Goal: Information Seeking & Learning: Get advice/opinions

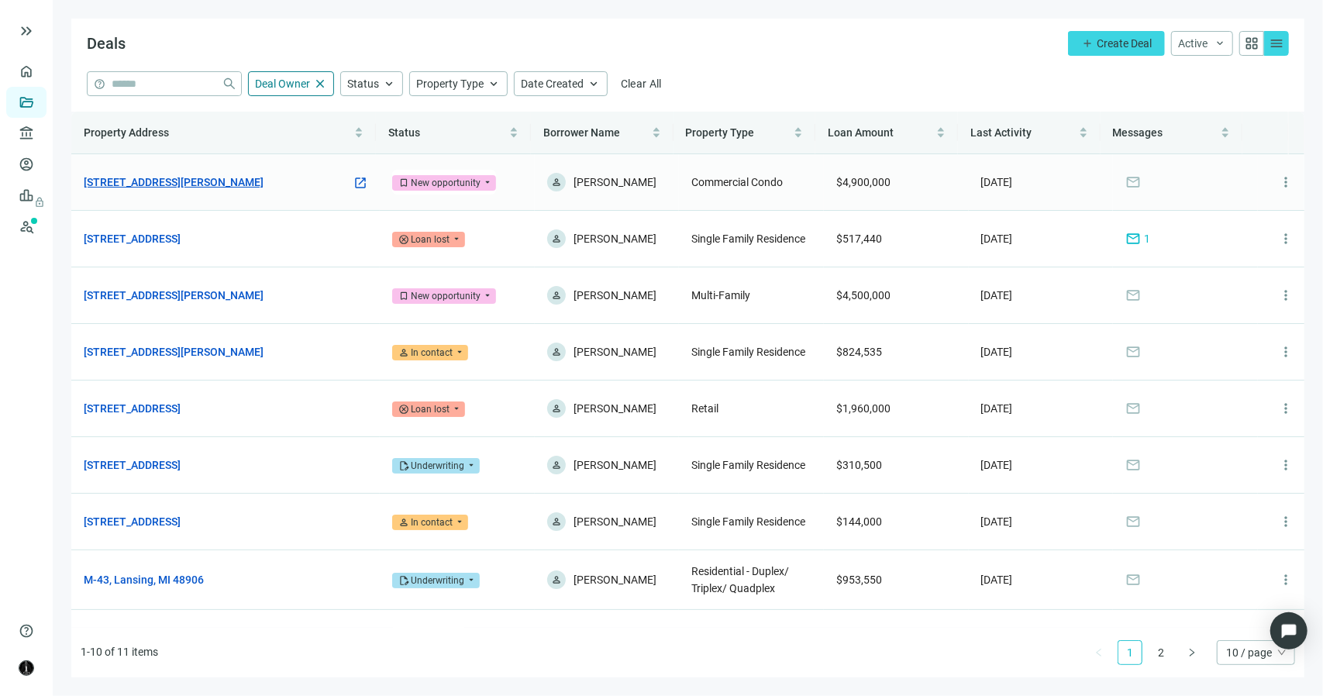
click at [234, 181] on link "448 Wylie Dr, Bloomington, IL 61705" at bounding box center [174, 182] width 180 height 17
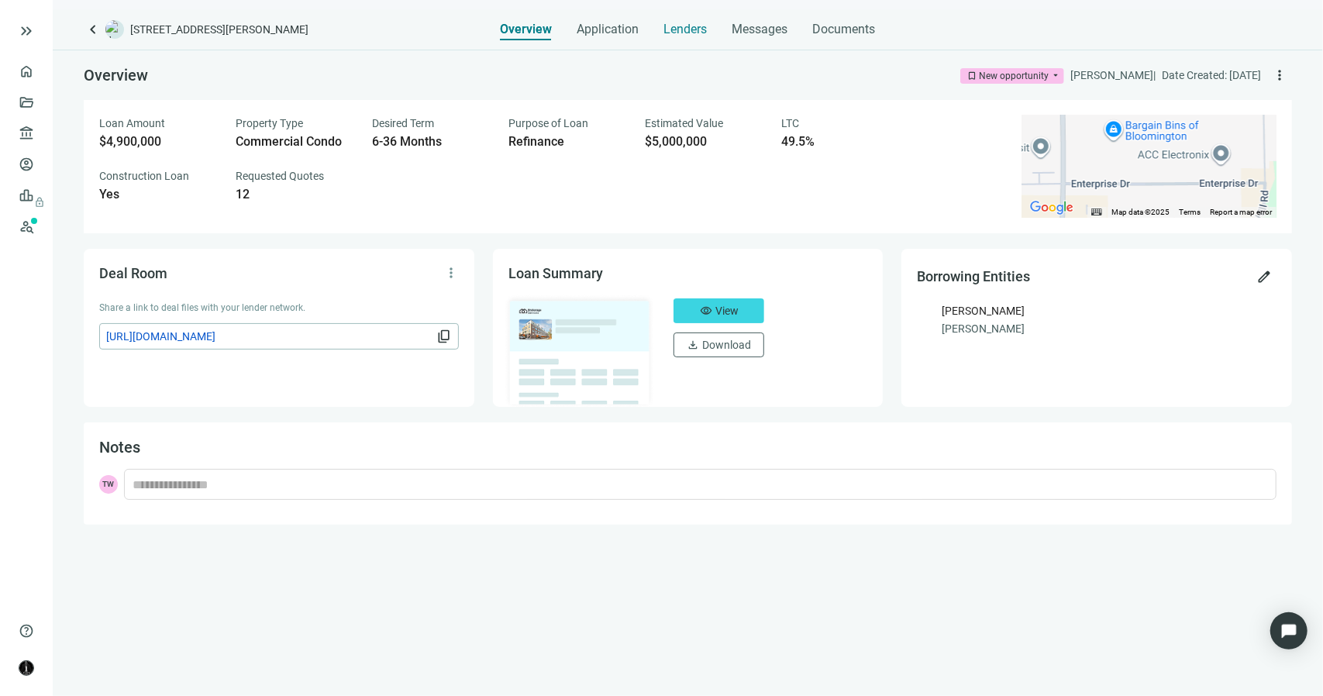
click at [682, 32] on span "Lenders" at bounding box center [685, 29] width 43 height 15
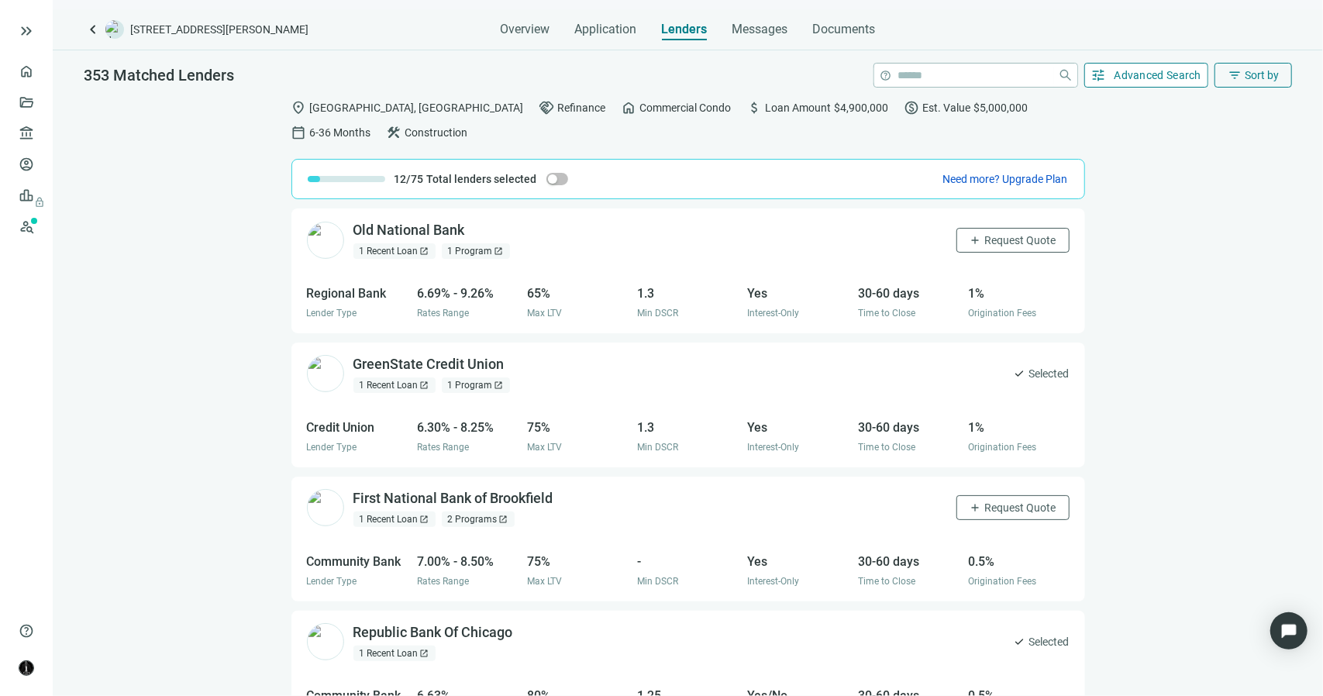
click at [1114, 75] on span "Advanced Search" at bounding box center [1158, 75] width 88 height 12
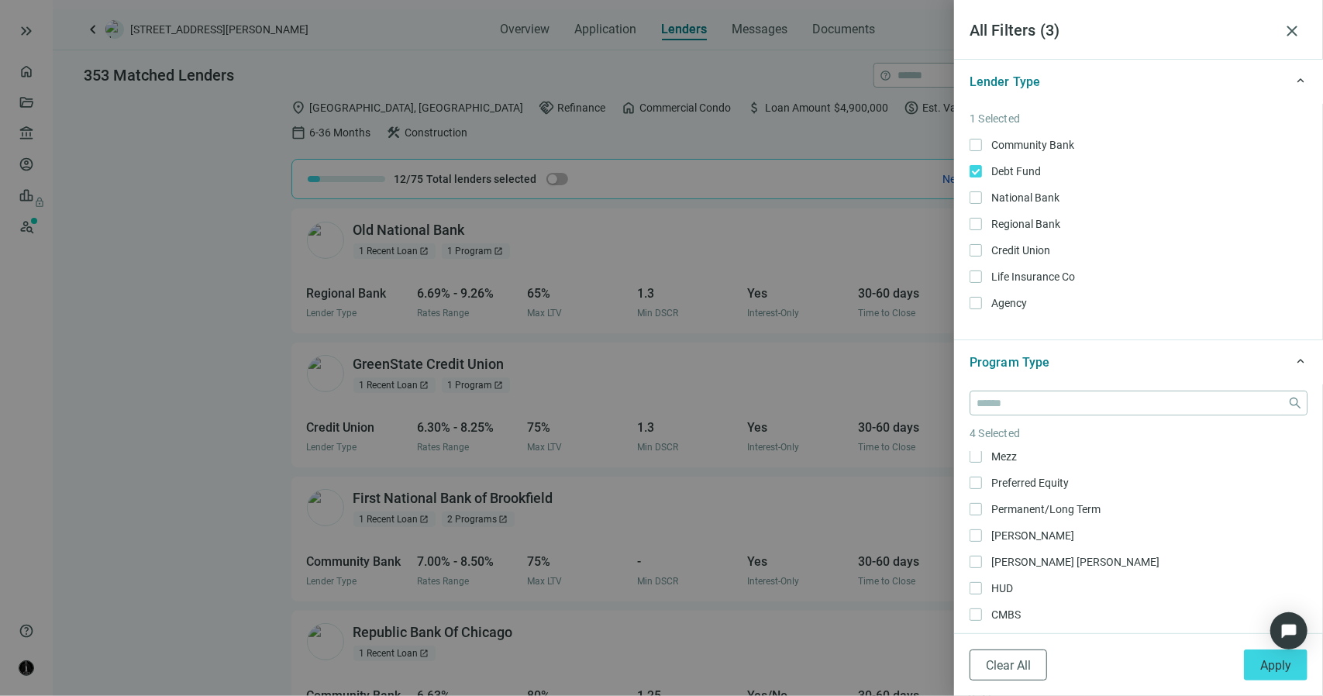
scroll to position [262, 0]
click at [977, 598] on label "Ground Lease Only" at bounding box center [1138, 592] width 338 height 17
click at [1261, 674] on button "Apply" at bounding box center [1276, 664] width 64 height 31
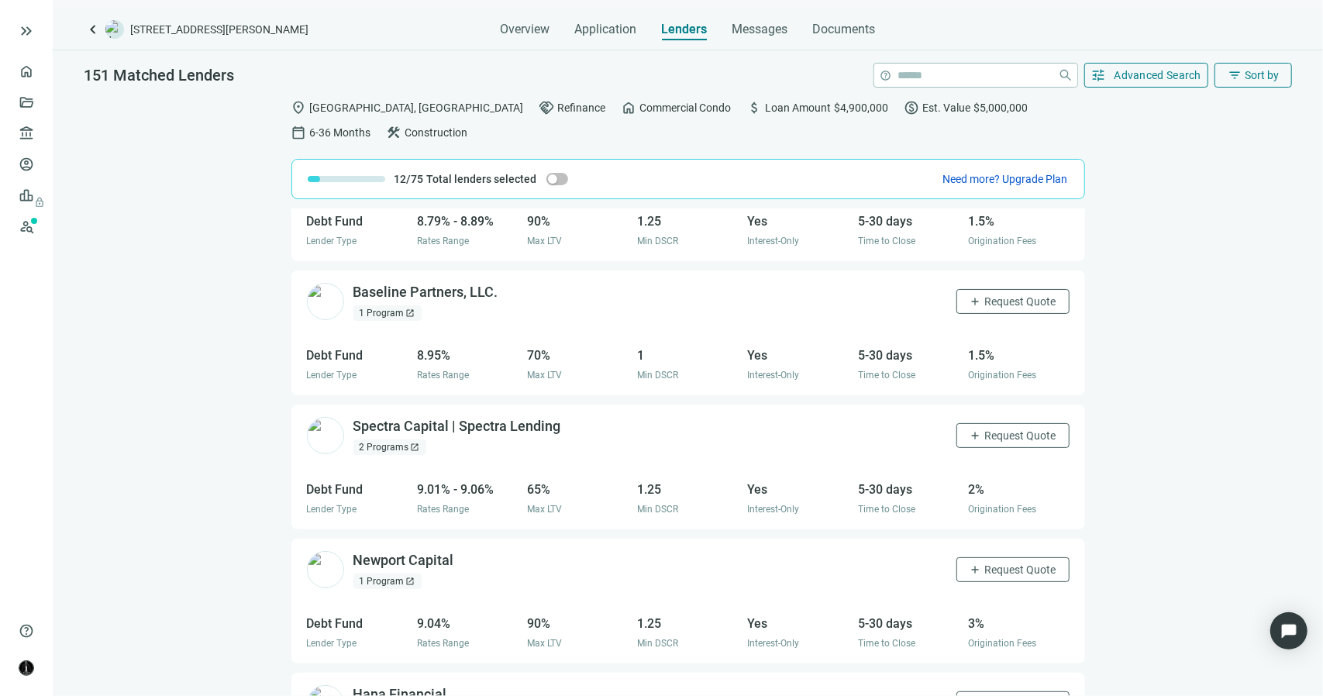
scroll to position [739, 0]
click at [504, 293] on span "open_in_new" at bounding box center [508, 295] width 15 height 15
click at [989, 304] on span "Request Quote" at bounding box center [1020, 304] width 71 height 12
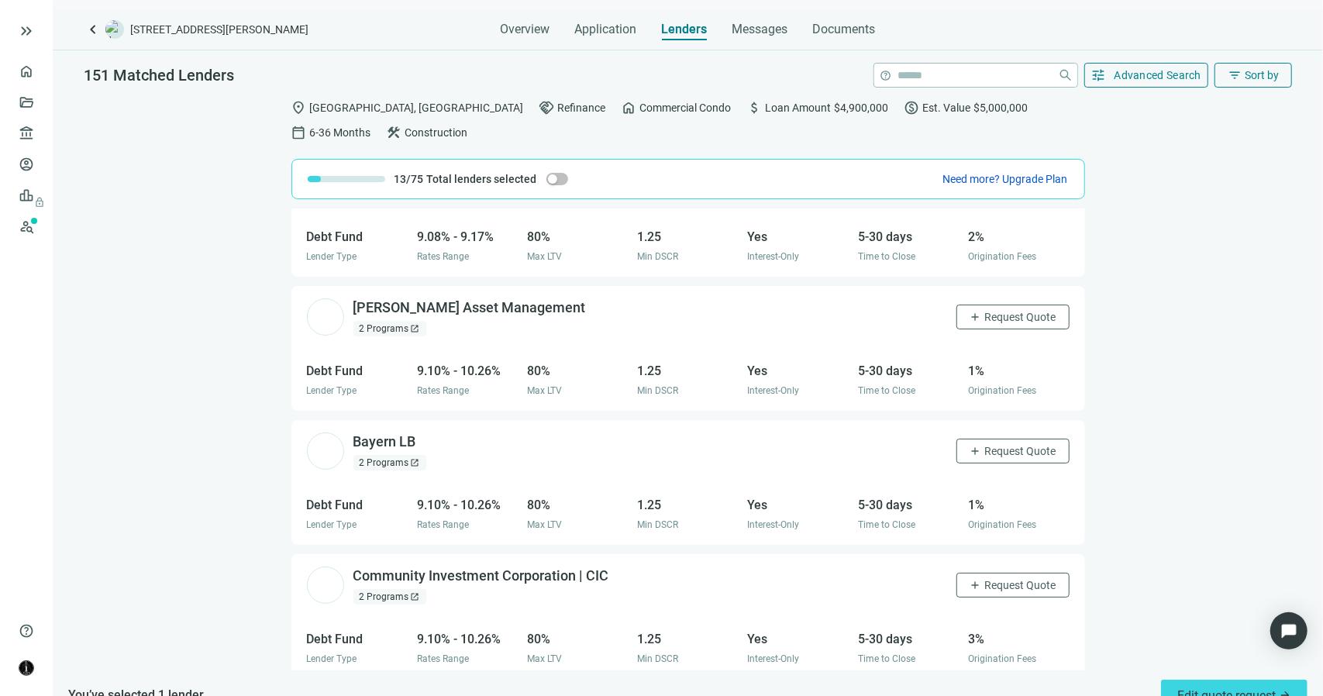
scroll to position [1824, 0]
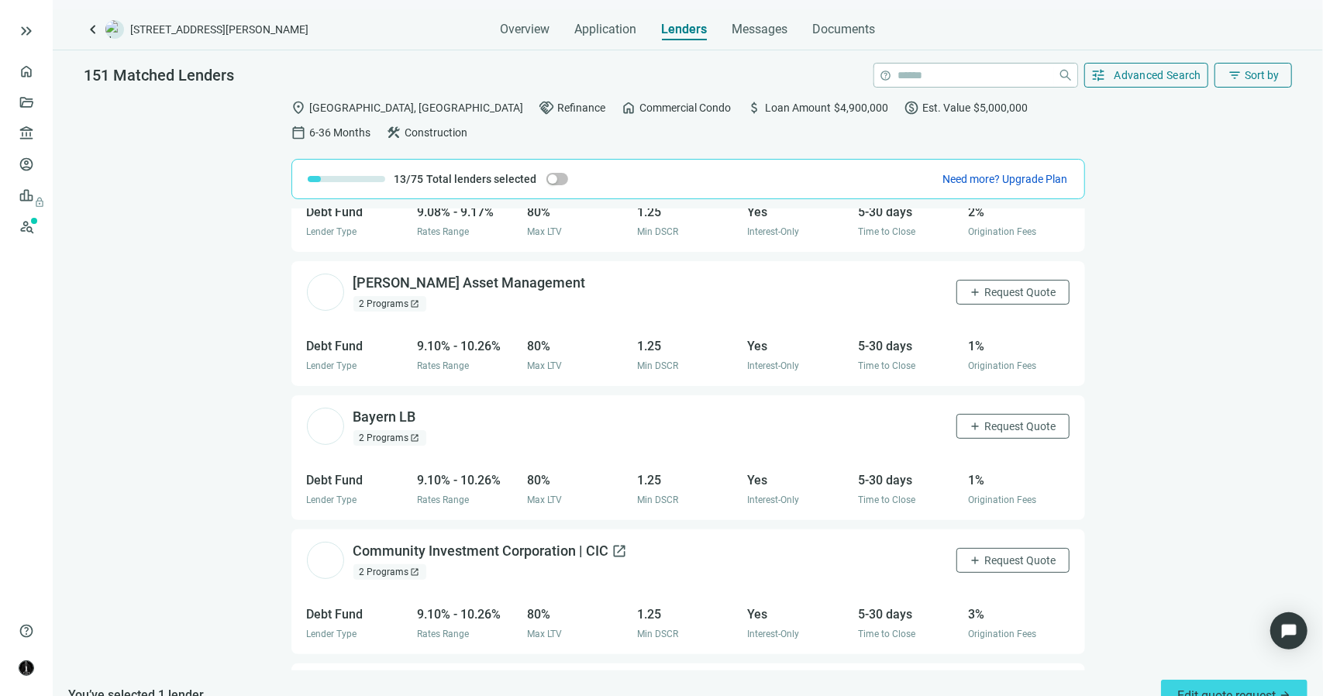
click at [612, 546] on span "open_in_new" at bounding box center [619, 550] width 15 height 15
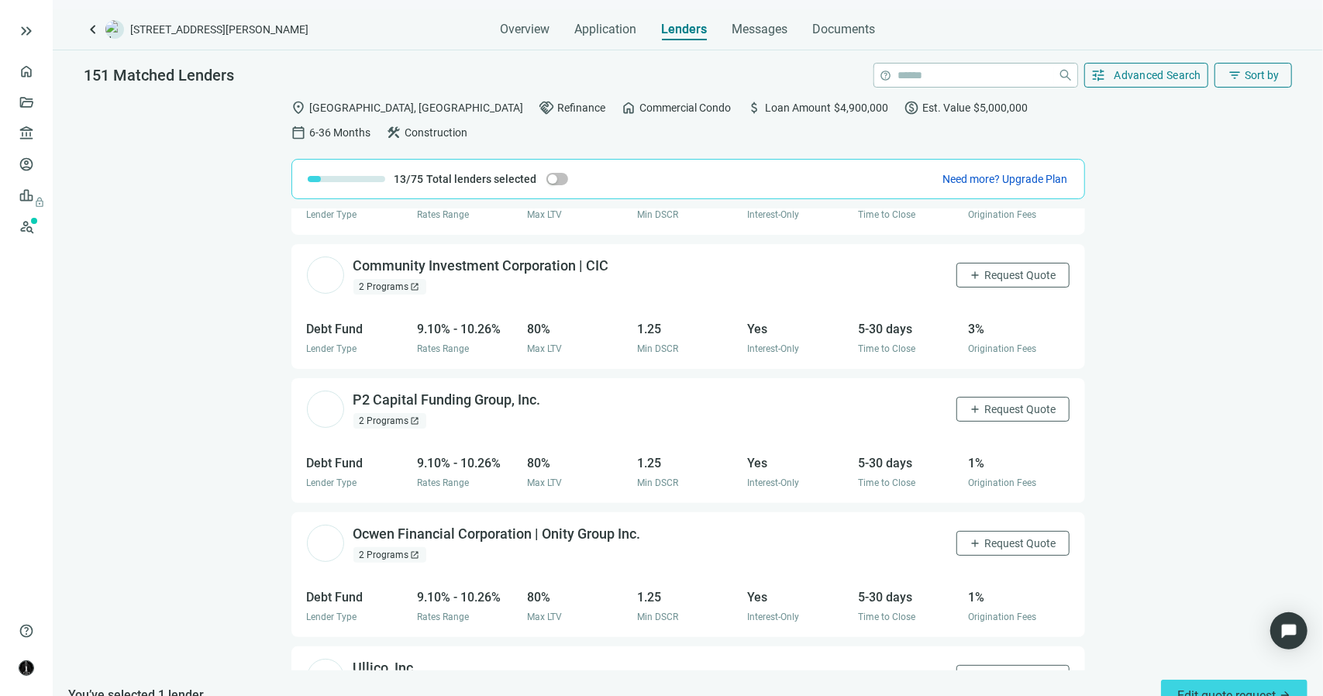
scroll to position [2134, 0]
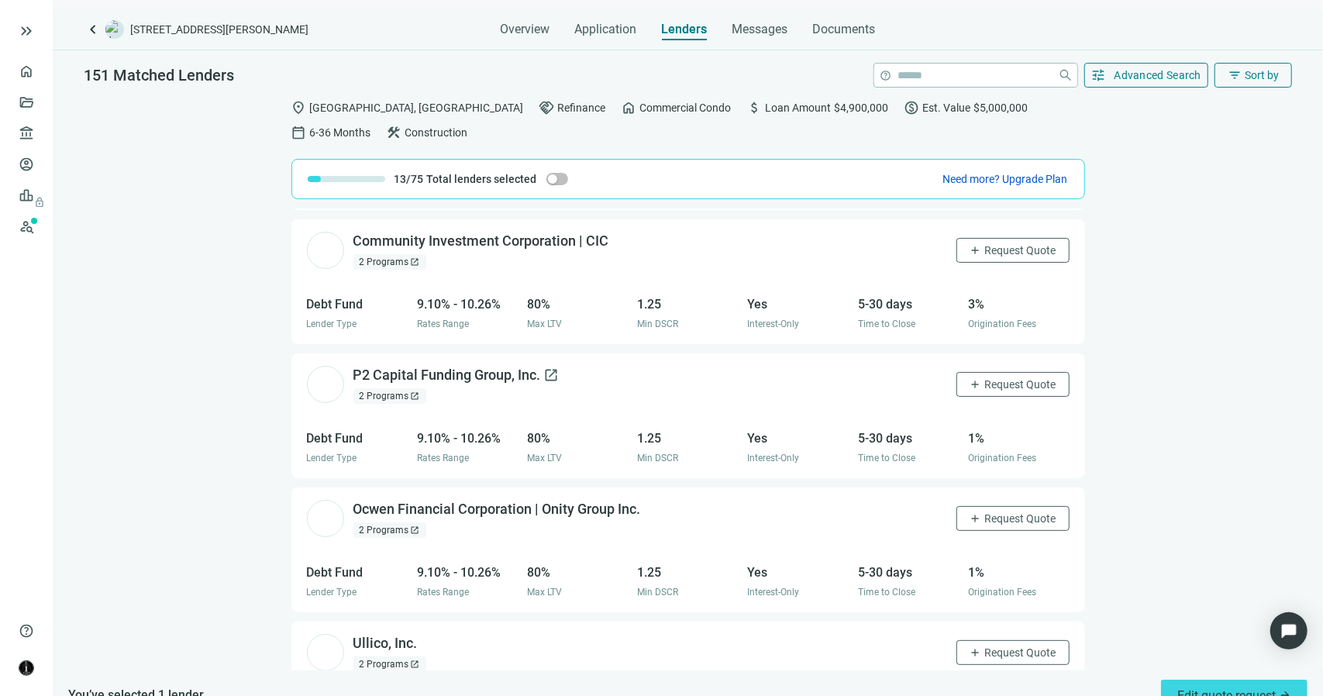
click at [544, 370] on span "open_in_new" at bounding box center [551, 374] width 15 height 15
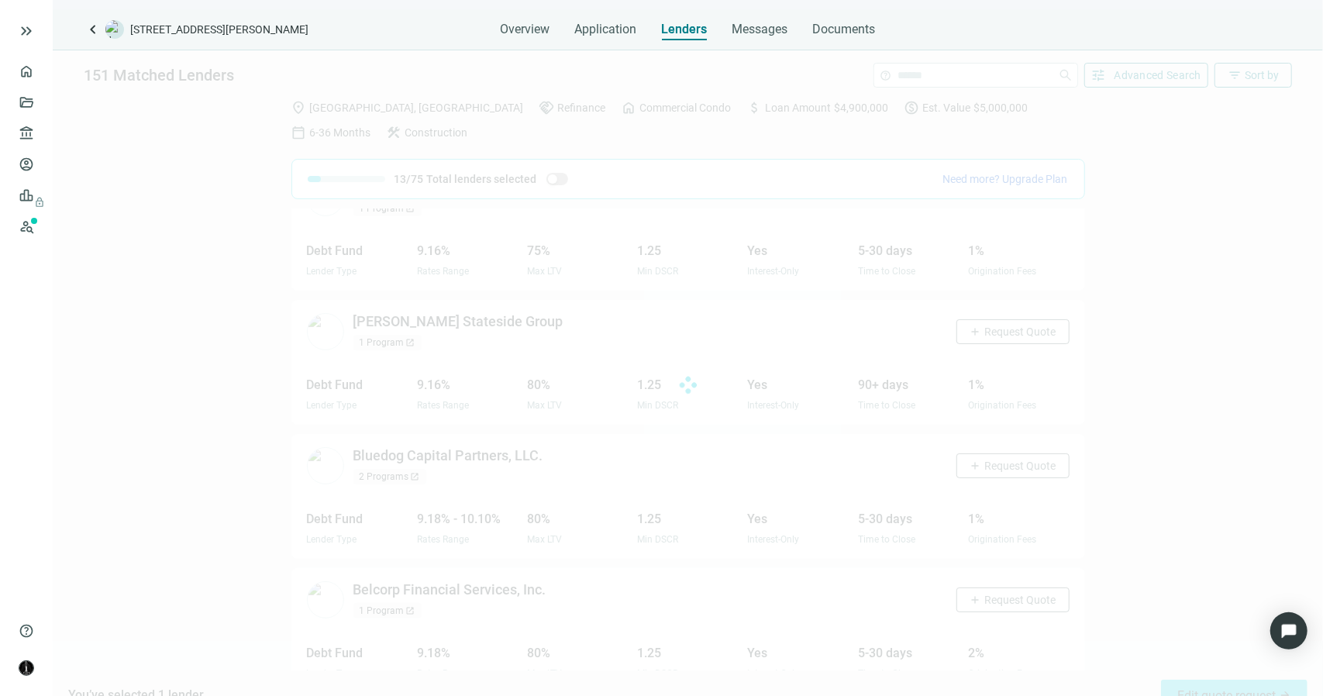
scroll to position [4881, 0]
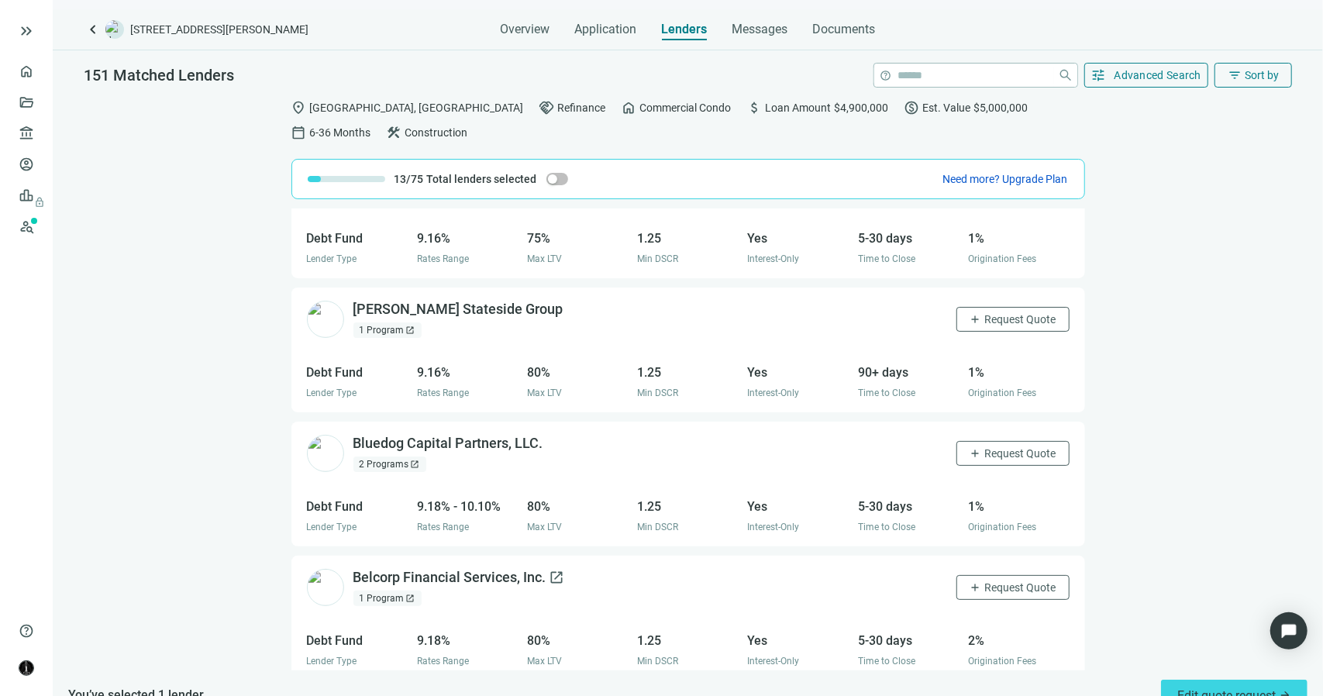
click at [550, 570] on span "open_in_new" at bounding box center [556, 577] width 15 height 15
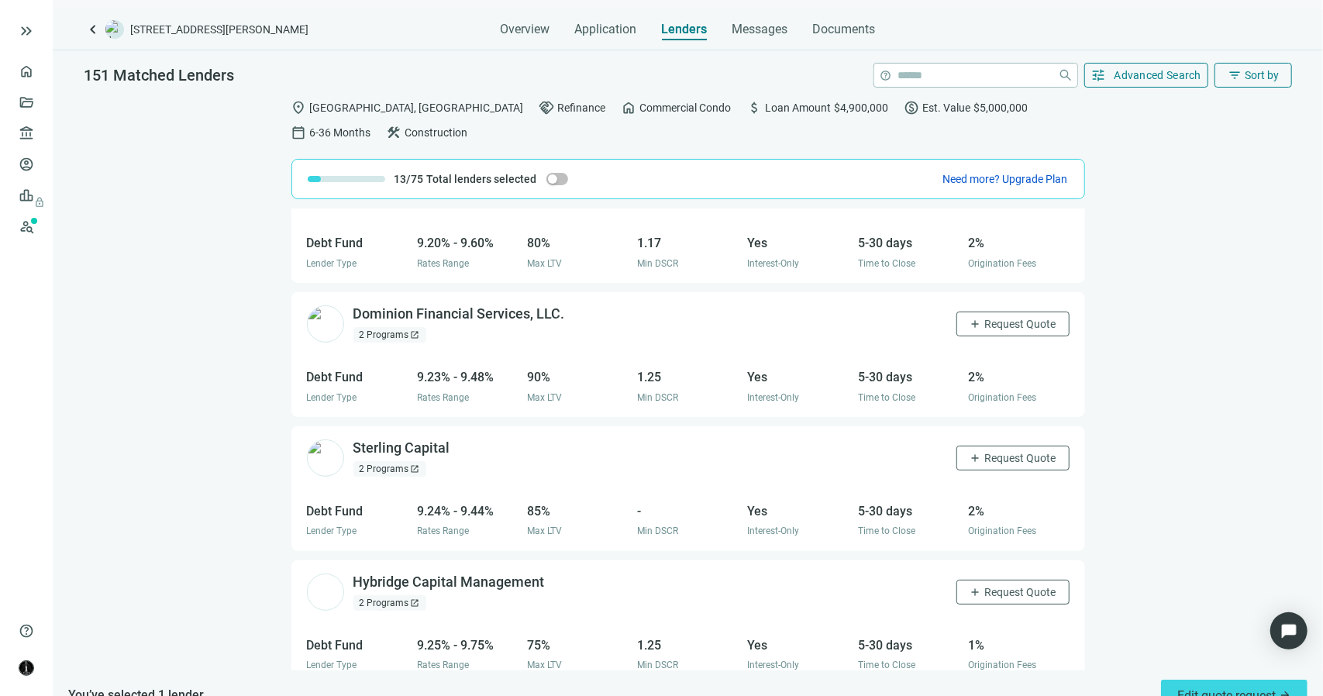
scroll to position [5501, 0]
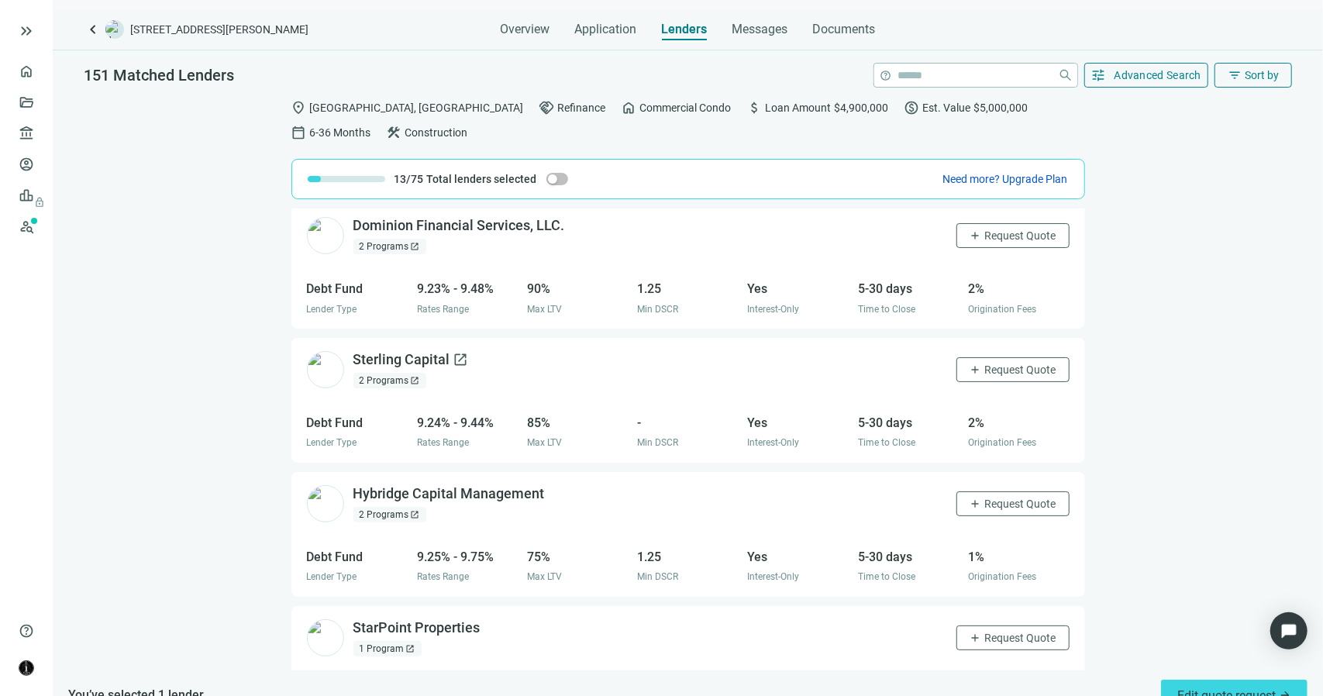
click at [453, 352] on span "open_in_new" at bounding box center [460, 359] width 15 height 15
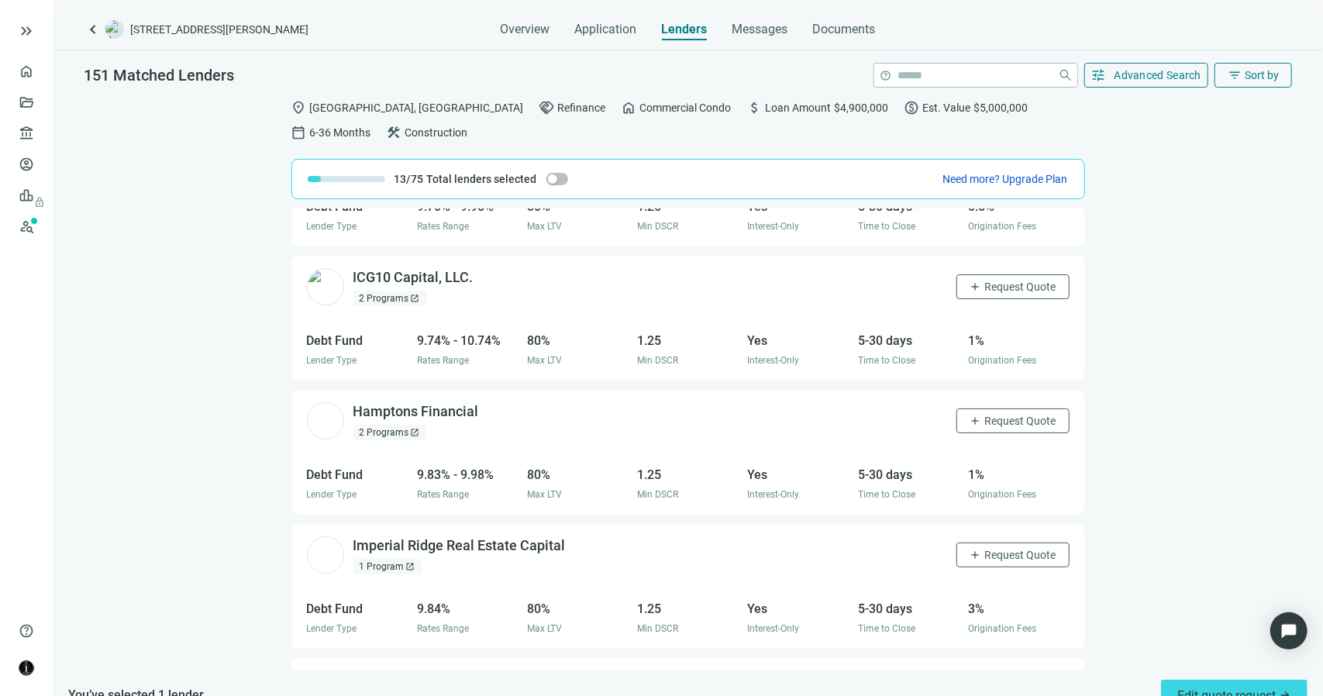
scroll to position [9748, 0]
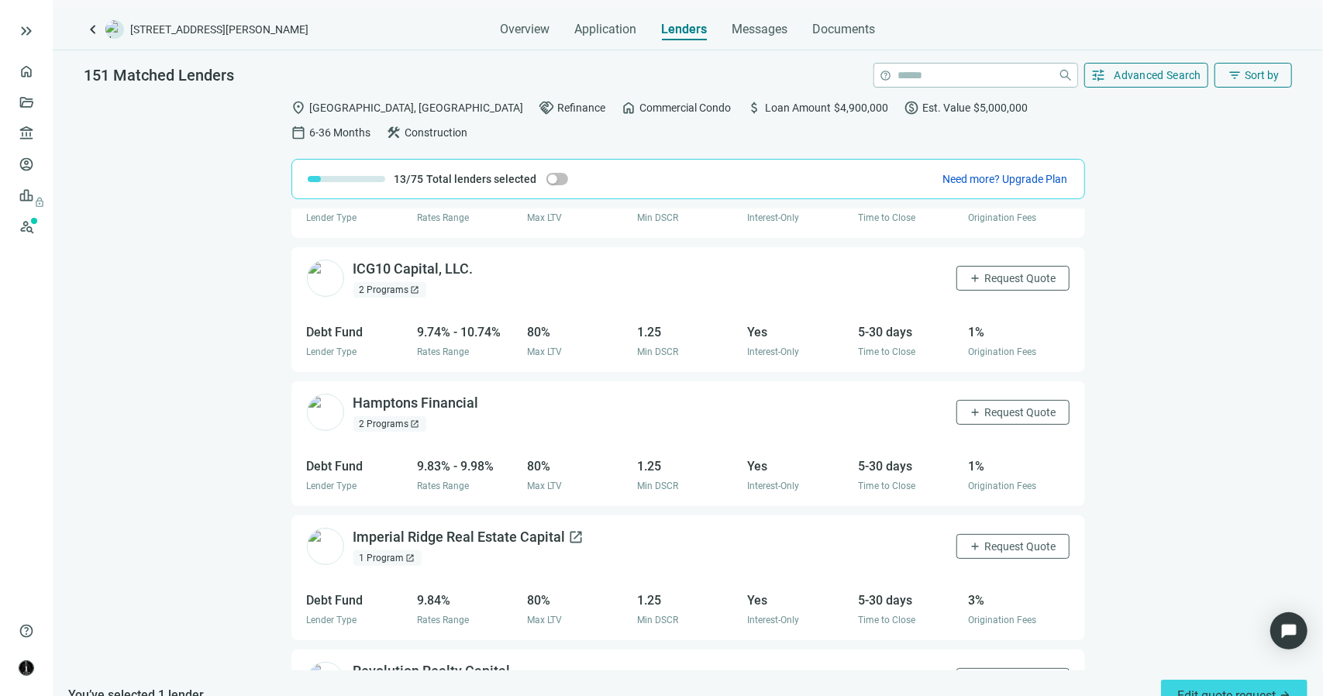
click at [569, 529] on span "open_in_new" at bounding box center [576, 536] width 15 height 15
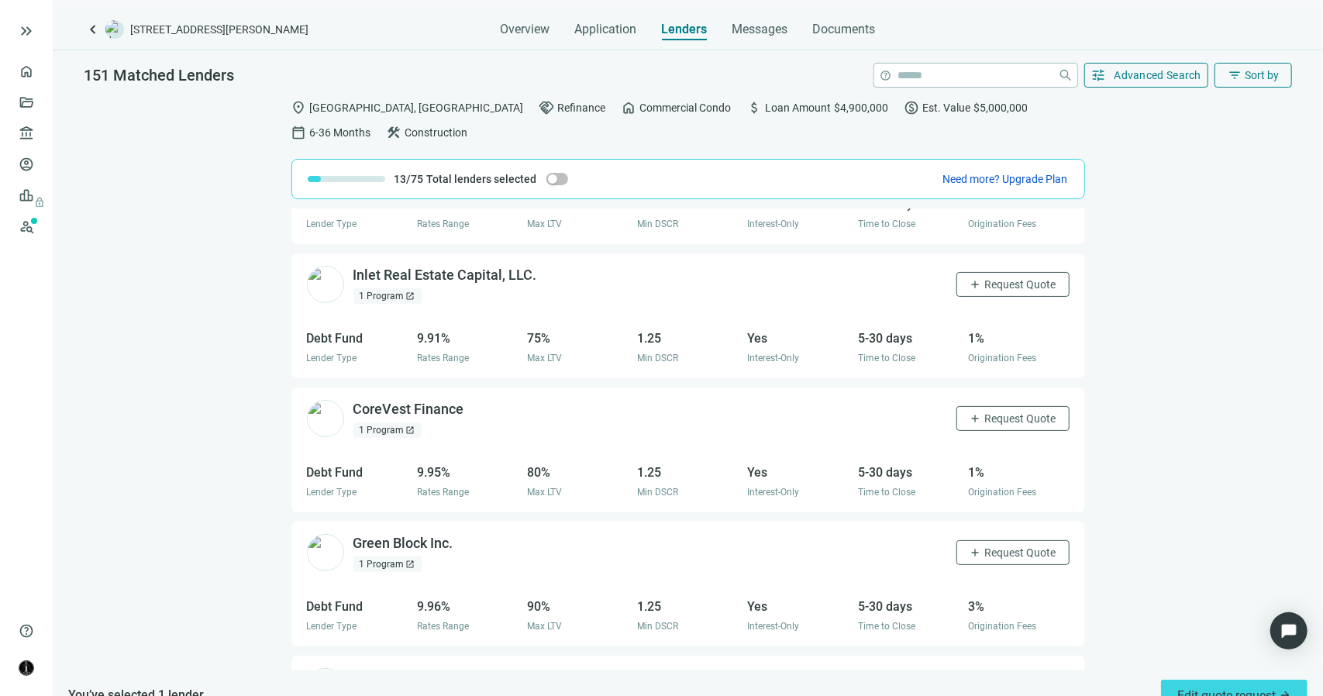
scroll to position [11085, 0]
click at [541, 264] on span "open_in_new" at bounding box center [547, 271] width 15 height 15
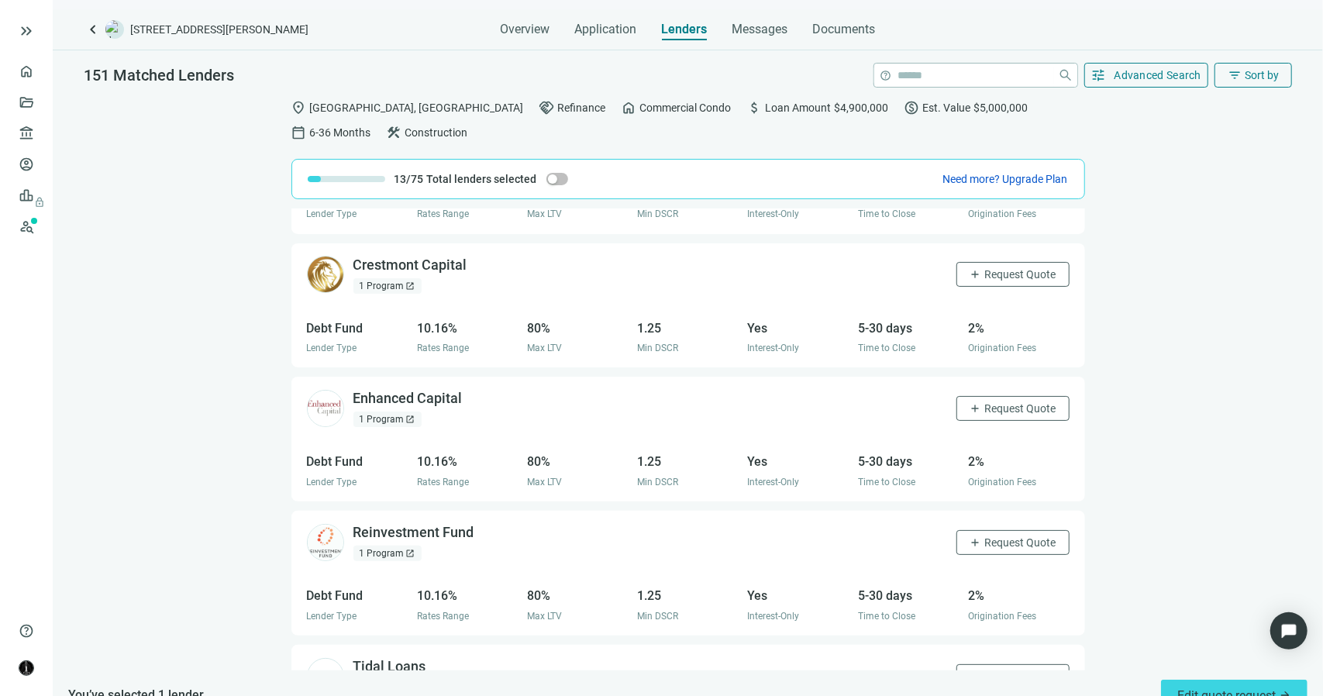
scroll to position [12888, 0]
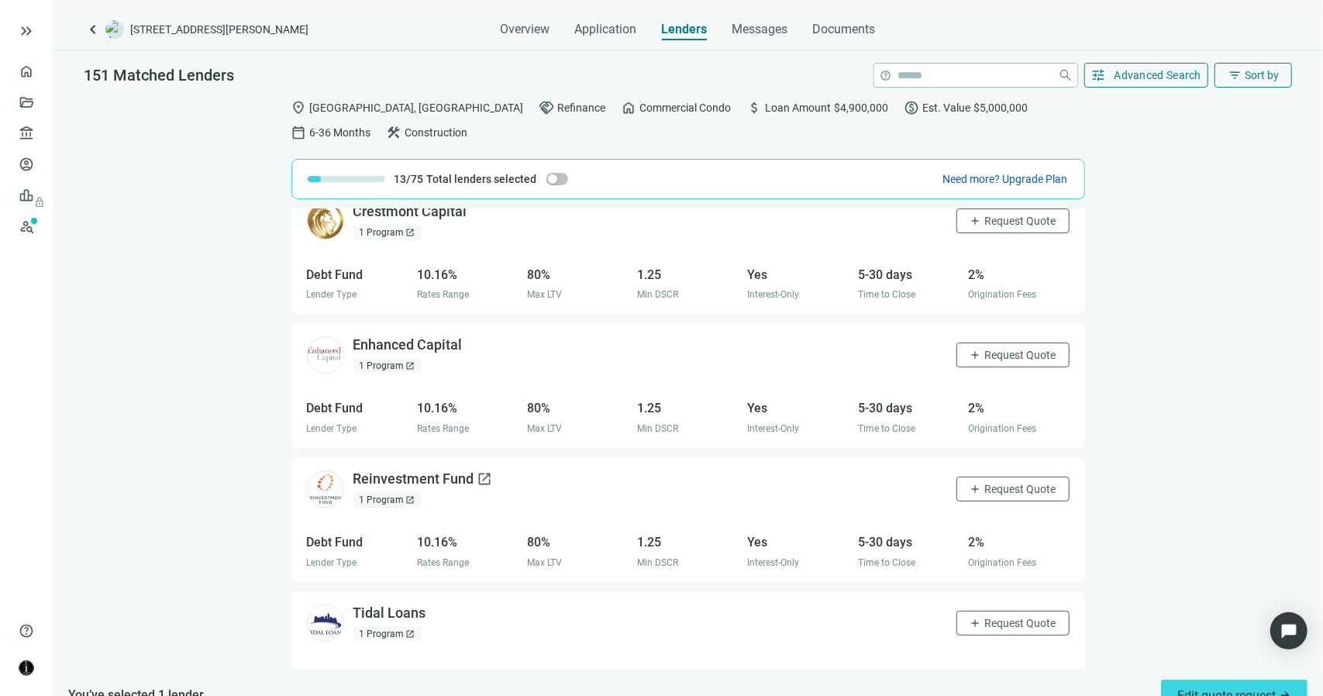
click at [479, 471] on span "open_in_new" at bounding box center [484, 478] width 15 height 15
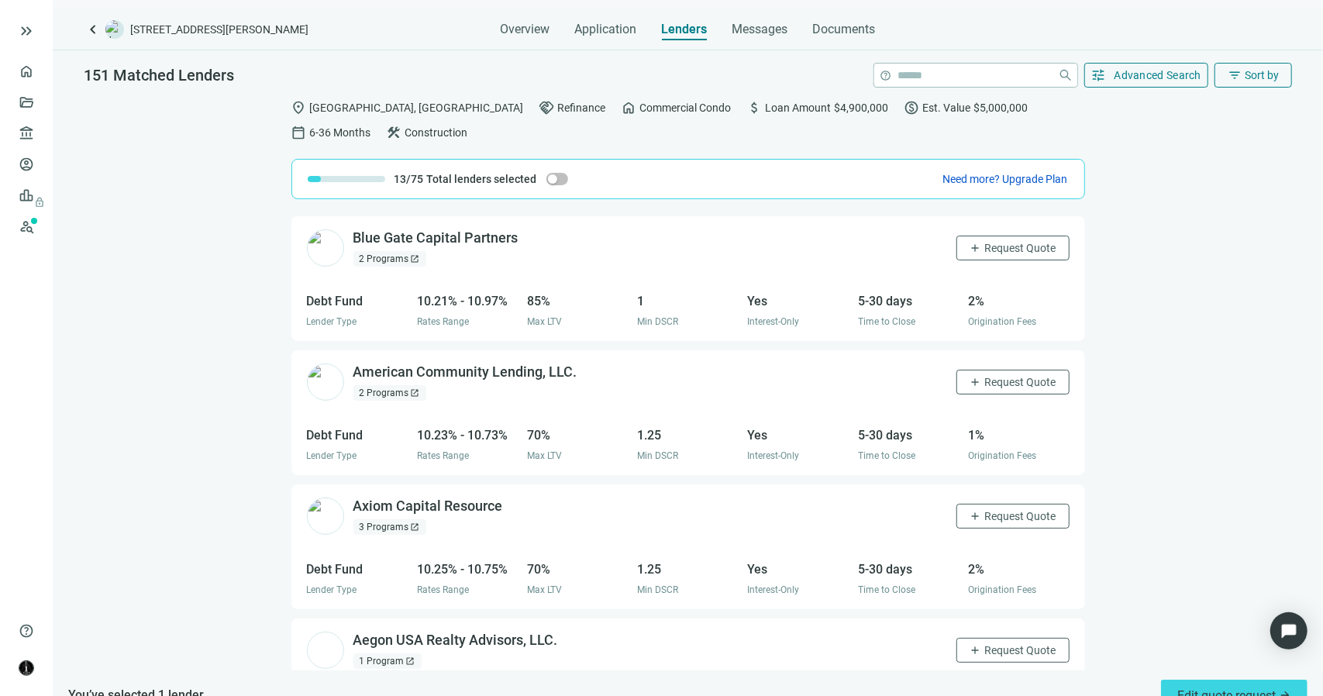
scroll to position [13508, 0]
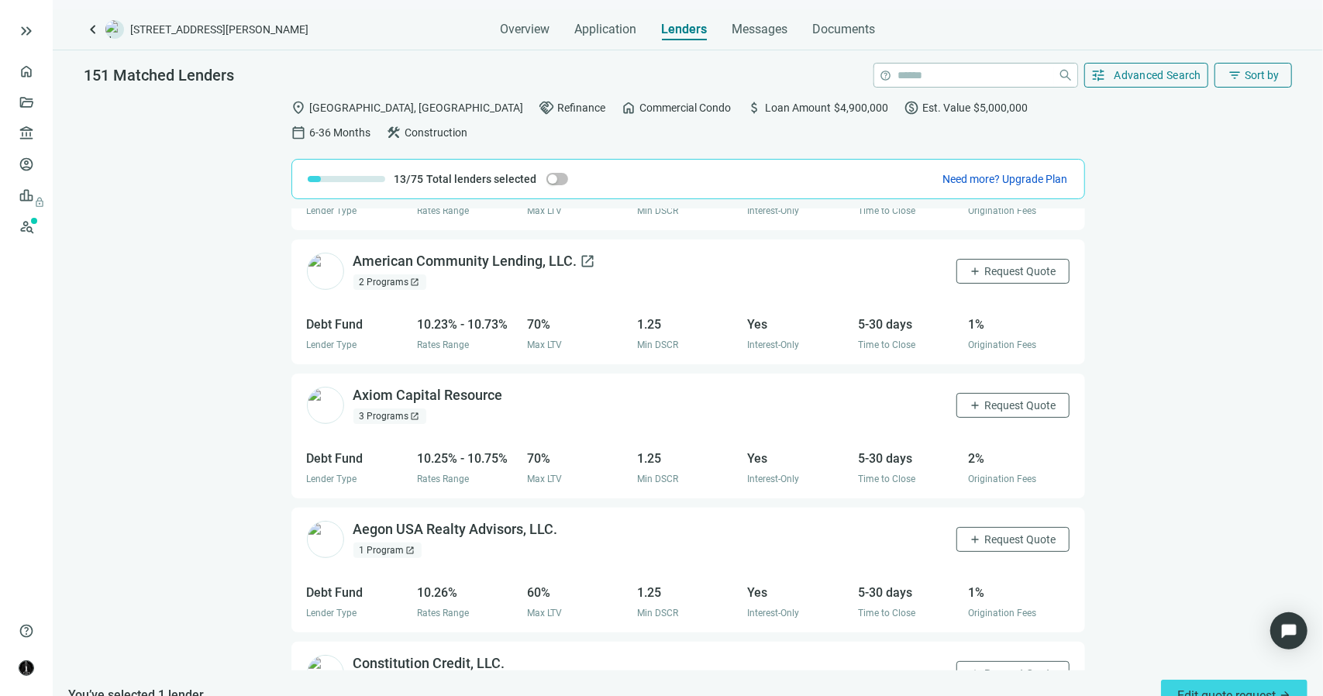
click at [580, 253] on span "open_in_new" at bounding box center [587, 260] width 15 height 15
click at [907, 74] on input "search" at bounding box center [974, 75] width 153 height 23
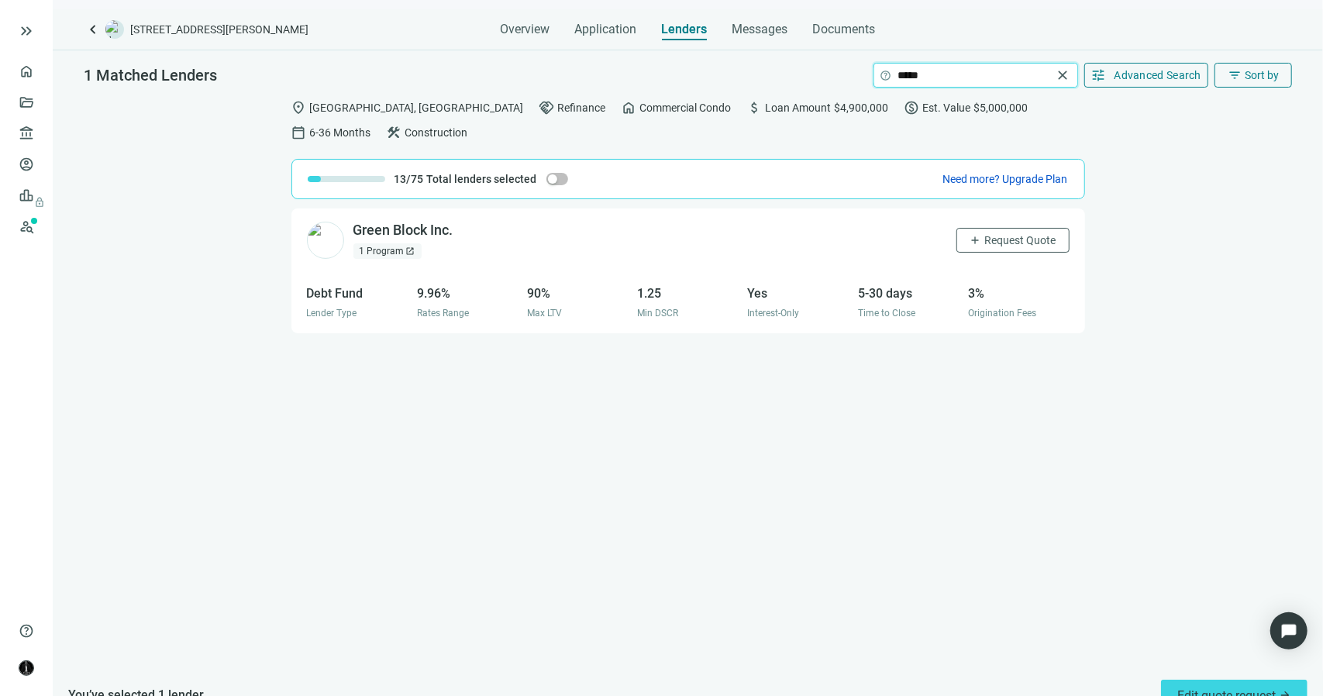
scroll to position [0, 0]
drag, startPoint x: 926, startPoint y: 75, endPoint x: 870, endPoint y: 71, distance: 56.7
click at [874, 71] on span "help ***** close" at bounding box center [975, 75] width 203 height 23
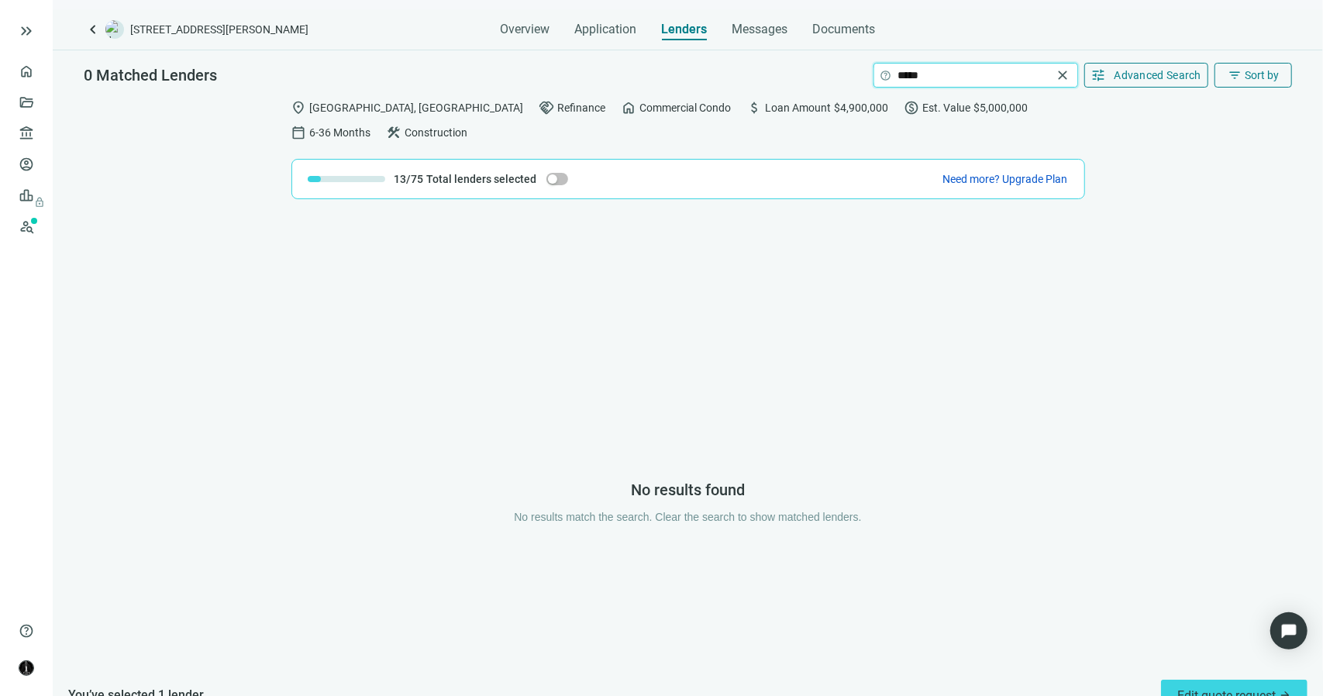
drag, startPoint x: 924, startPoint y: 75, endPoint x: 889, endPoint y: 75, distance: 34.9
click at [898, 75] on input "*****" at bounding box center [975, 75] width 154 height 23
type input "*****"
click at [1056, 77] on span "close" at bounding box center [1063, 74] width 15 height 15
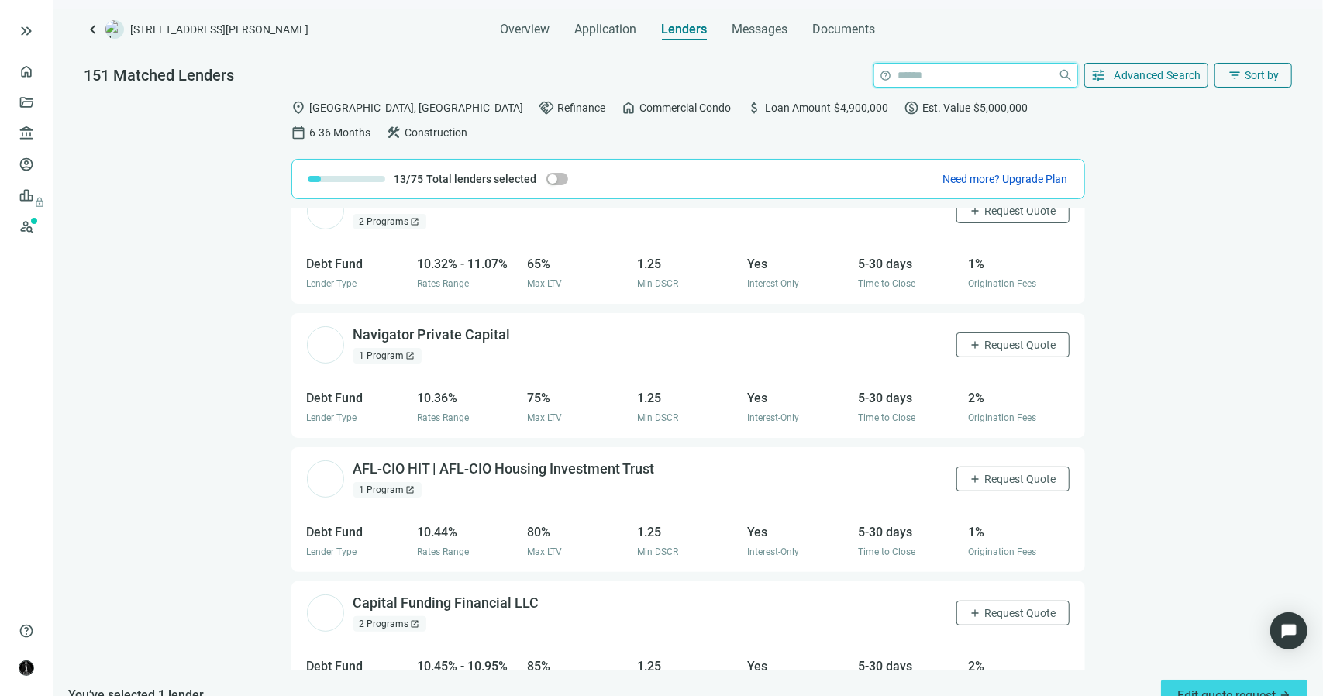
scroll to position [14247, 0]
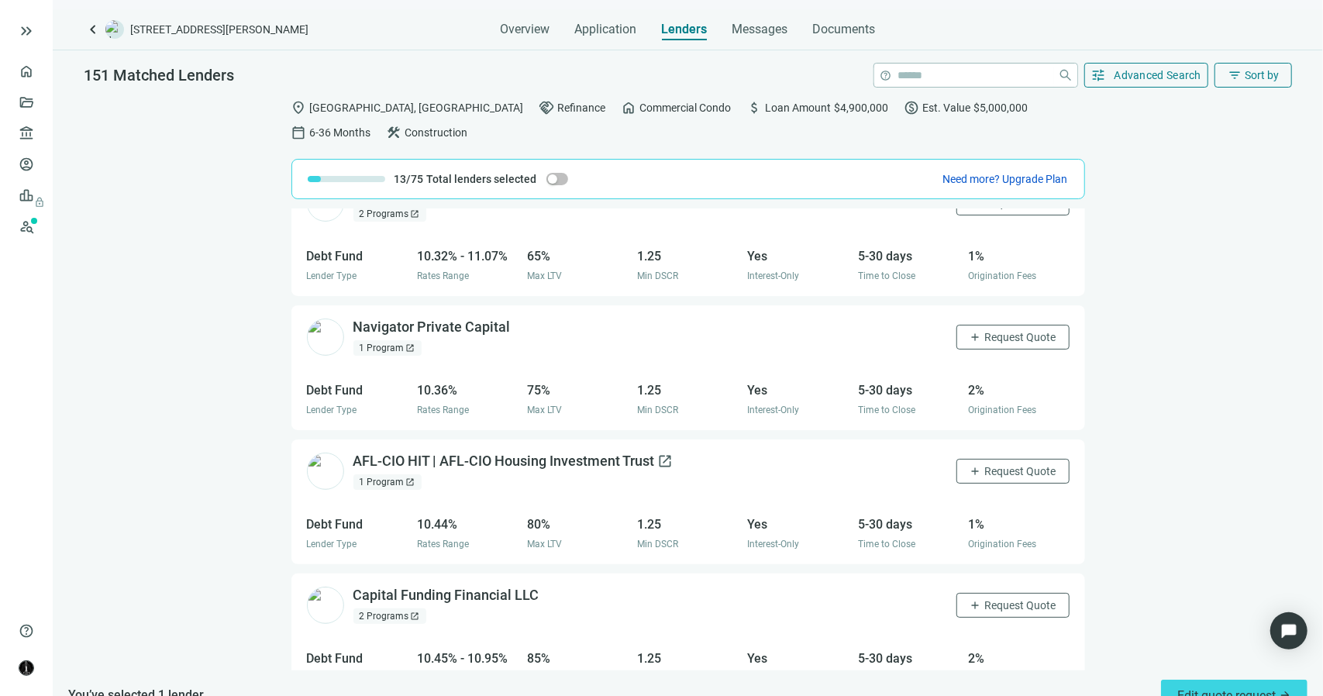
click at [660, 453] on span "open_in_new" at bounding box center [665, 460] width 15 height 15
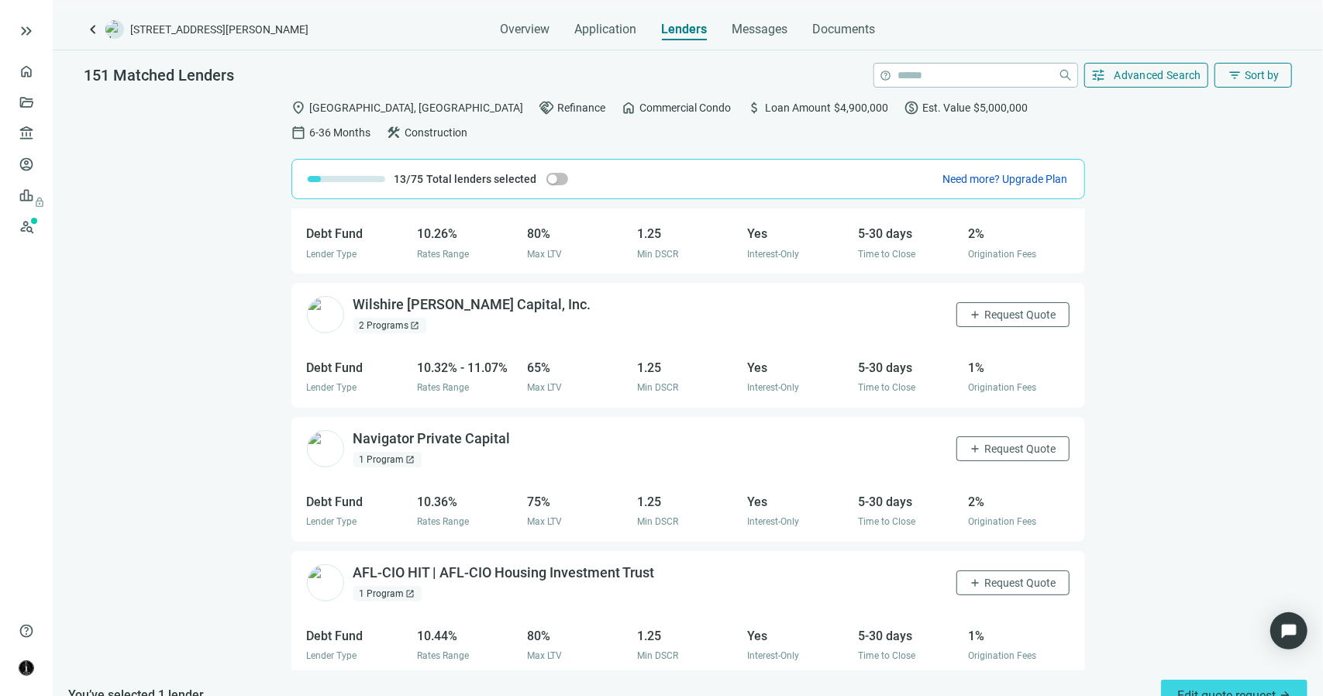
scroll to position [14092, 0]
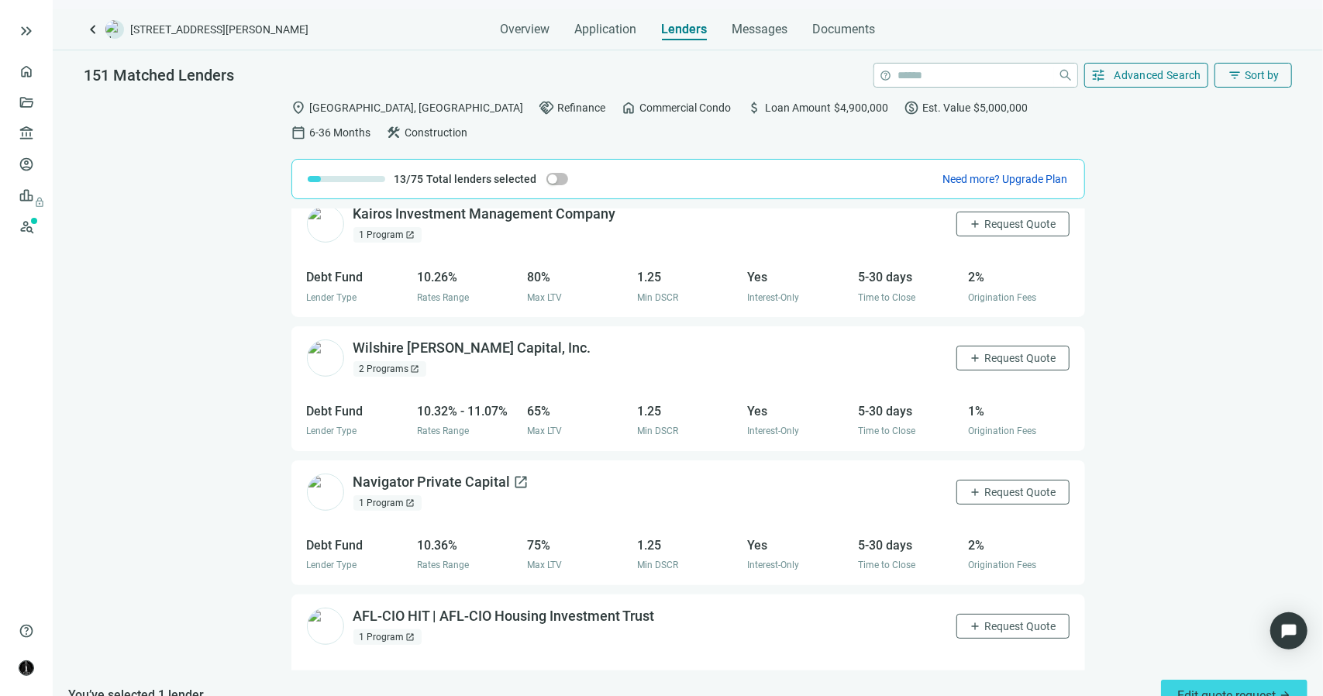
click at [514, 474] on span "open_in_new" at bounding box center [521, 481] width 15 height 15
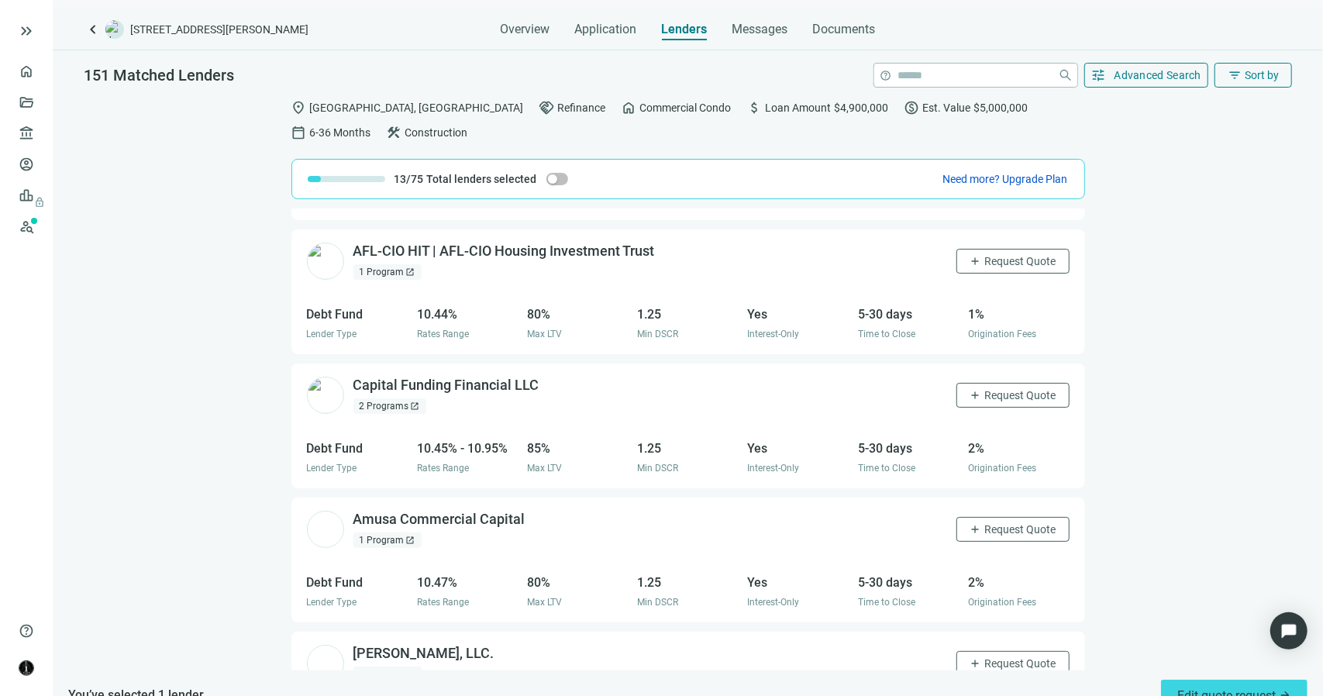
scroll to position [14479, 0]
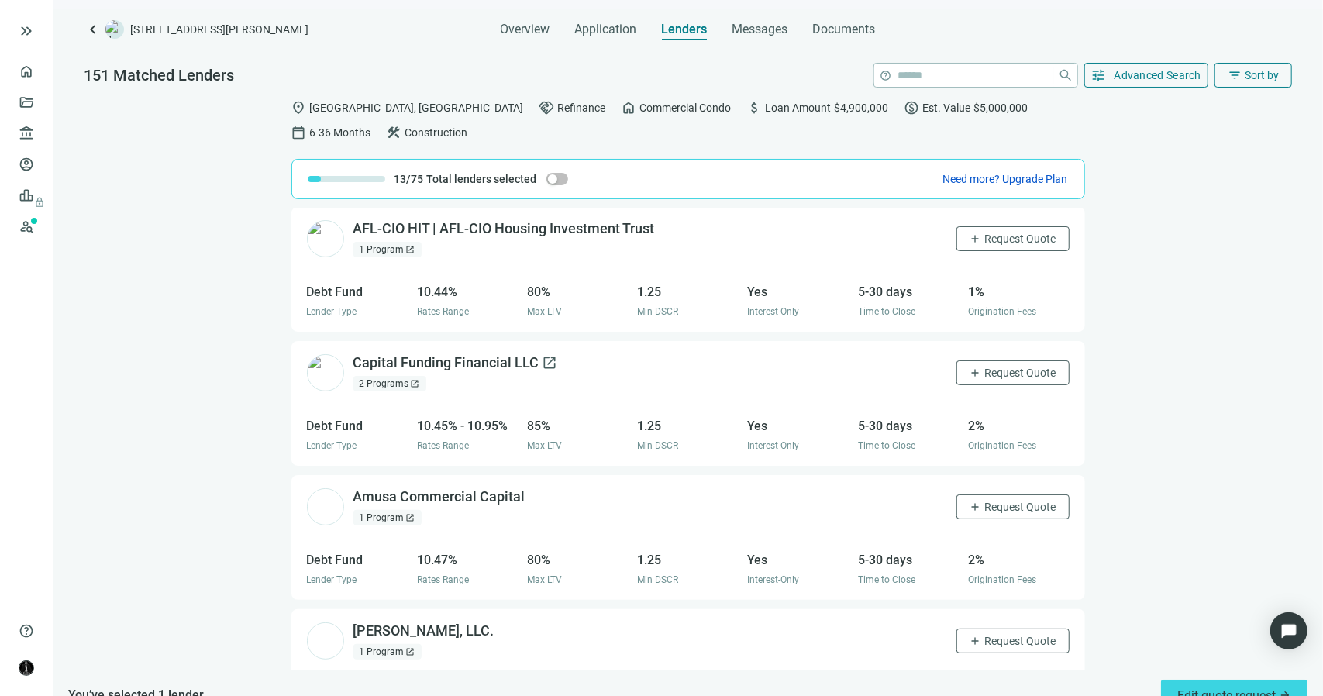
click at [542, 355] on span "open_in_new" at bounding box center [549, 362] width 15 height 15
click at [985, 367] on span "Request Quote" at bounding box center [1020, 373] width 71 height 12
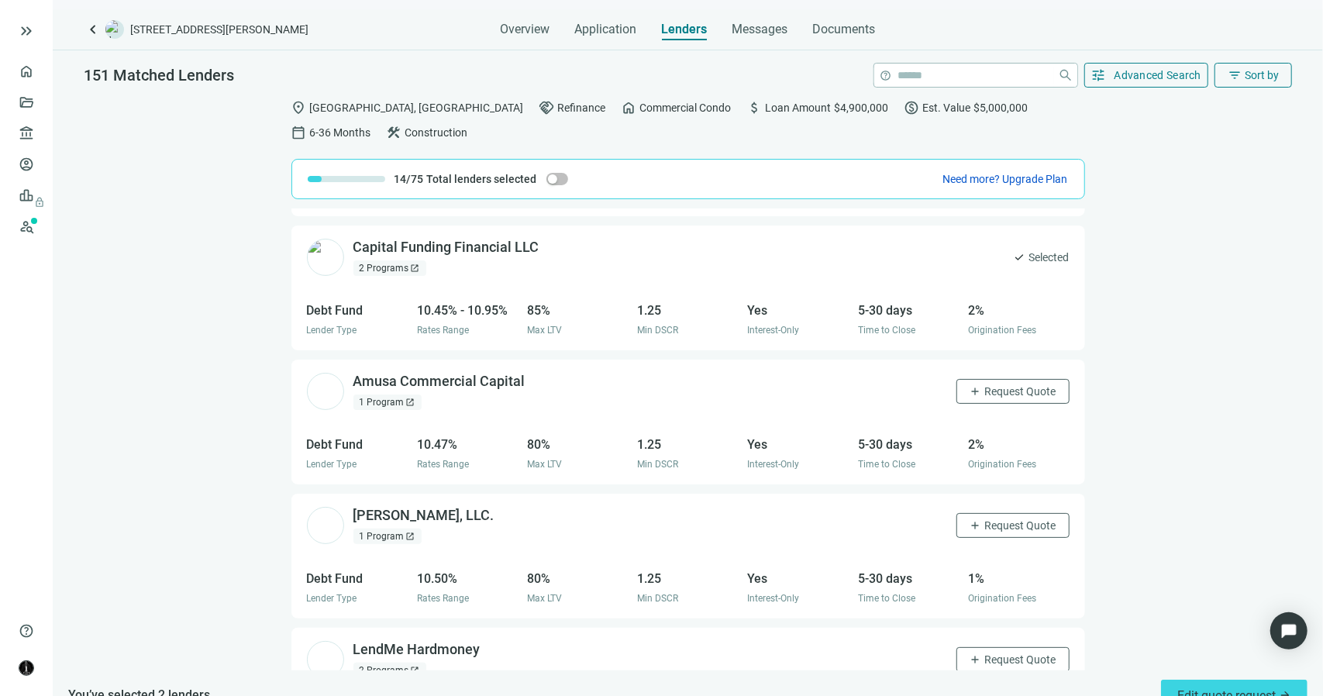
scroll to position [14634, 0]
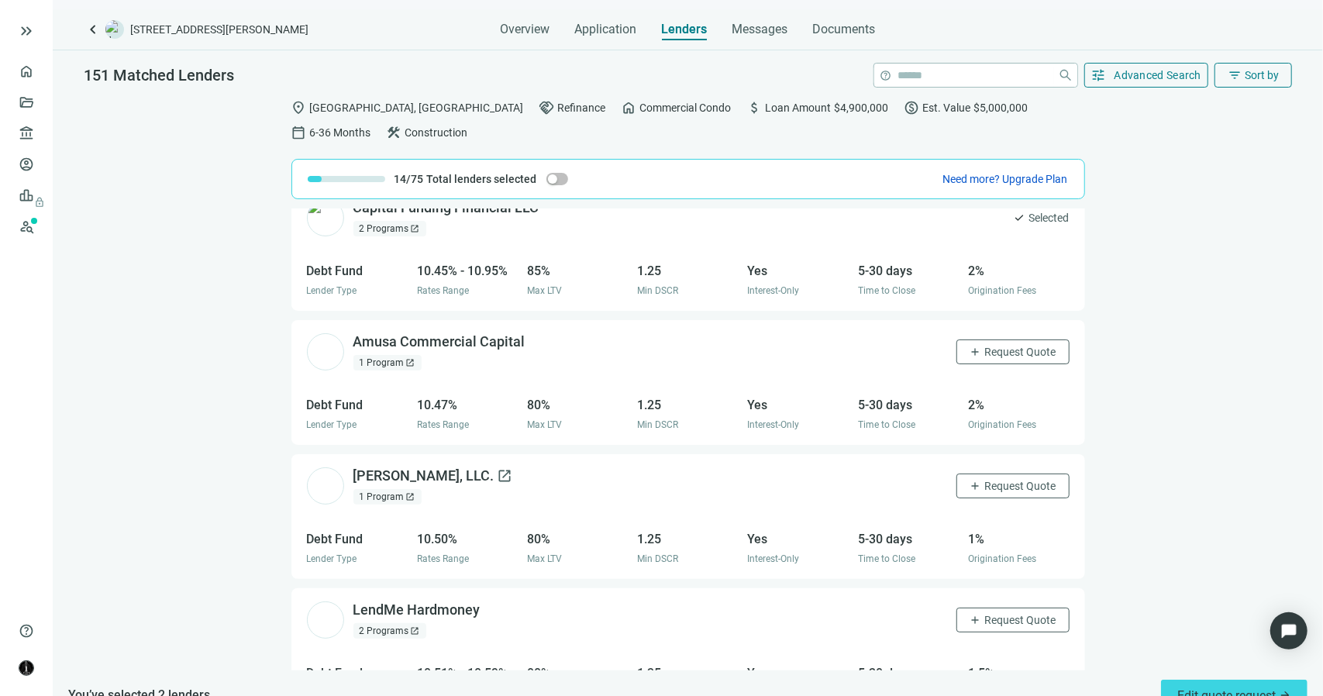
click at [498, 468] on span "open_in_new" at bounding box center [505, 475] width 15 height 15
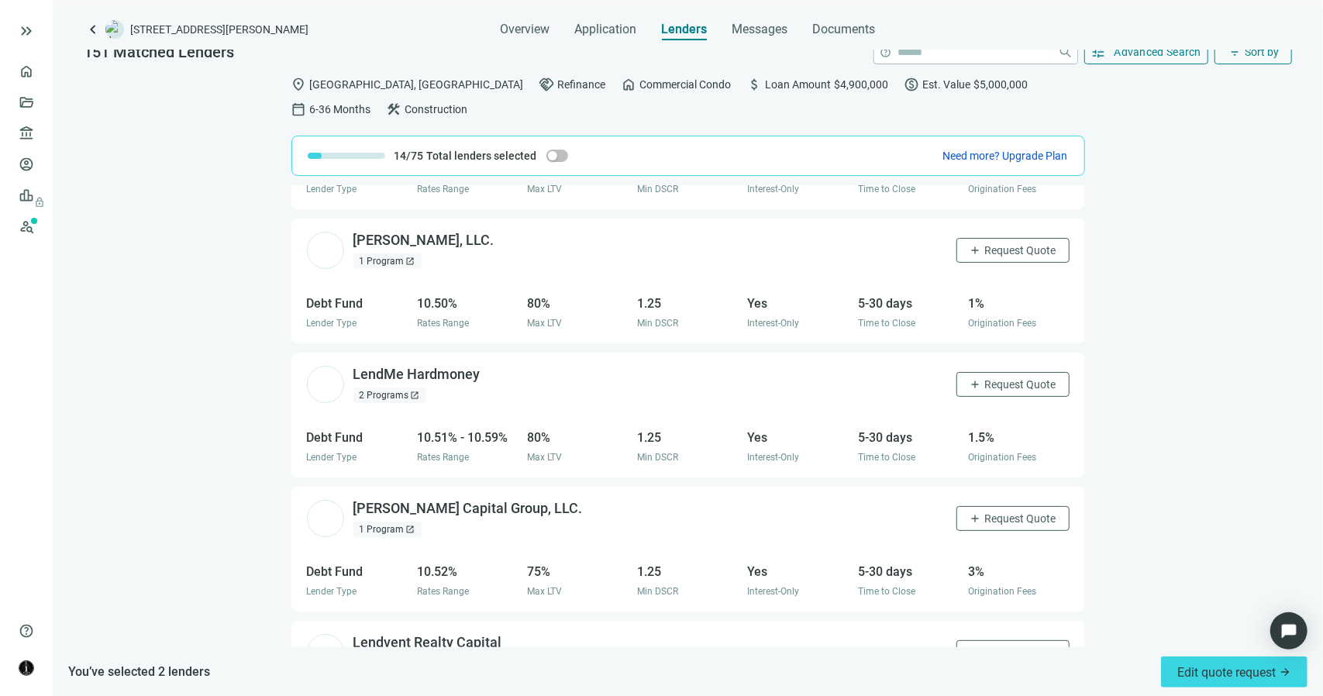
scroll to position [14867, 0]
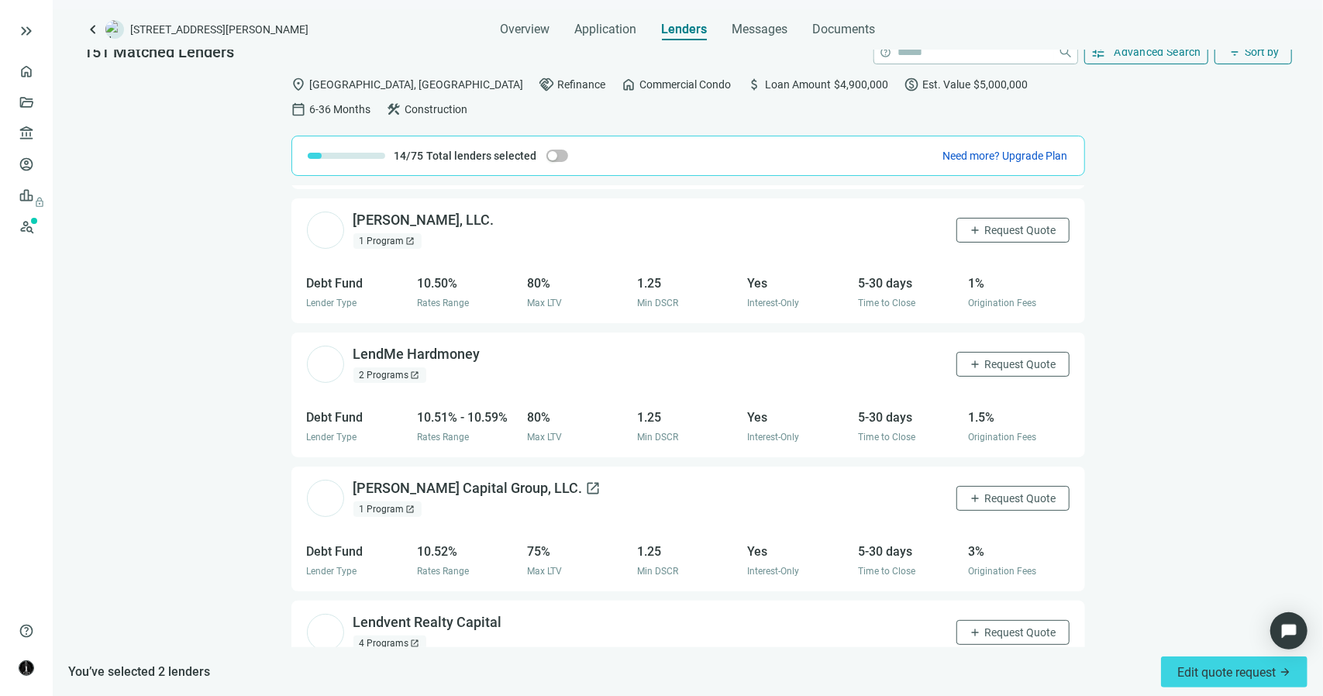
click at [586, 480] on span "open_in_new" at bounding box center [593, 487] width 15 height 15
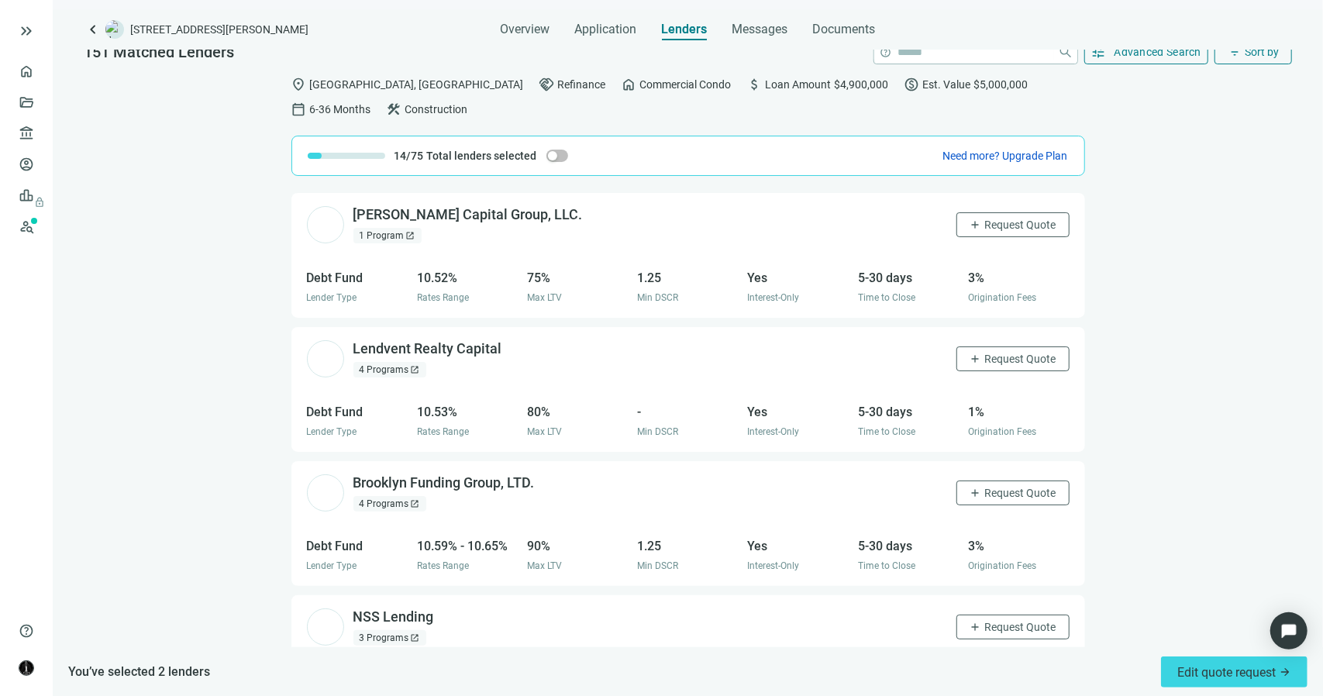
scroll to position [15177, 0]
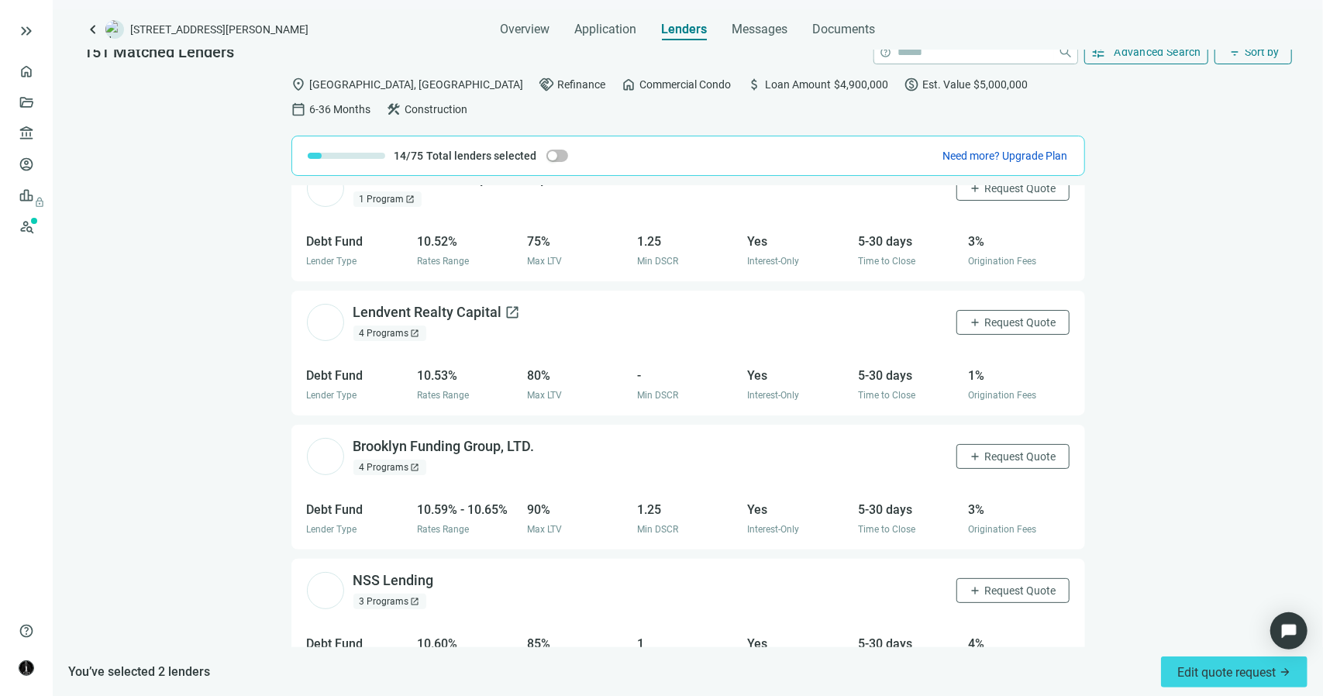
click at [505, 305] on span "open_in_new" at bounding box center [512, 312] width 15 height 15
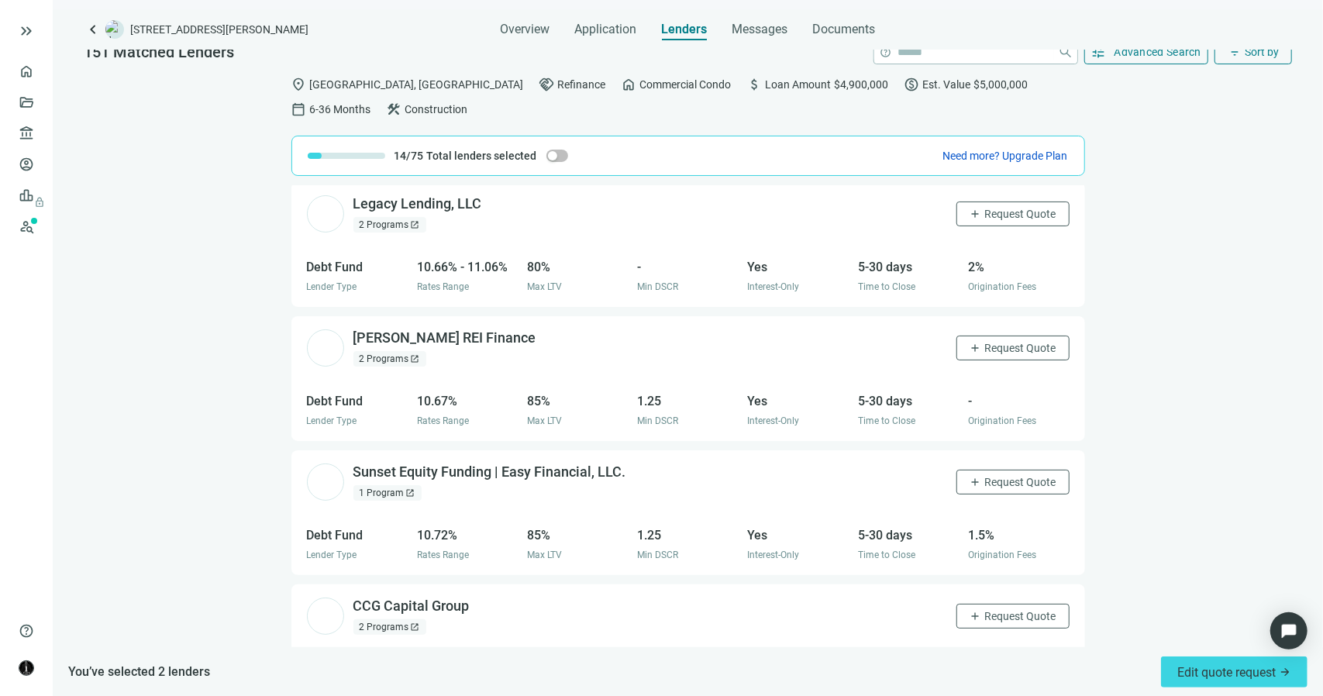
scroll to position [15740, 0]
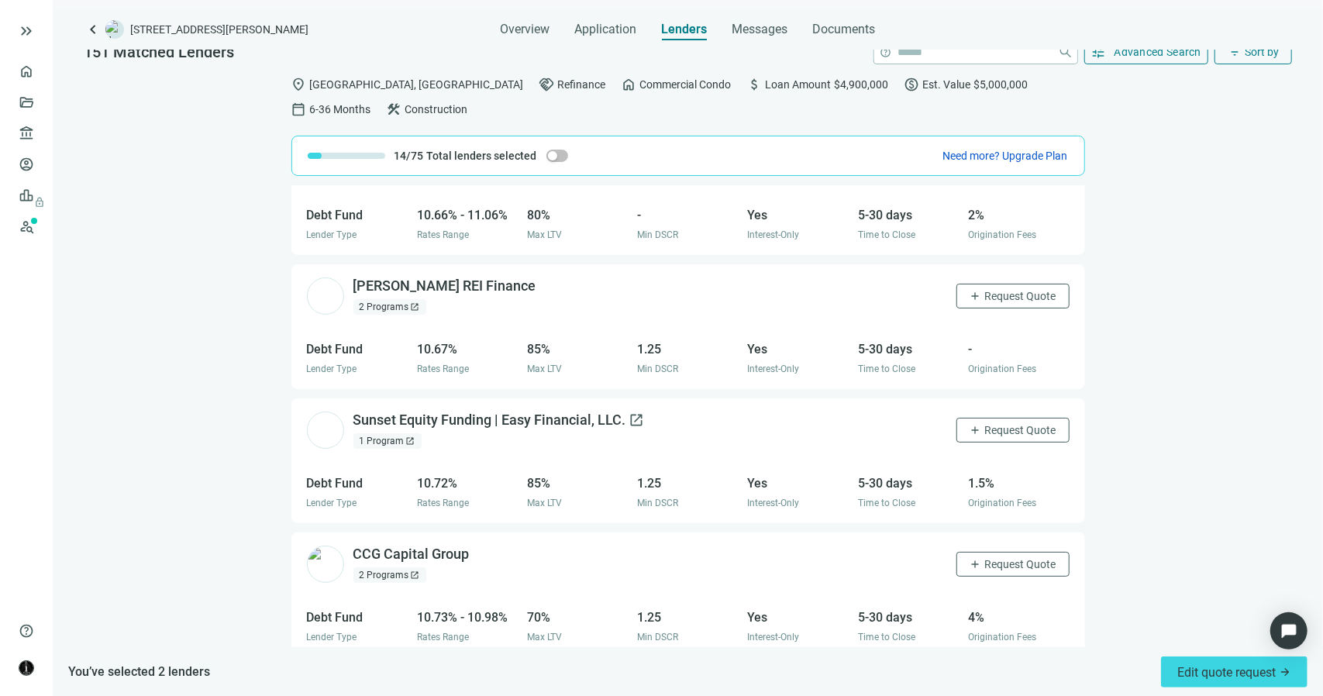
click at [629, 412] on span "open_in_new" at bounding box center [636, 419] width 15 height 15
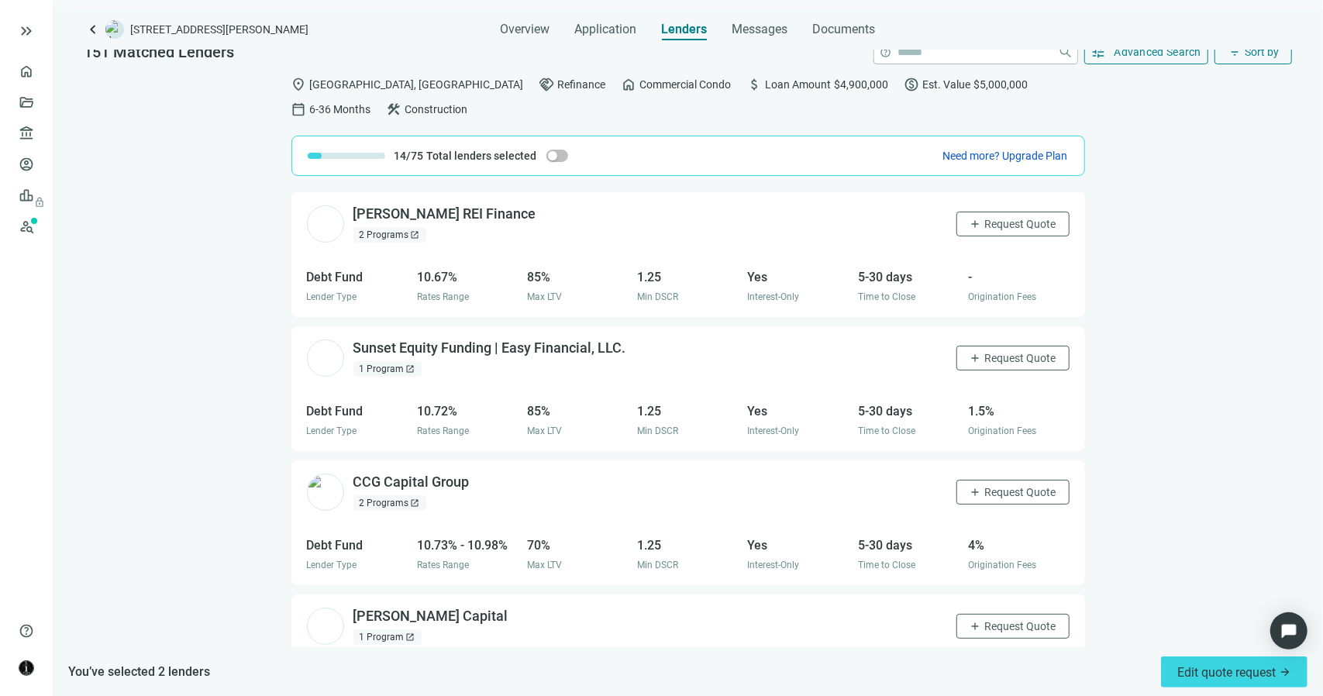
scroll to position [15817, 0]
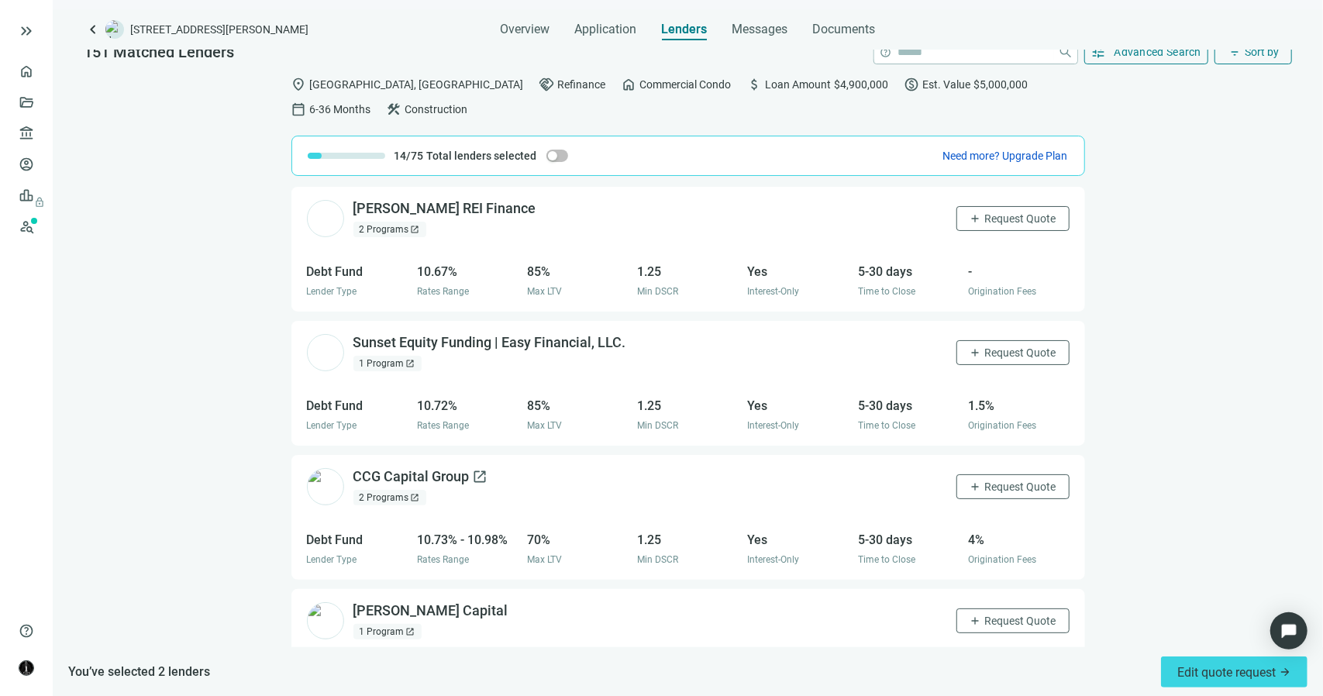
click at [473, 469] on span "open_in_new" at bounding box center [480, 476] width 15 height 15
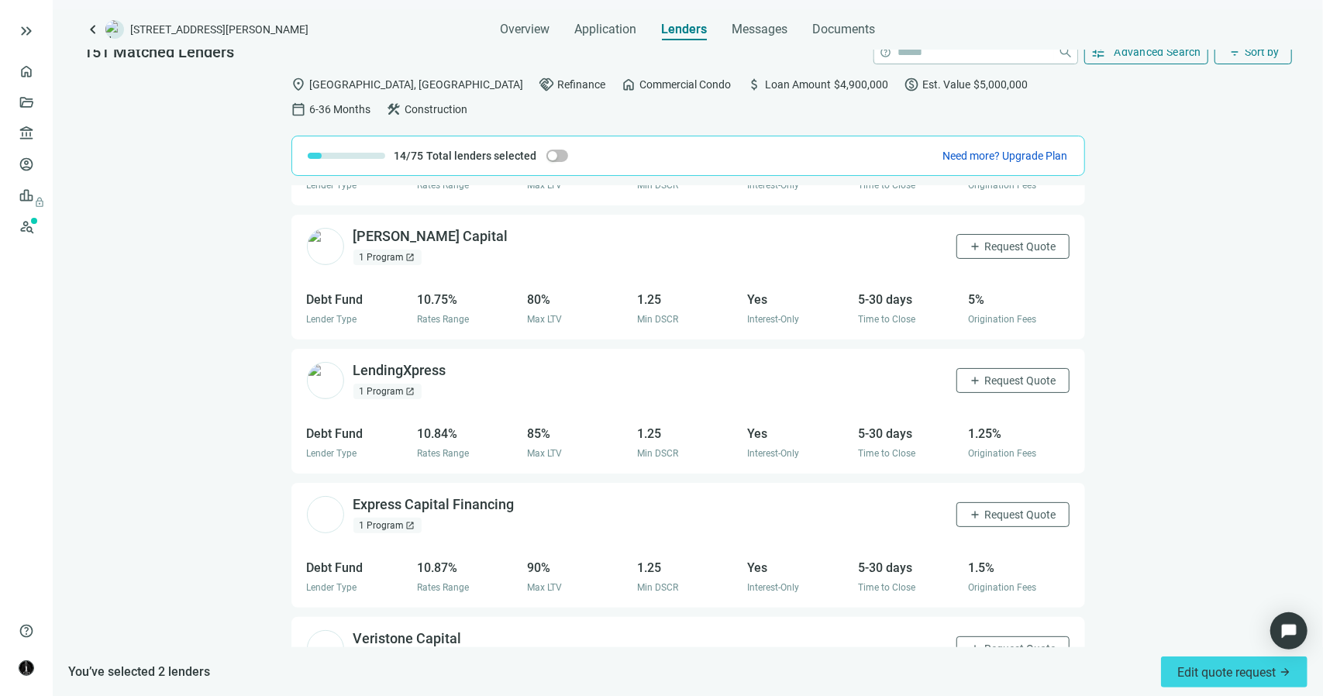
scroll to position [16205, 0]
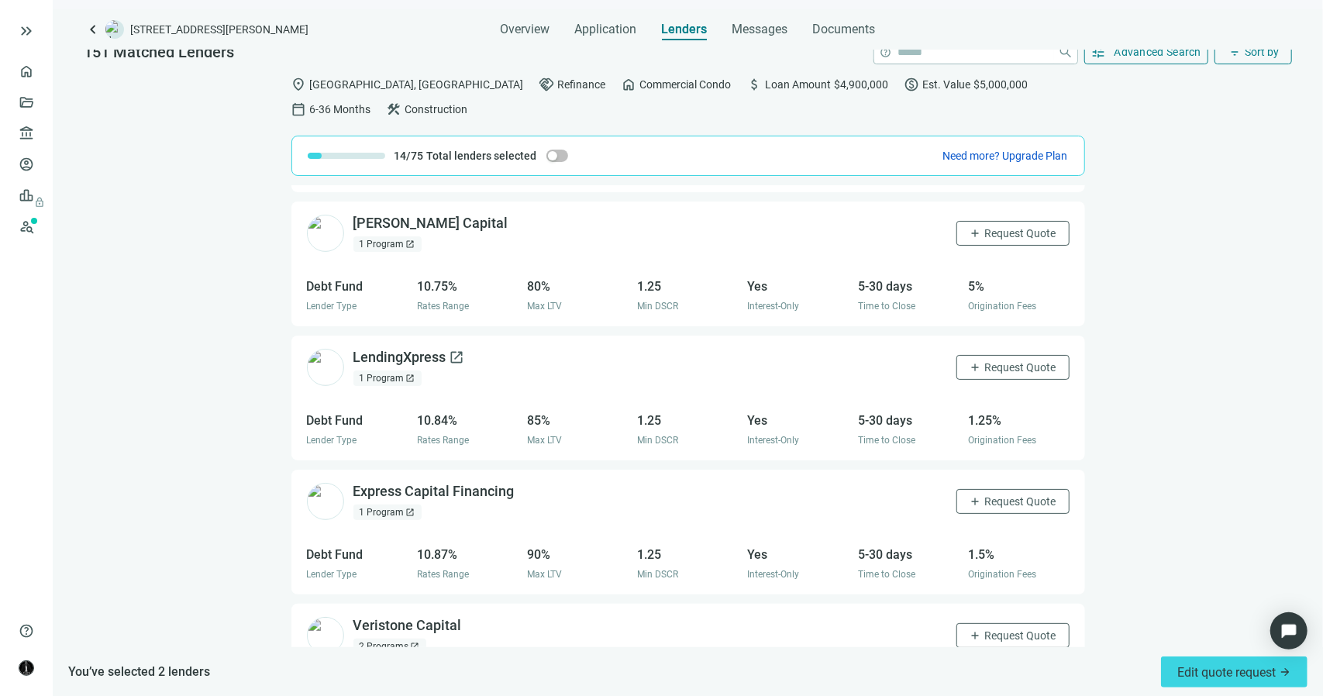
click at [449, 350] on span "open_in_new" at bounding box center [456, 357] width 15 height 15
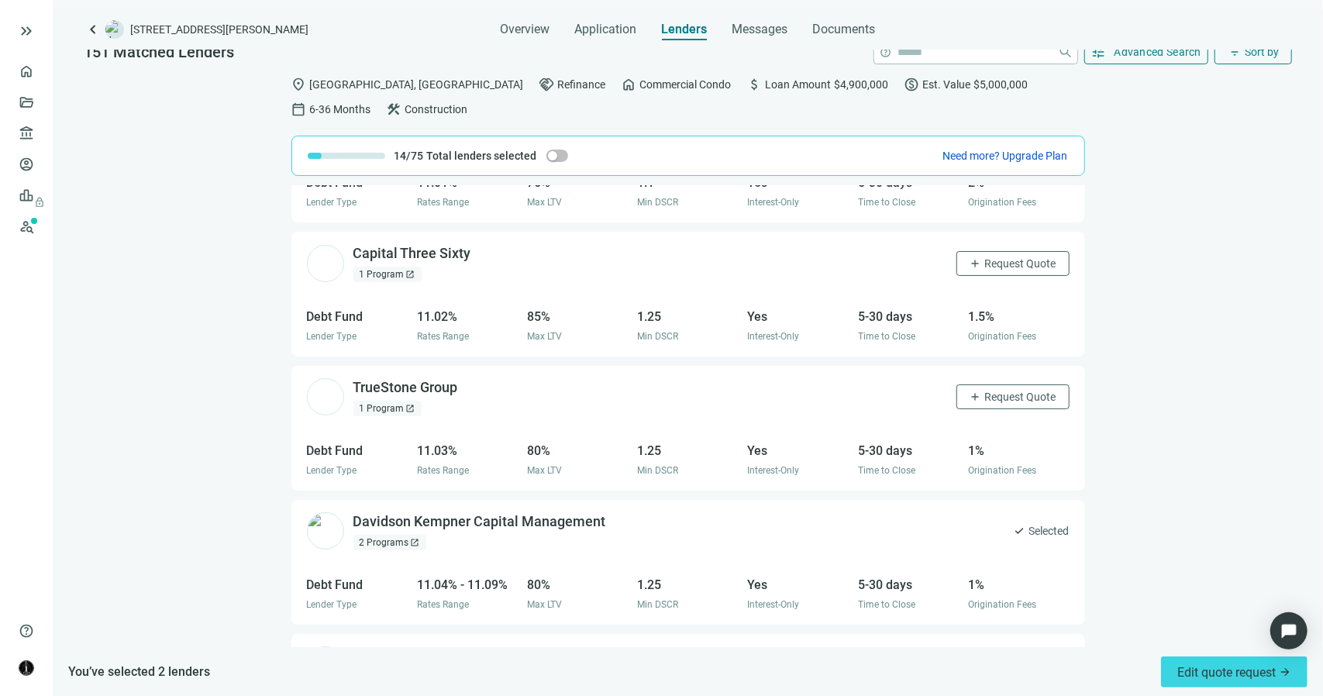
scroll to position [17078, 0]
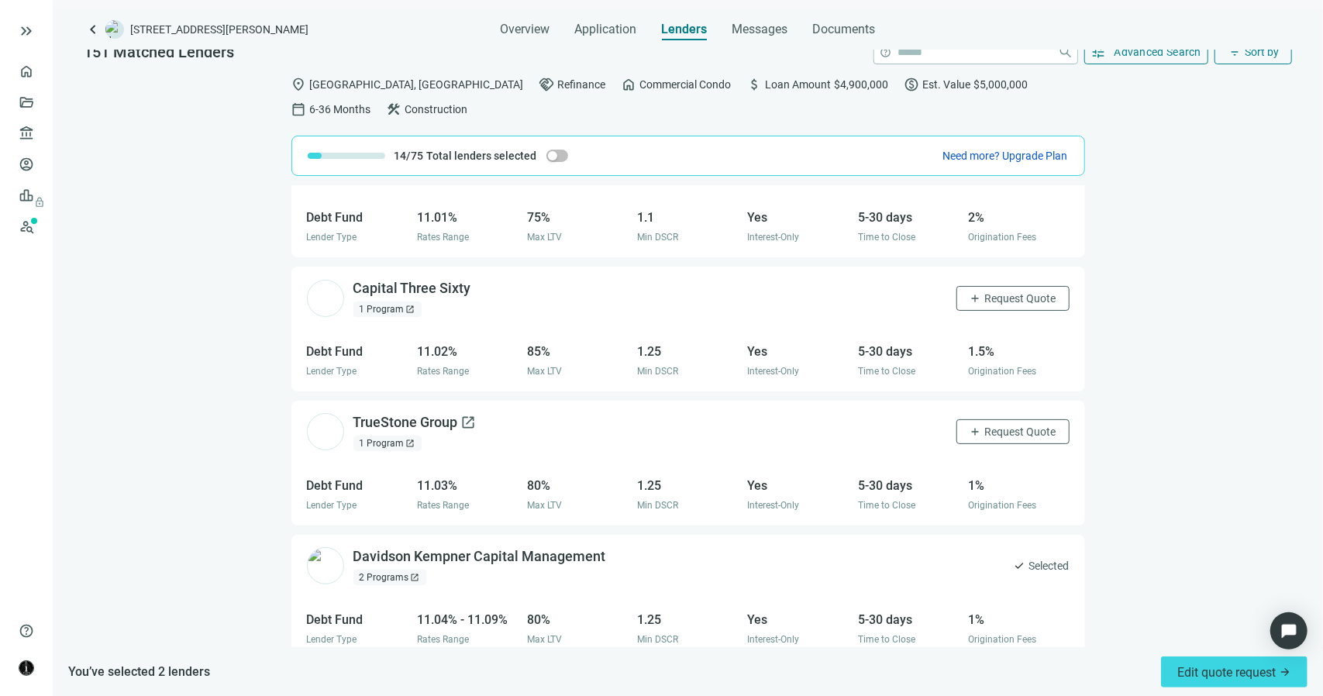
click at [461, 415] on span "open_in_new" at bounding box center [468, 422] width 15 height 15
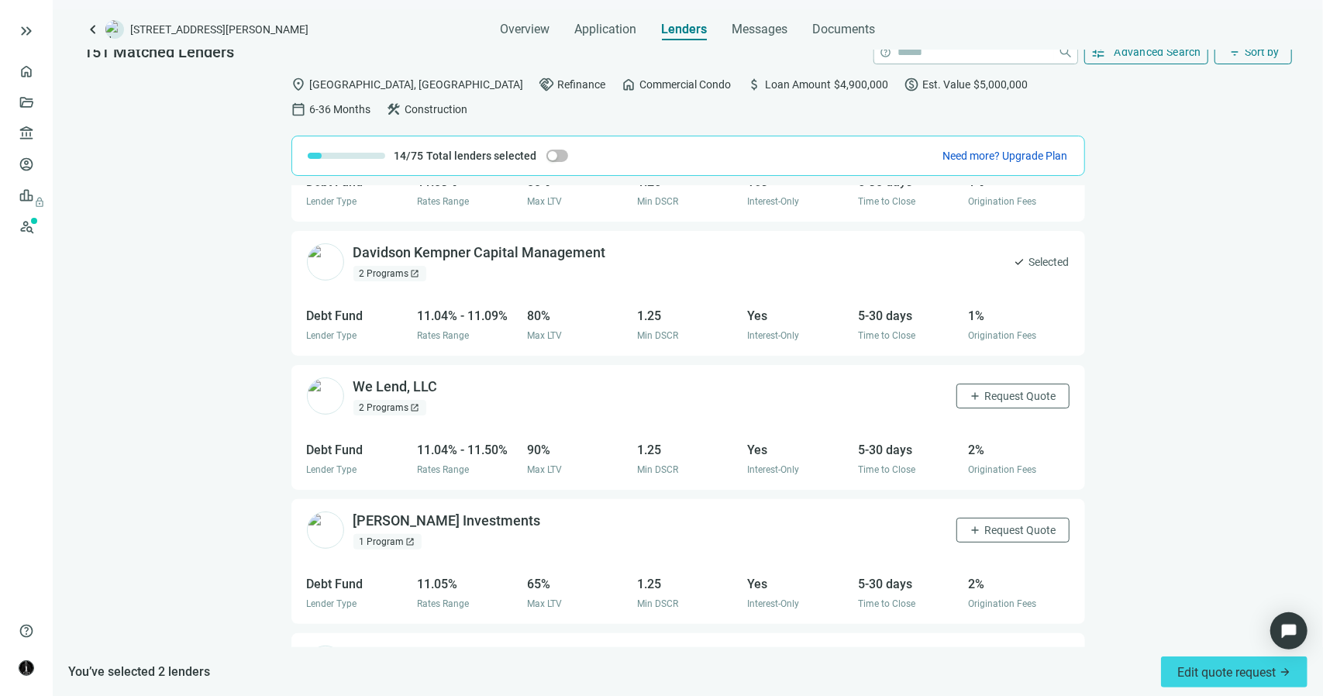
scroll to position [17388, 0]
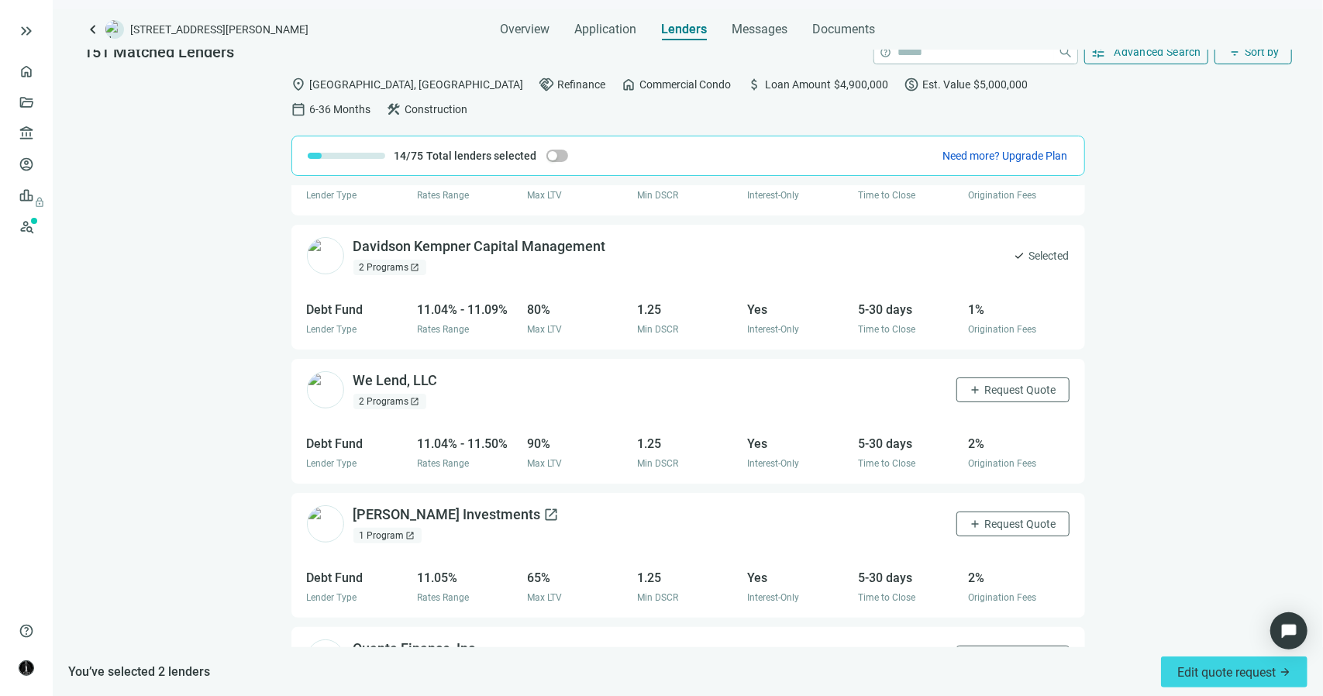
click at [544, 507] on span "open_in_new" at bounding box center [551, 514] width 15 height 15
click at [986, 518] on span "Request Quote" at bounding box center [1020, 524] width 71 height 12
click at [766, 33] on span "Messages" at bounding box center [760, 29] width 56 height 15
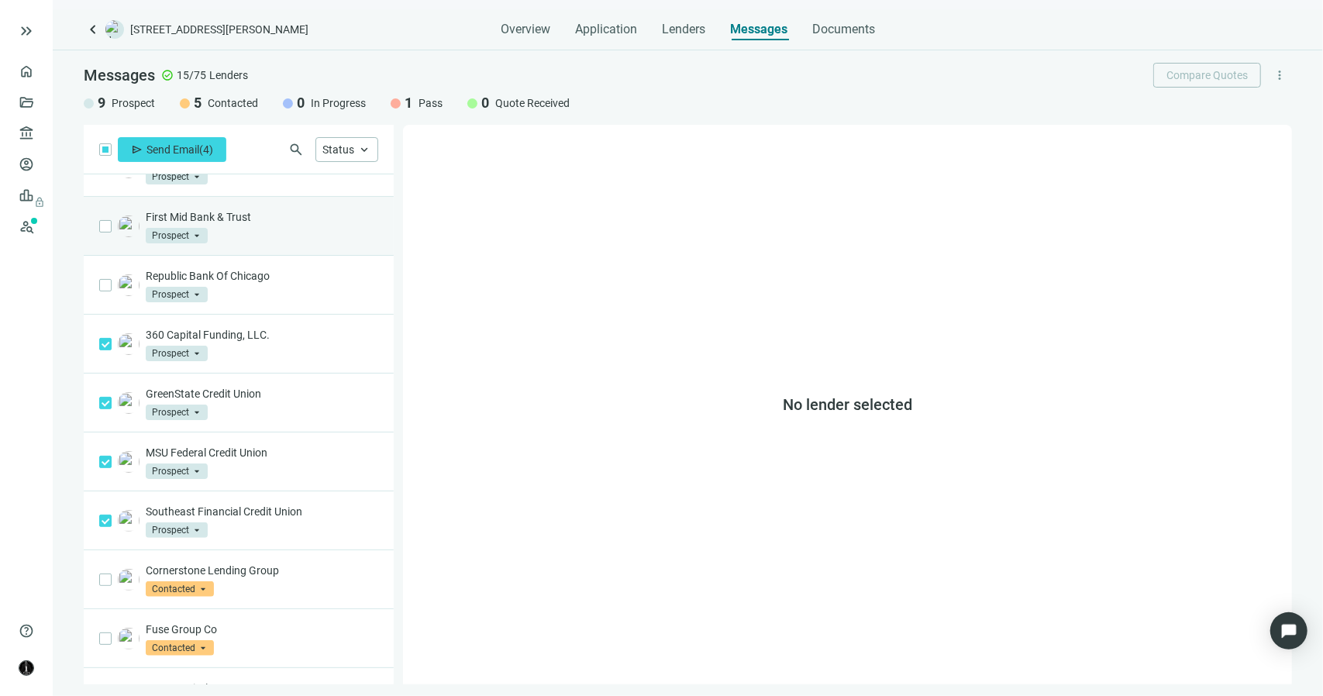
scroll to position [136, 0]
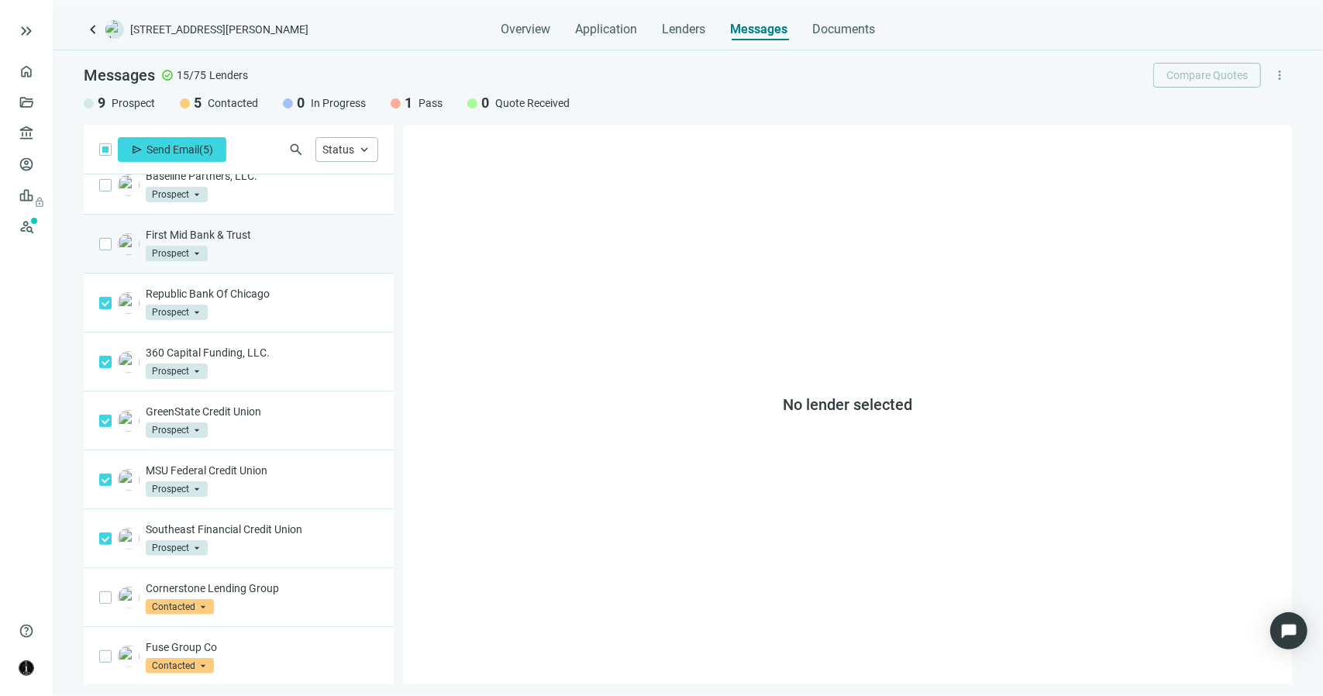
click at [104, 250] on label at bounding box center [105, 244] width 12 height 17
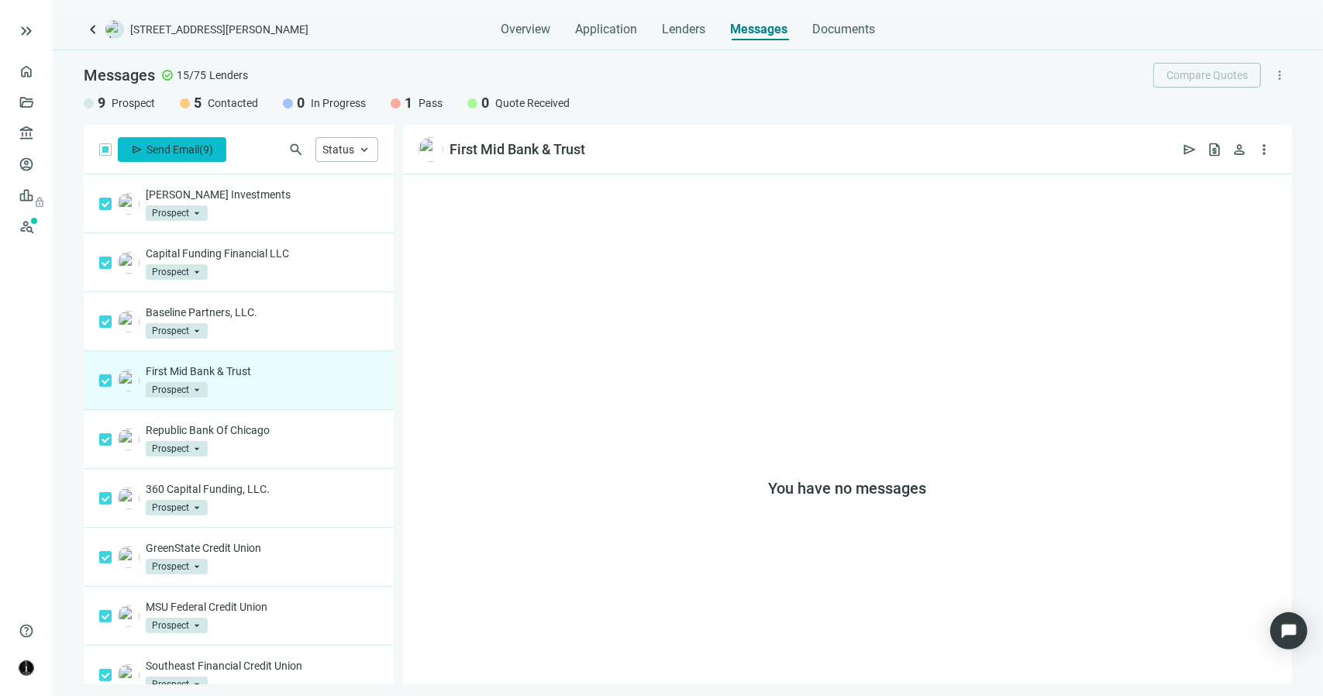
click at [180, 154] on span "Send Email" at bounding box center [172, 149] width 53 height 12
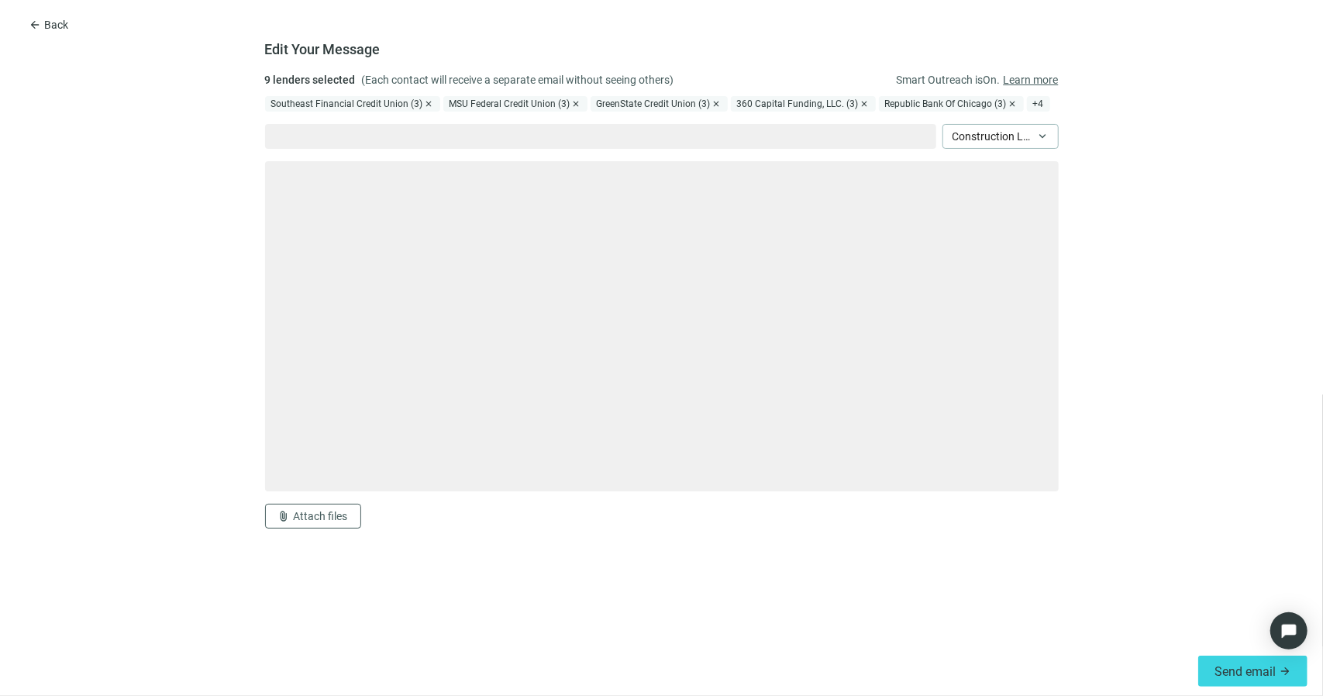
type textarea "**********"
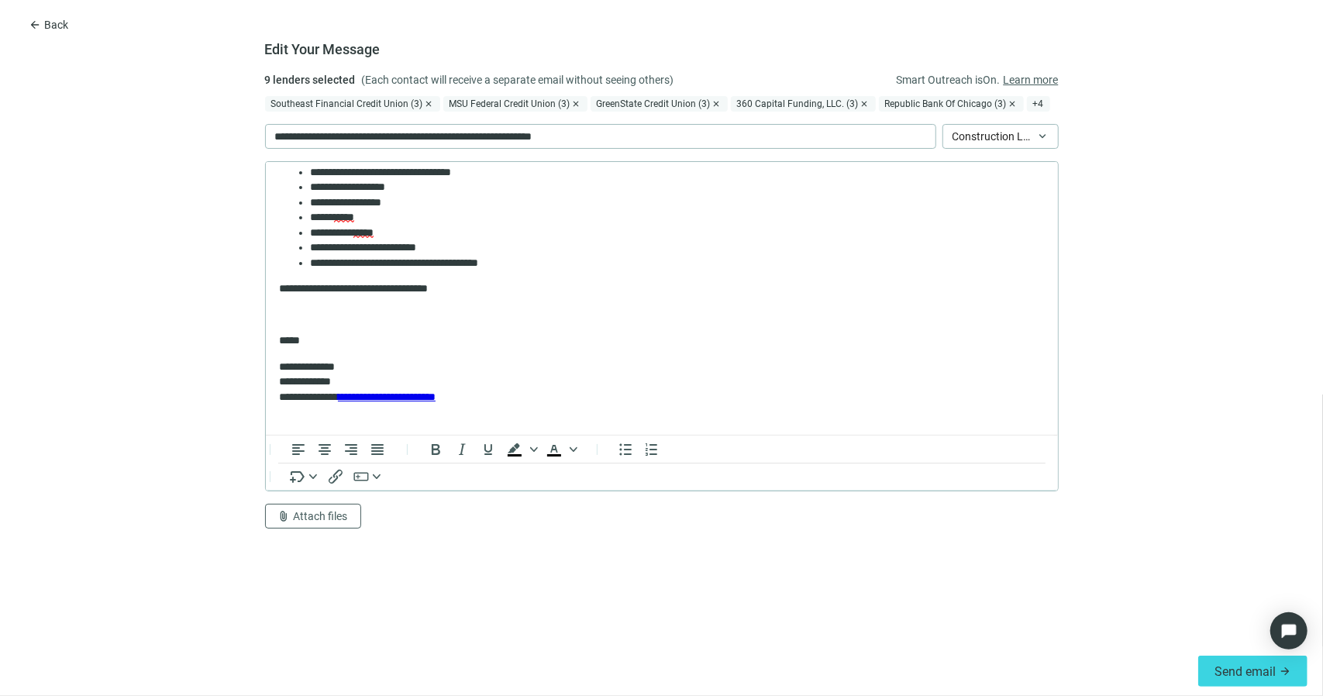
scroll to position [350, 0]
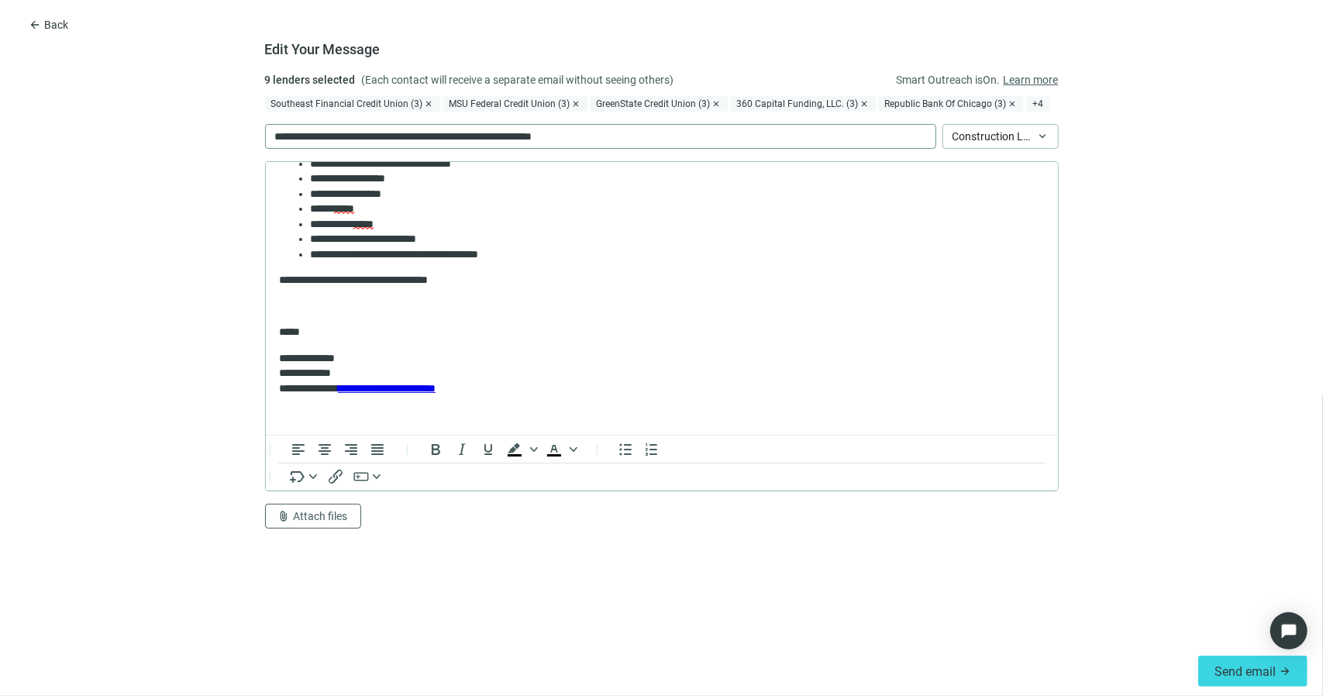
click at [382, 142] on p "**********" at bounding box center [442, 136] width 334 height 17
click at [383, 140] on p "**********" at bounding box center [442, 136] width 334 height 17
paste div
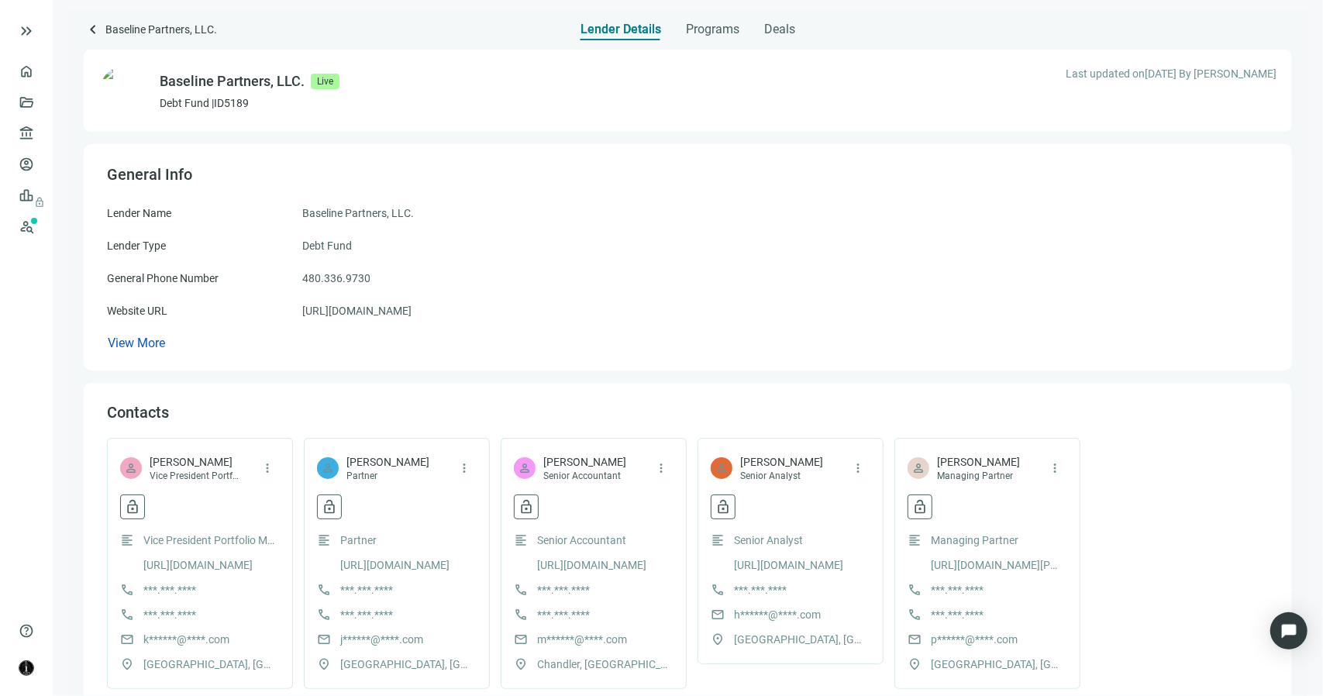
scroll to position [302, 0]
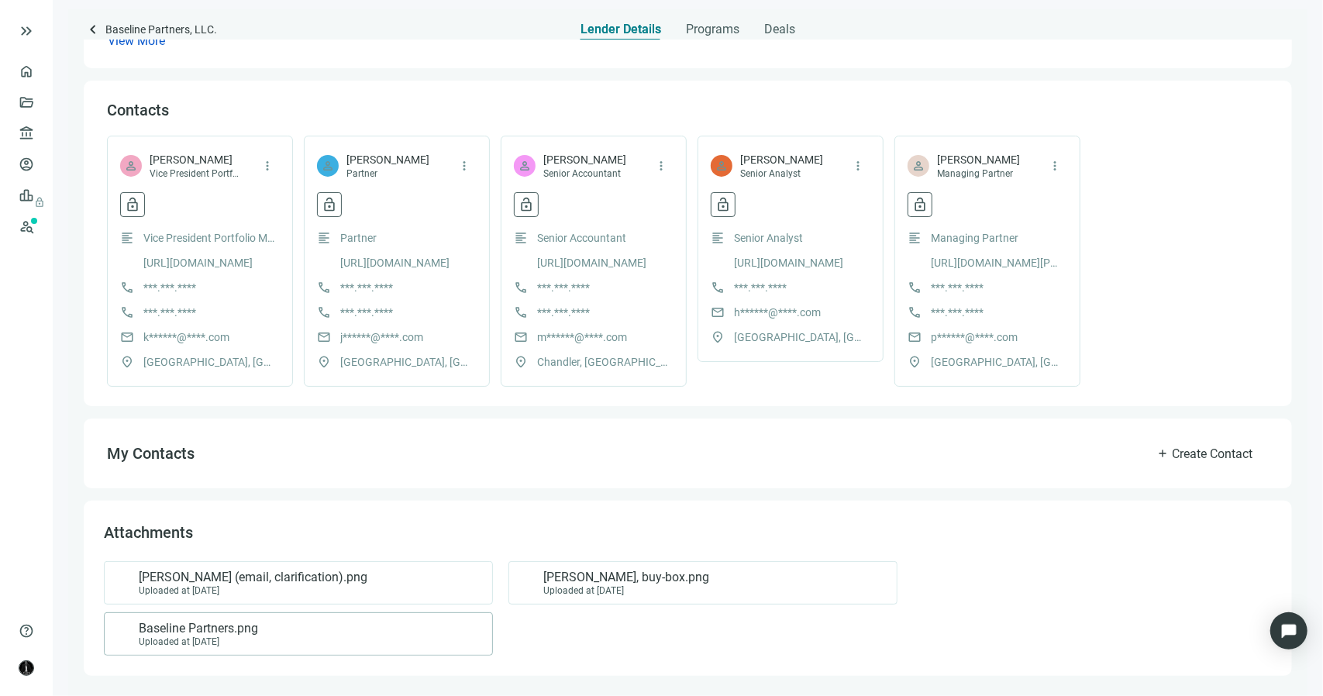
click at [336, 636] on div "Baseline Partners.png Uploaded at 05.01.2023" at bounding box center [295, 634] width 363 height 26
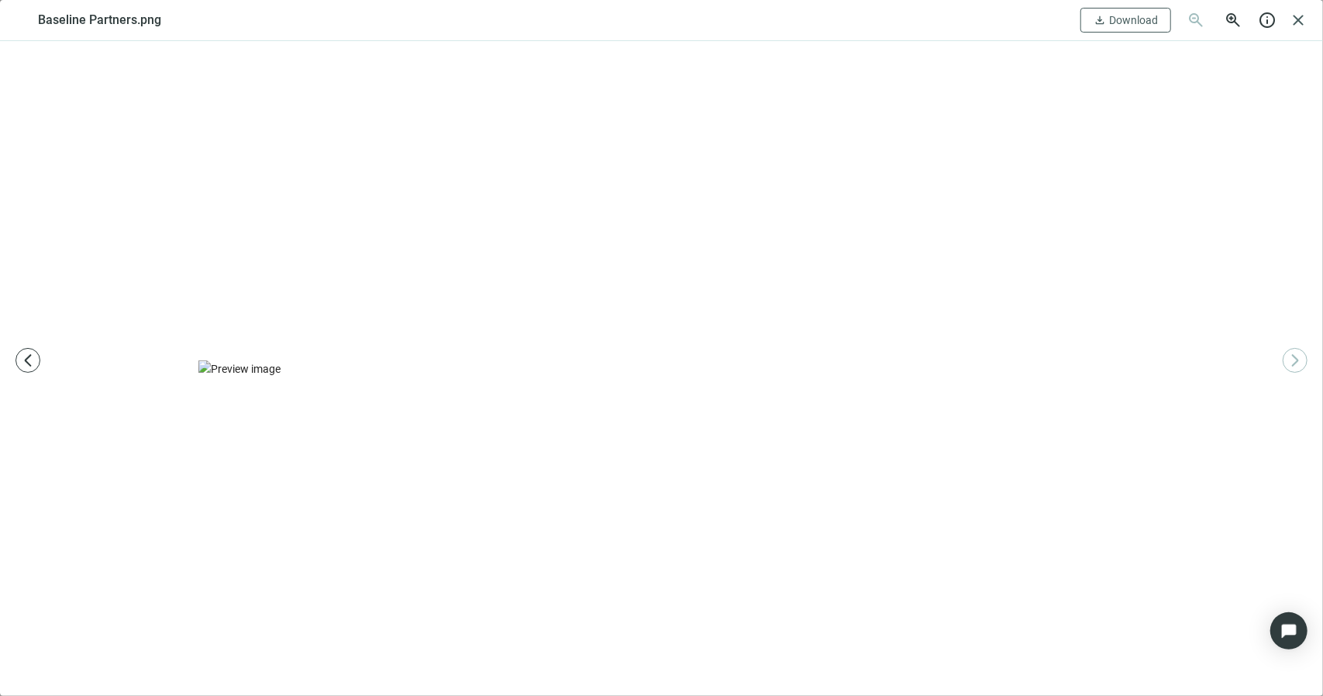
click at [1162, 323] on div at bounding box center [661, 368] width 1323 height 655
click at [1301, 16] on span "close" at bounding box center [1298, 20] width 19 height 19
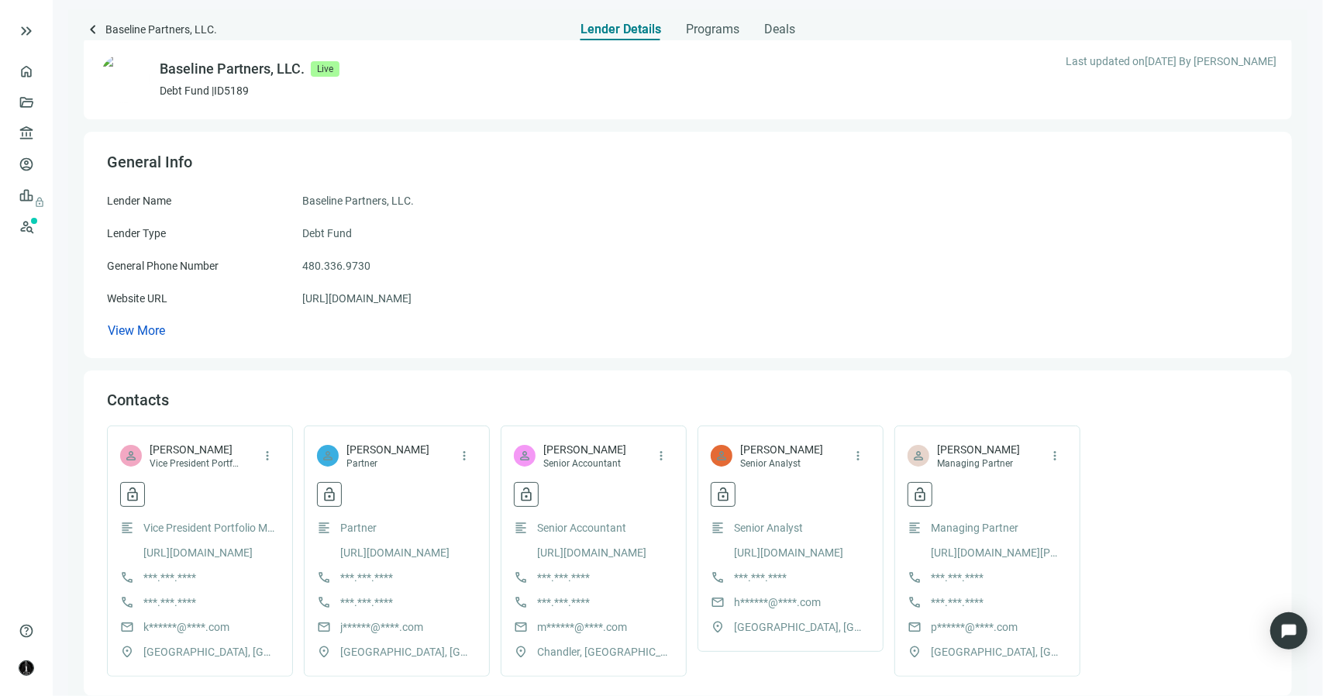
scroll to position [0, 0]
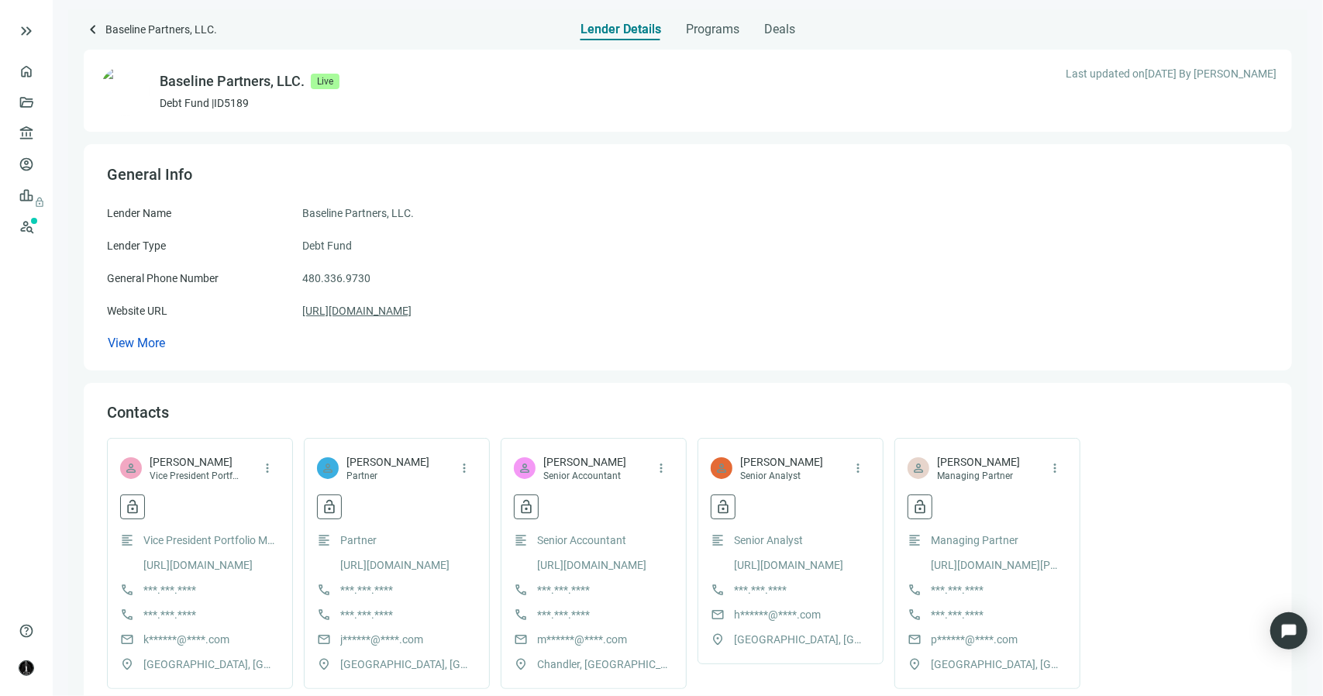
click at [402, 312] on link "https://www.baseline-partners.com/" at bounding box center [356, 310] width 109 height 17
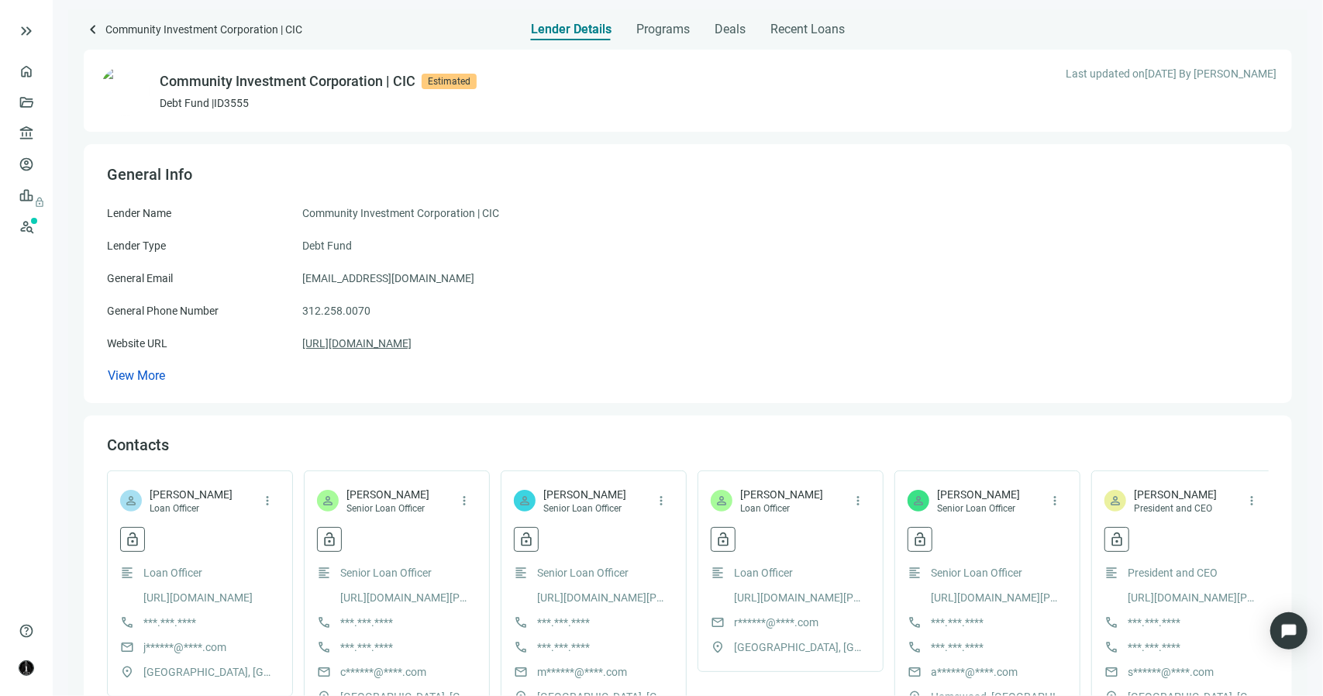
click at [381, 342] on link "https://cicchicago.com" at bounding box center [356, 343] width 109 height 17
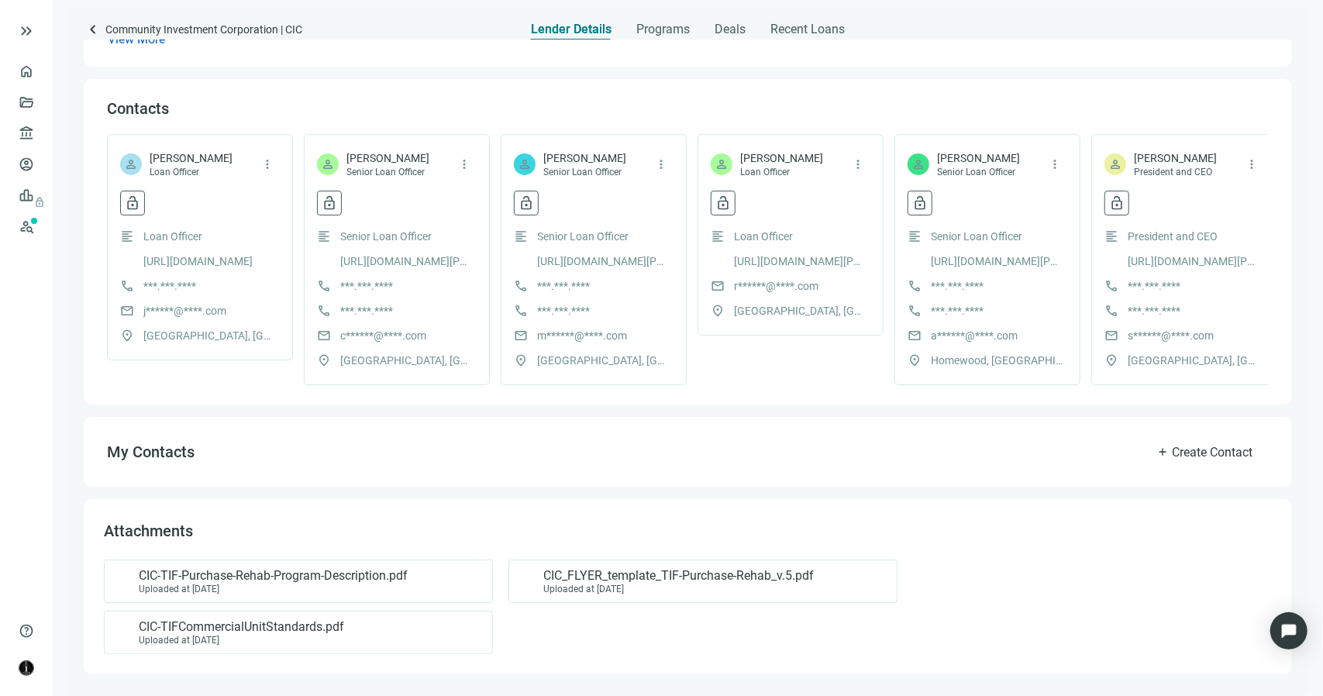
scroll to position [350, 0]
click at [298, 584] on div "Uploaded at 03.23.2023" at bounding box center [273, 589] width 269 height 11
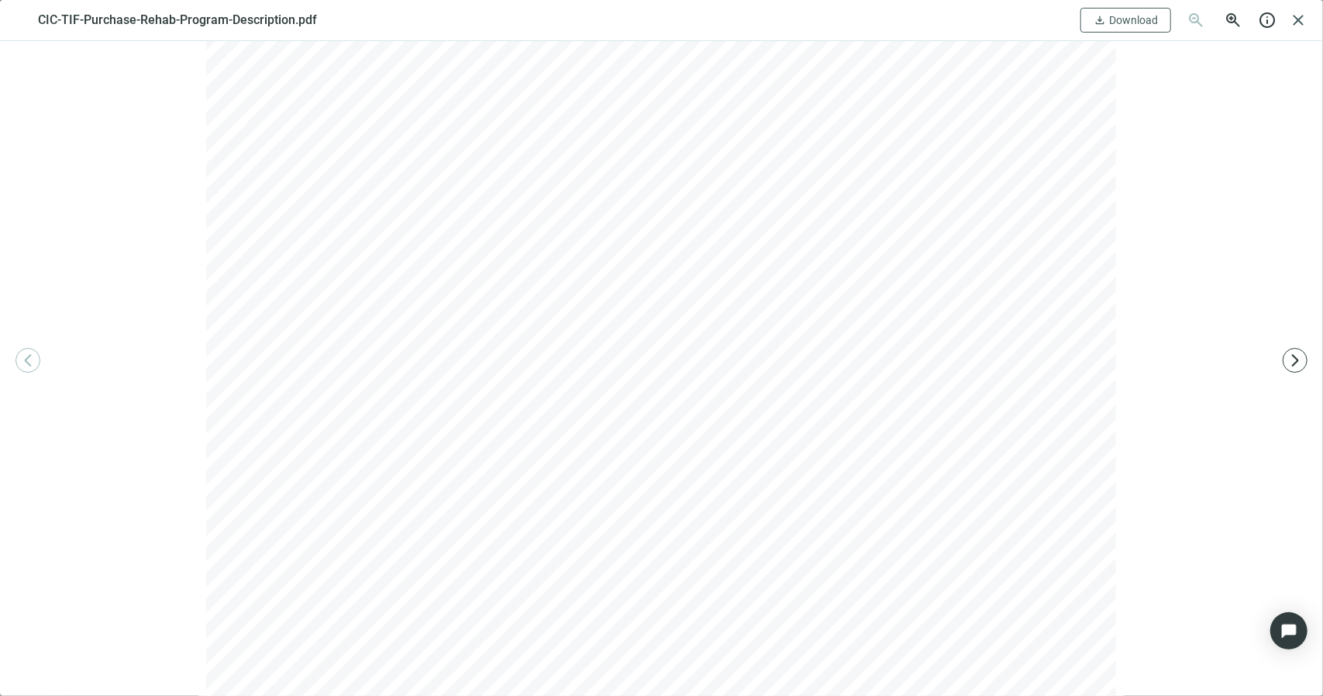
scroll to position [0, 0]
click at [1299, 18] on span "close" at bounding box center [1298, 20] width 19 height 19
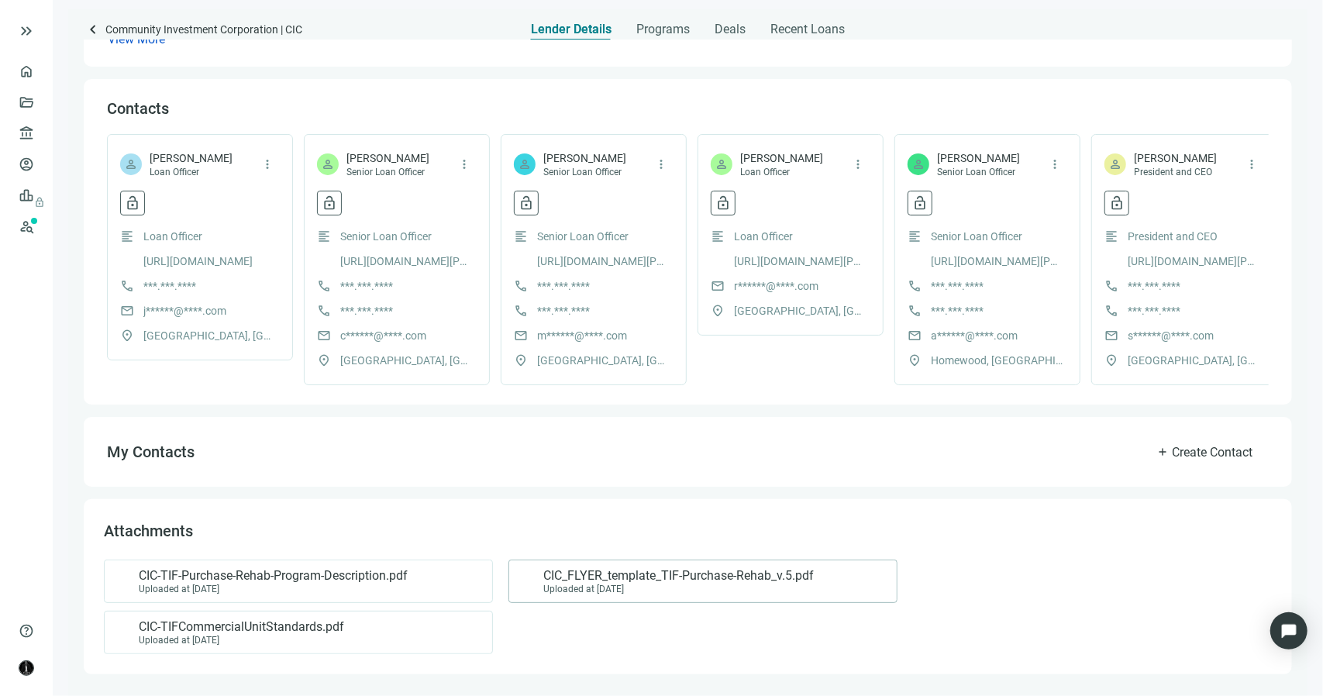
click at [626, 582] on span "CIC_FLYER_template_TIF-Purchase-Rehab_v.5.pdf" at bounding box center [678, 575] width 270 height 15
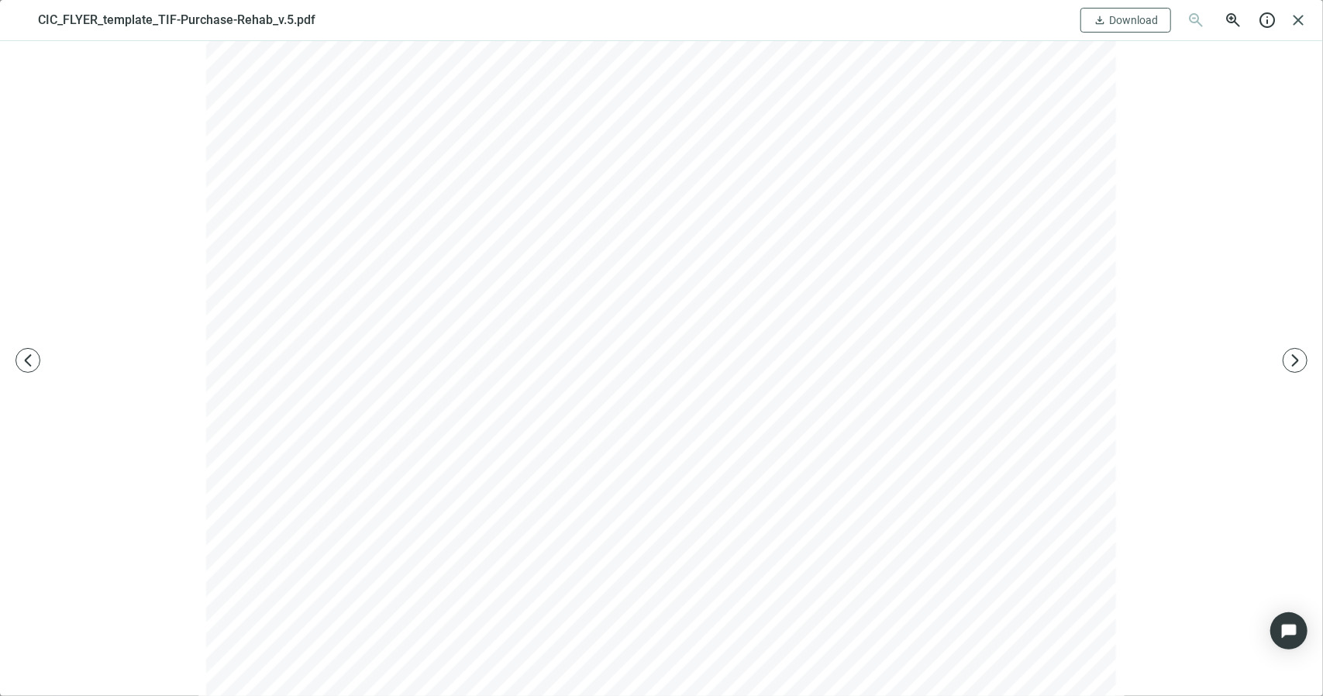
scroll to position [1717, 0]
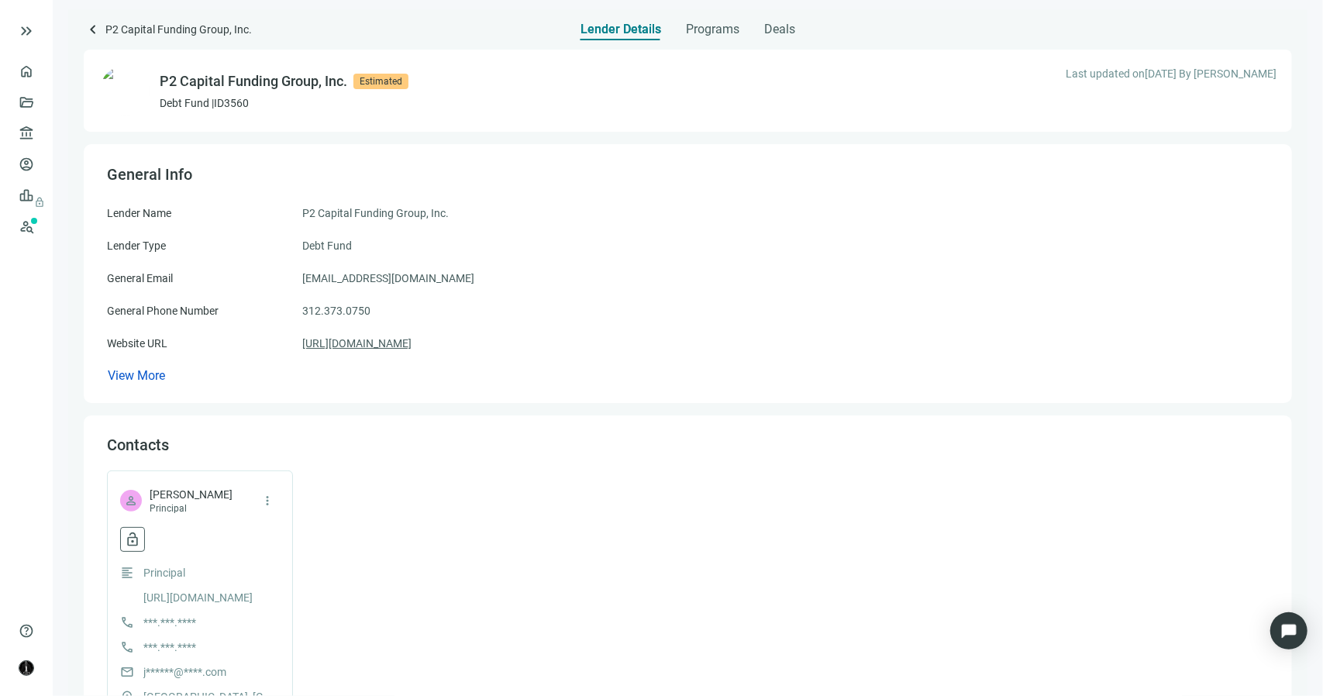
click at [396, 345] on link "https://p2funding.com" at bounding box center [356, 343] width 109 height 17
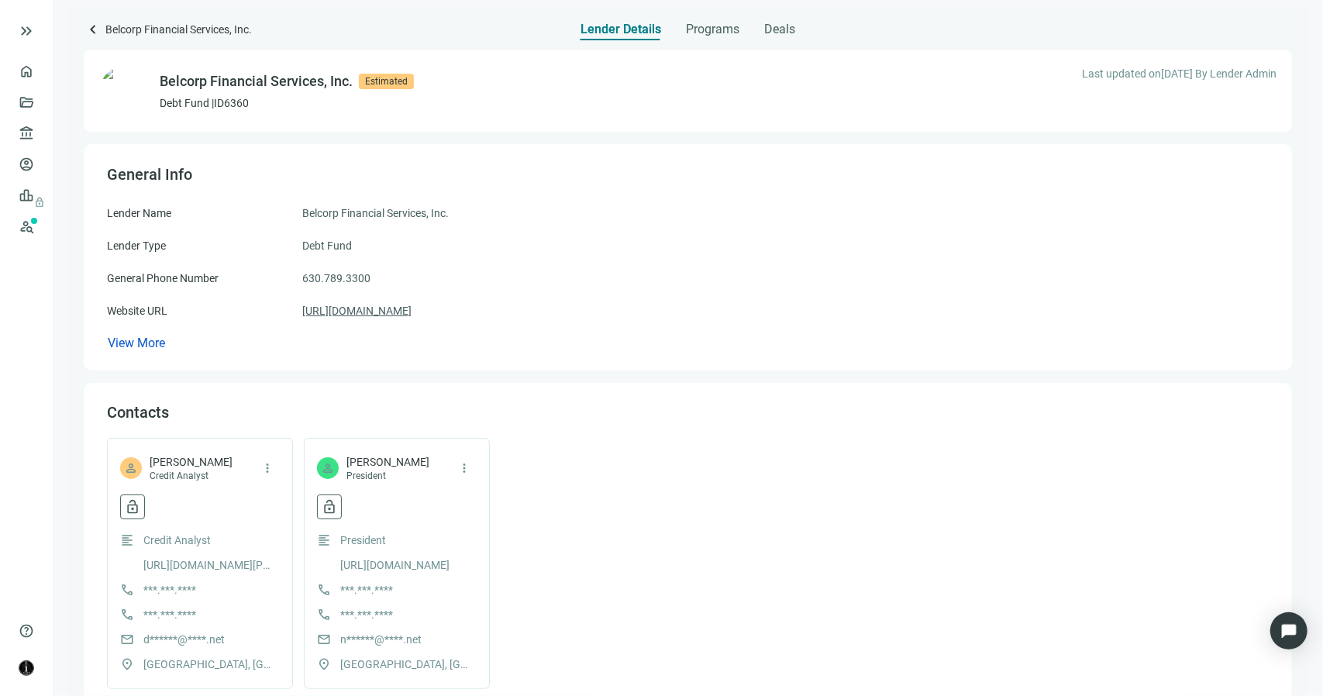
click at [361, 314] on link "[URL][DOMAIN_NAME]" at bounding box center [356, 310] width 109 height 17
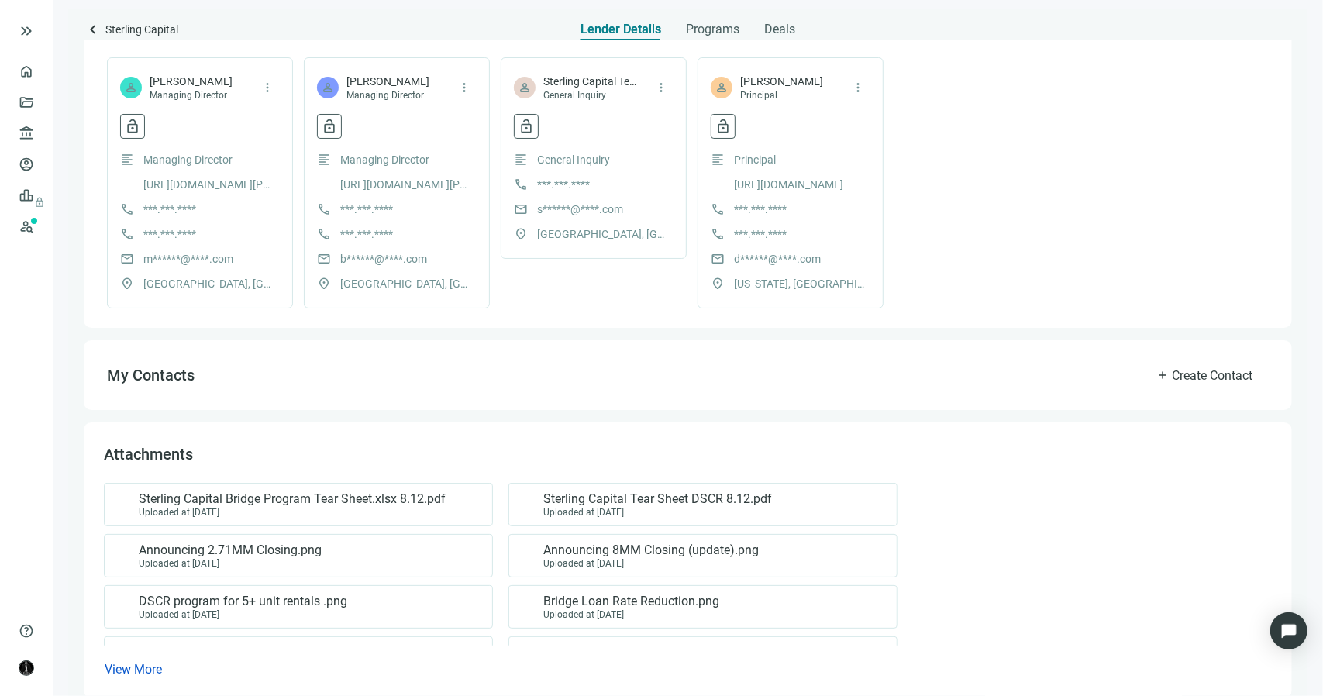
scroll to position [404, 0]
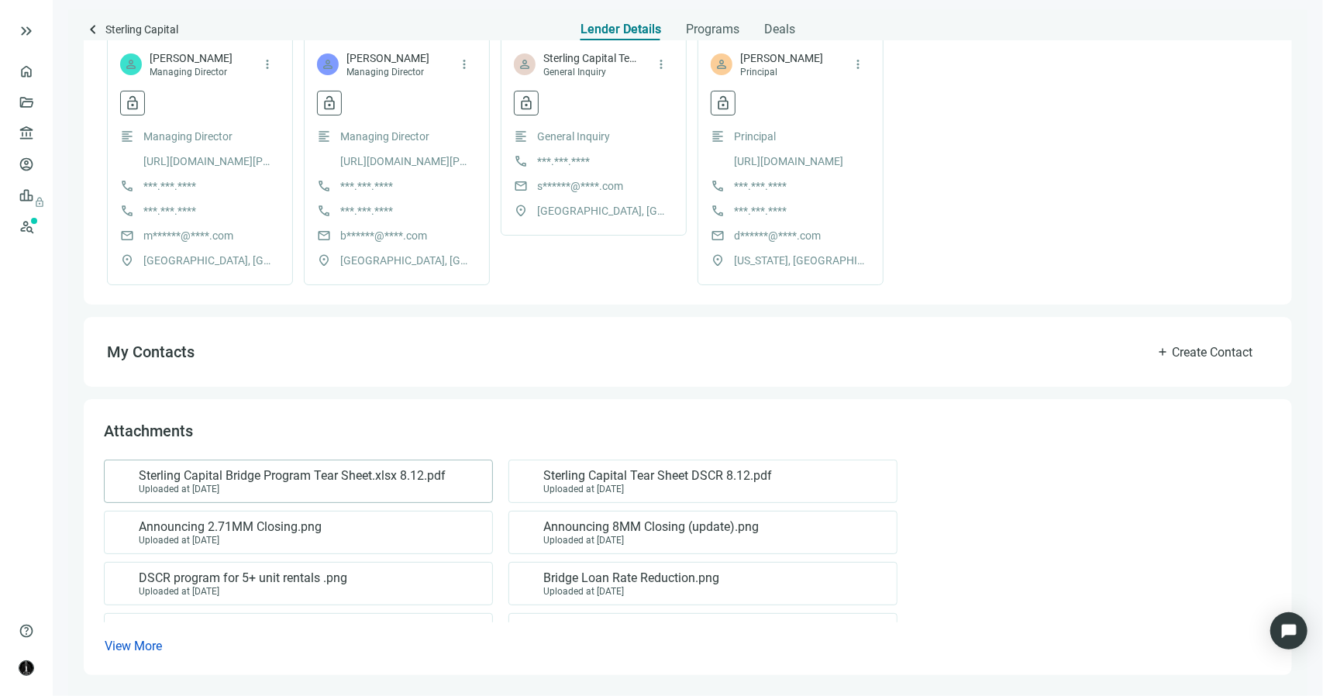
click at [305, 477] on span "Sterling Capital Bridge Program Tear Sheet.xlsx 8.12.pdf" at bounding box center [292, 475] width 307 height 15
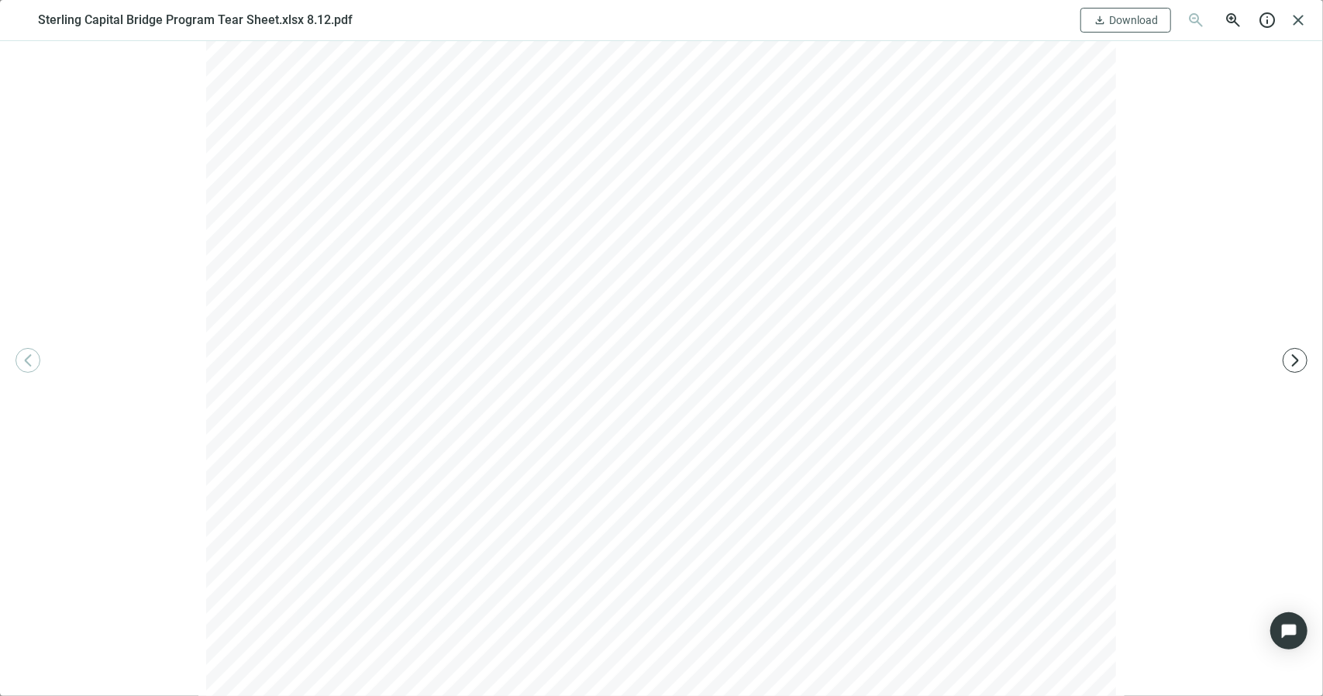
scroll to position [0, 0]
click at [1296, 19] on span "close" at bounding box center [1298, 20] width 19 height 19
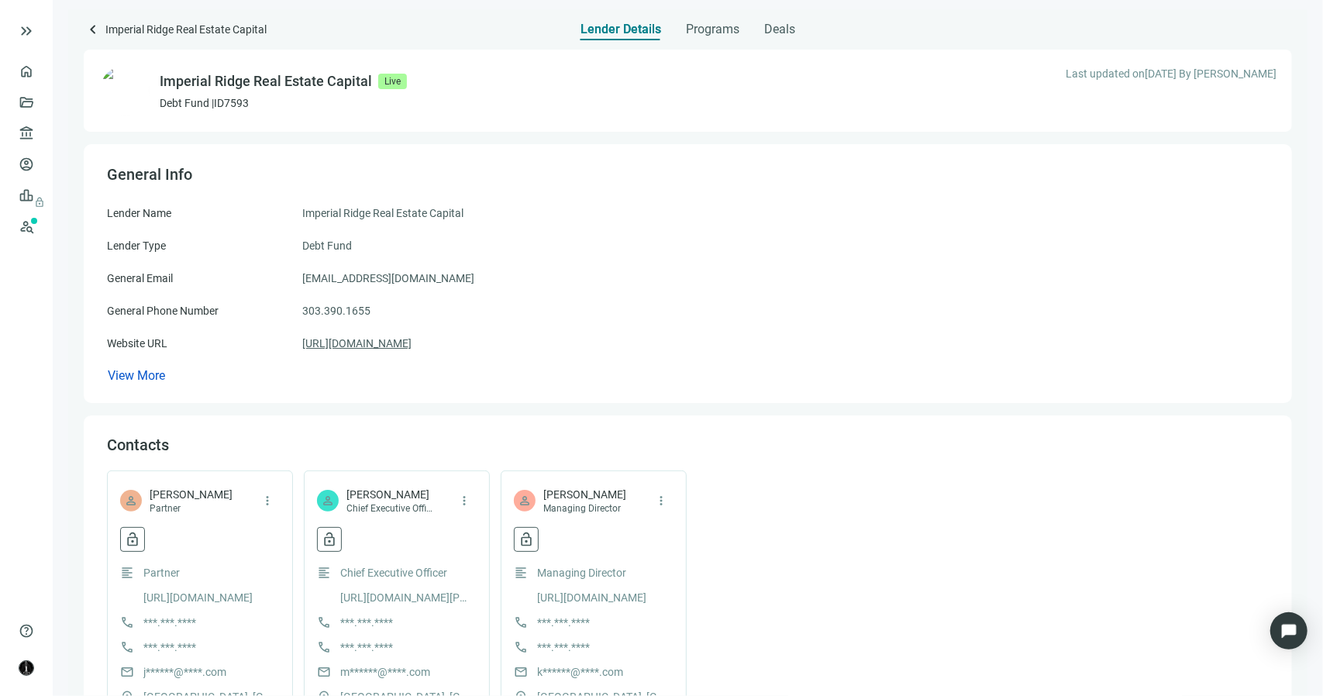
click at [411, 346] on link "[URL][DOMAIN_NAME]" at bounding box center [356, 343] width 109 height 17
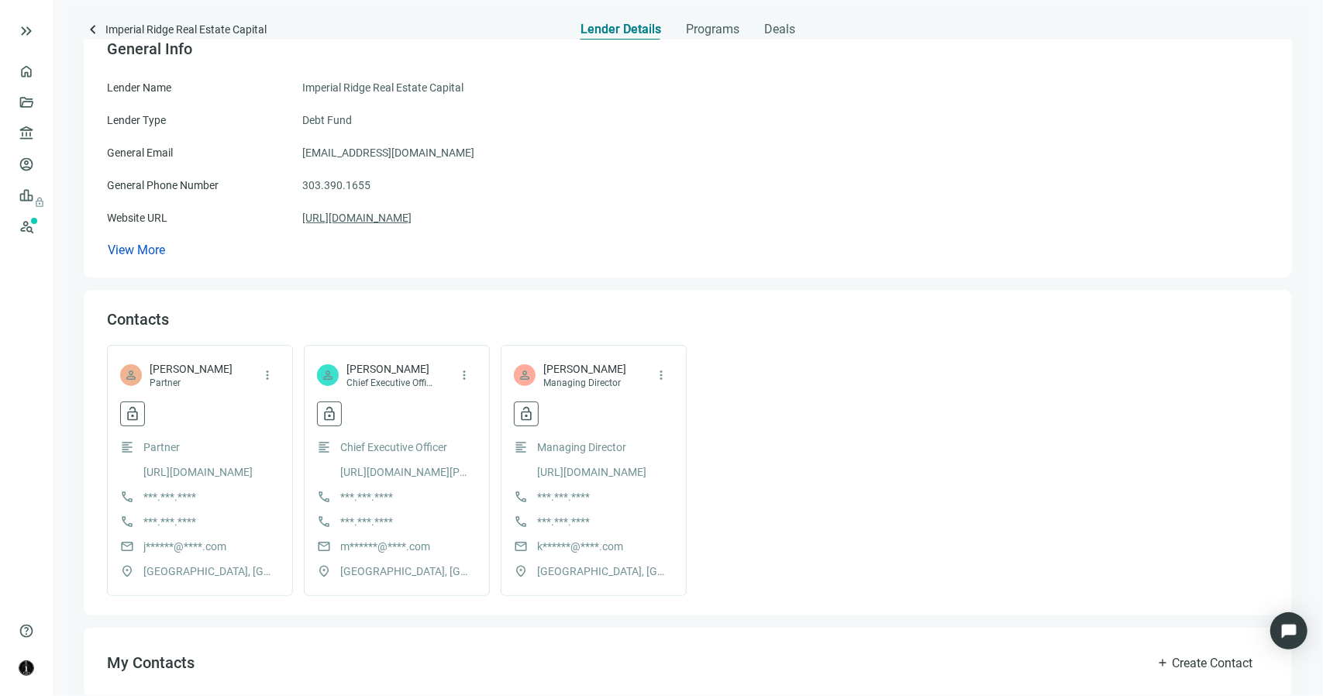
scroll to position [385, 0]
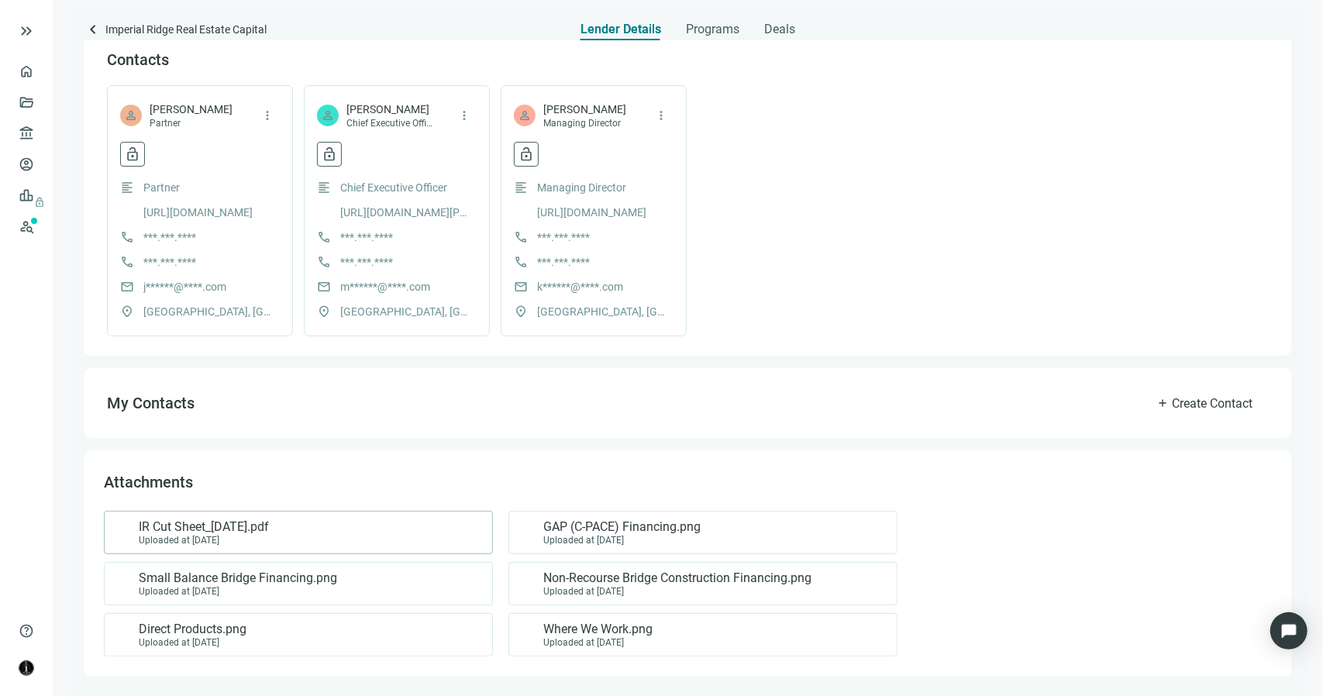
click at [265, 531] on span "IR Cut Sheet_[DATE].pdf" at bounding box center [204, 526] width 130 height 15
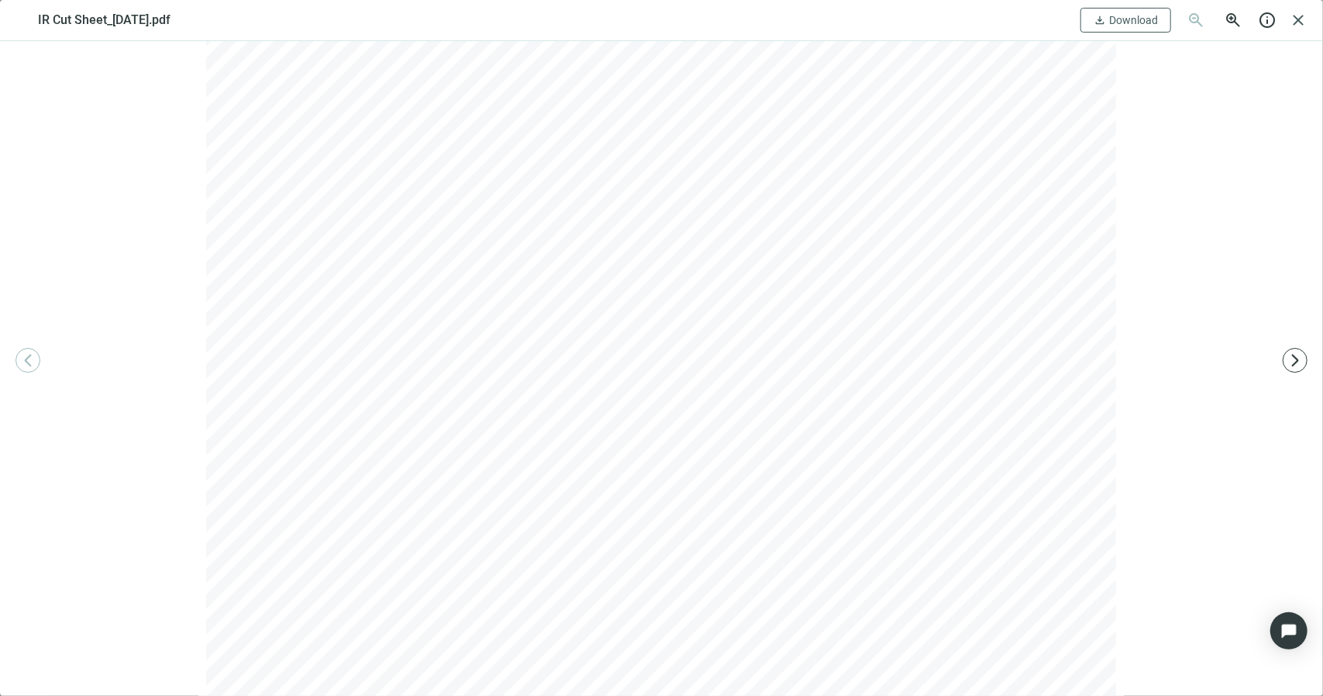
scroll to position [539, 0]
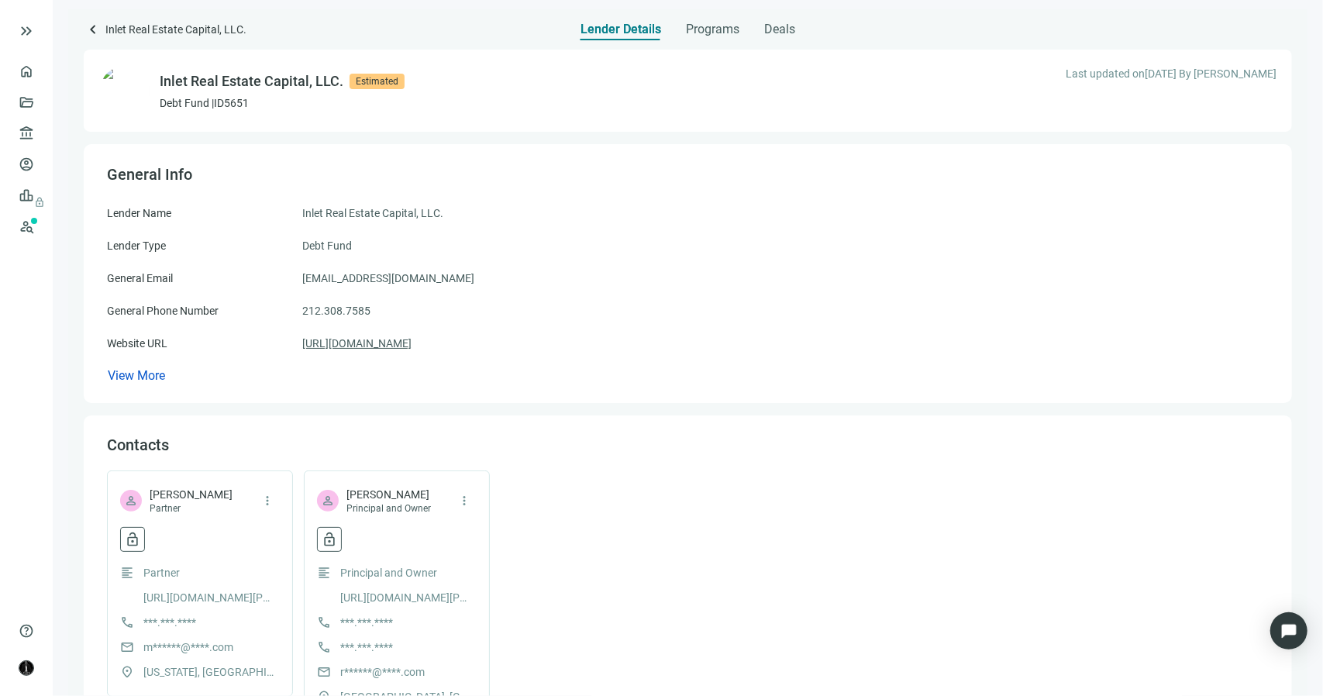
click at [360, 346] on link "https://www.inletre.com/" at bounding box center [356, 343] width 109 height 17
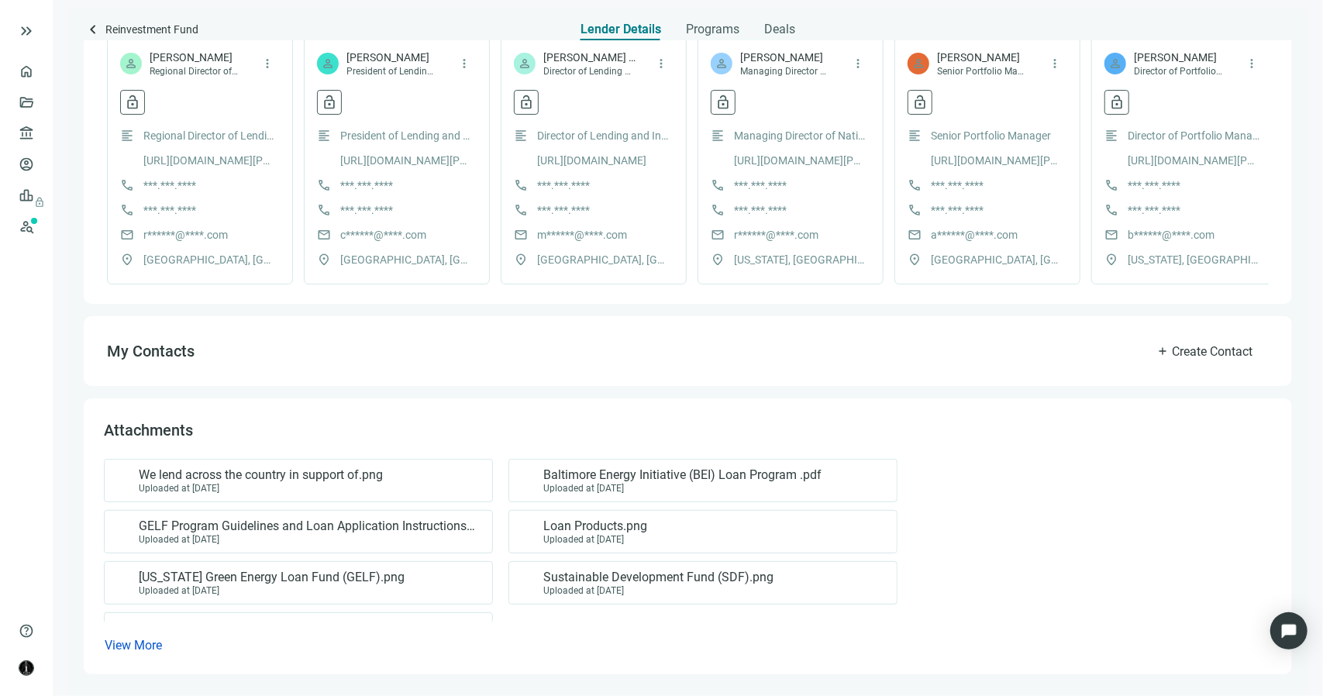
scroll to position [452, 0]
click at [321, 484] on div "Uploaded at 04.17.2024" at bounding box center [261, 488] width 244 height 11
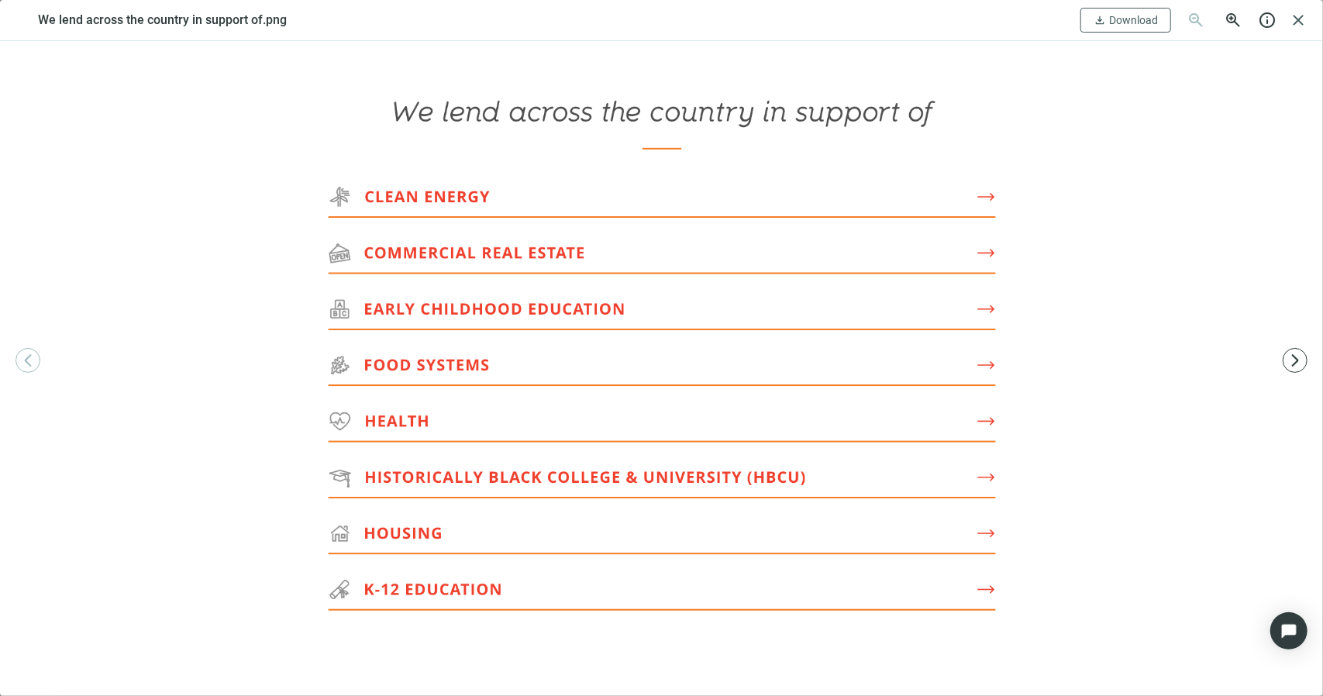
click at [1301, 22] on span "close" at bounding box center [1298, 20] width 19 height 19
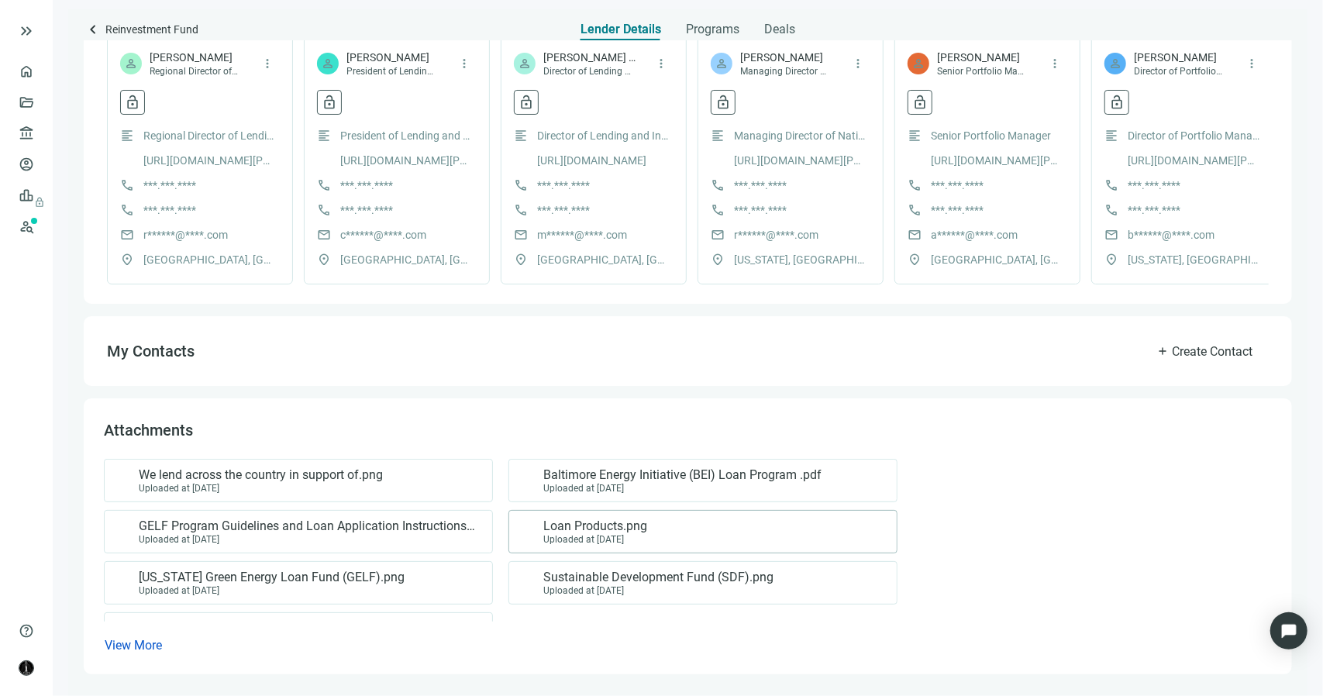
click at [596, 531] on div "Loan Products.png Uploaded at 04.17.2024" at bounding box center [595, 531] width 104 height 26
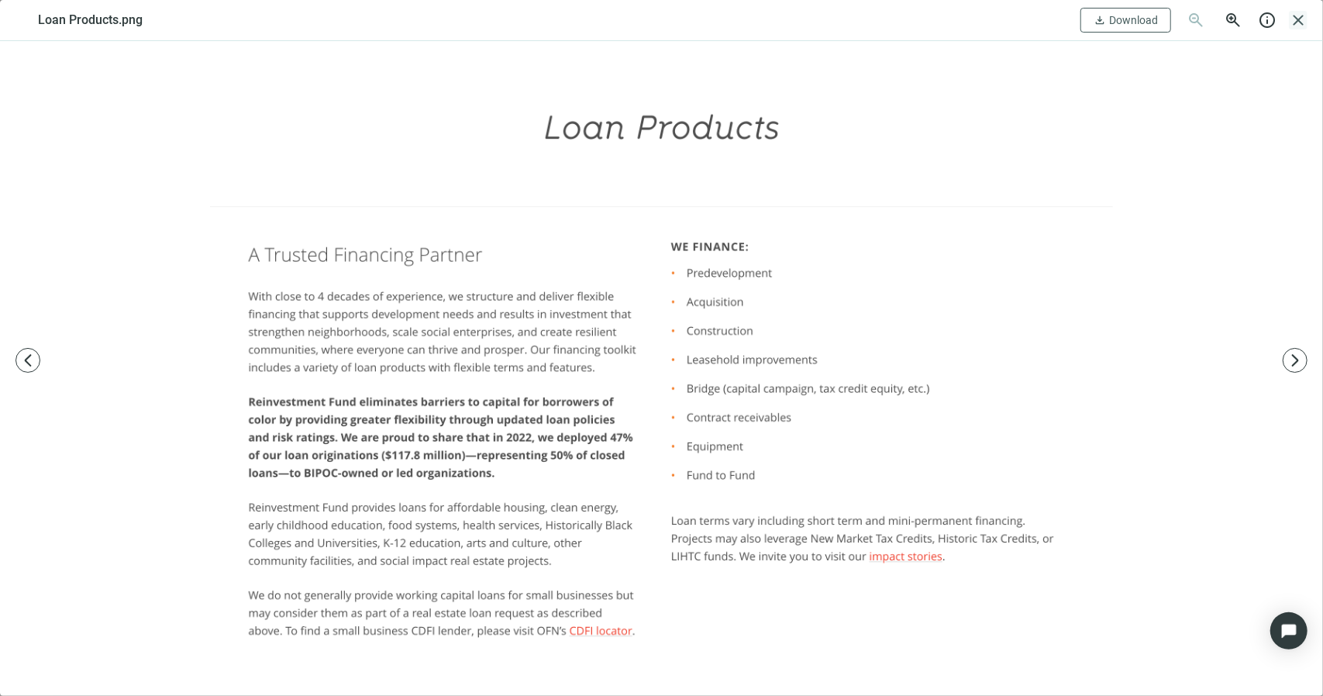
click at [1303, 17] on span "close" at bounding box center [1298, 20] width 19 height 19
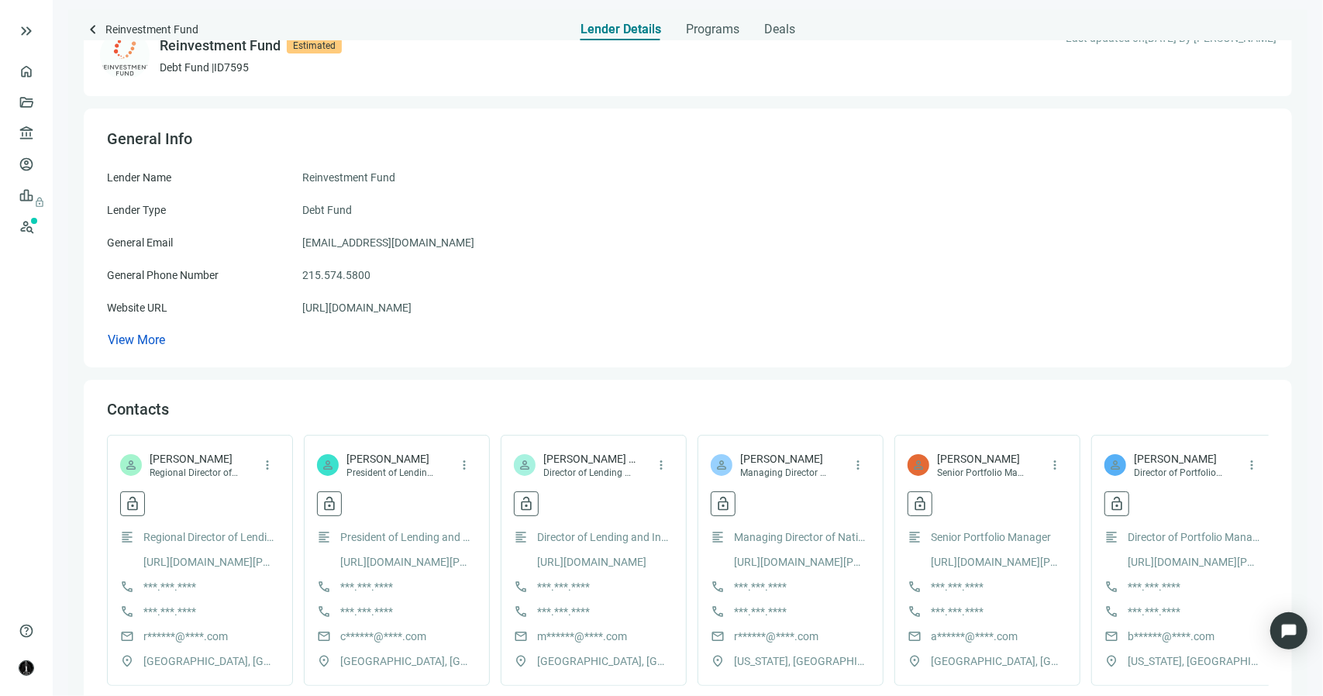
scroll to position [0, 0]
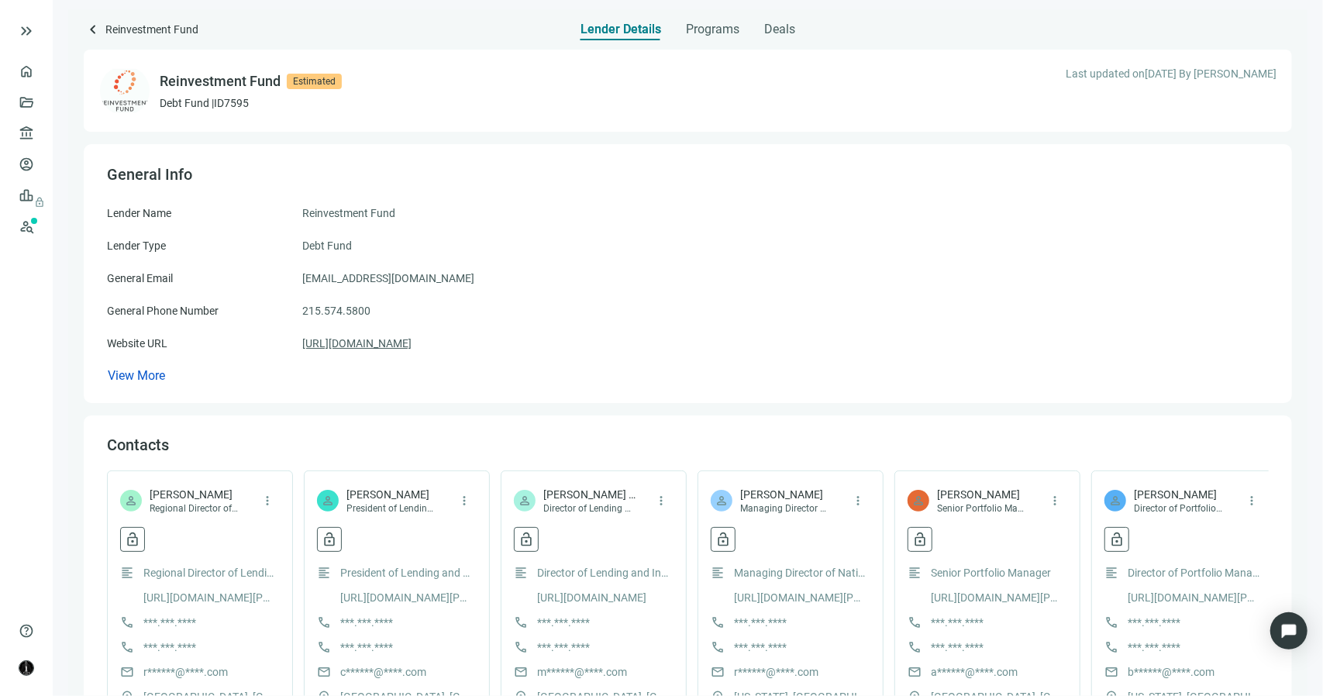
click at [377, 343] on link "https://www.reinvestment.com/" at bounding box center [356, 343] width 109 height 17
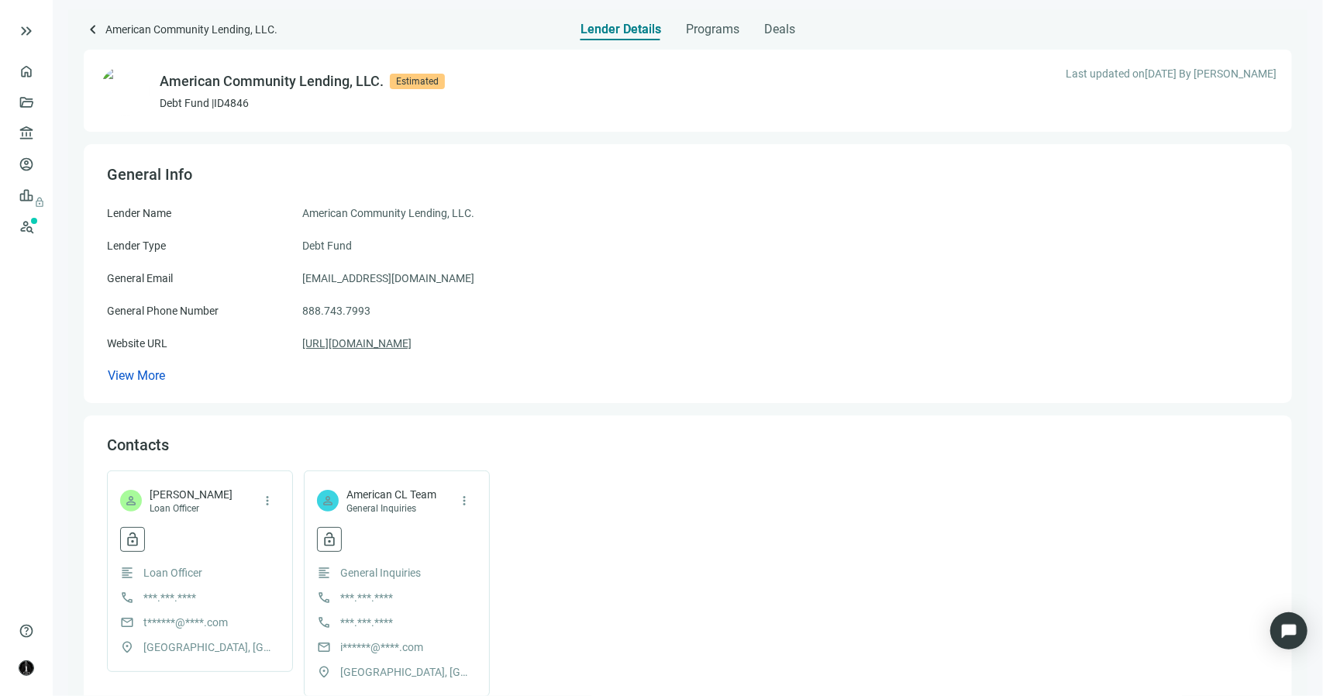
click at [412, 345] on link "[URL][DOMAIN_NAME]" at bounding box center [356, 343] width 109 height 17
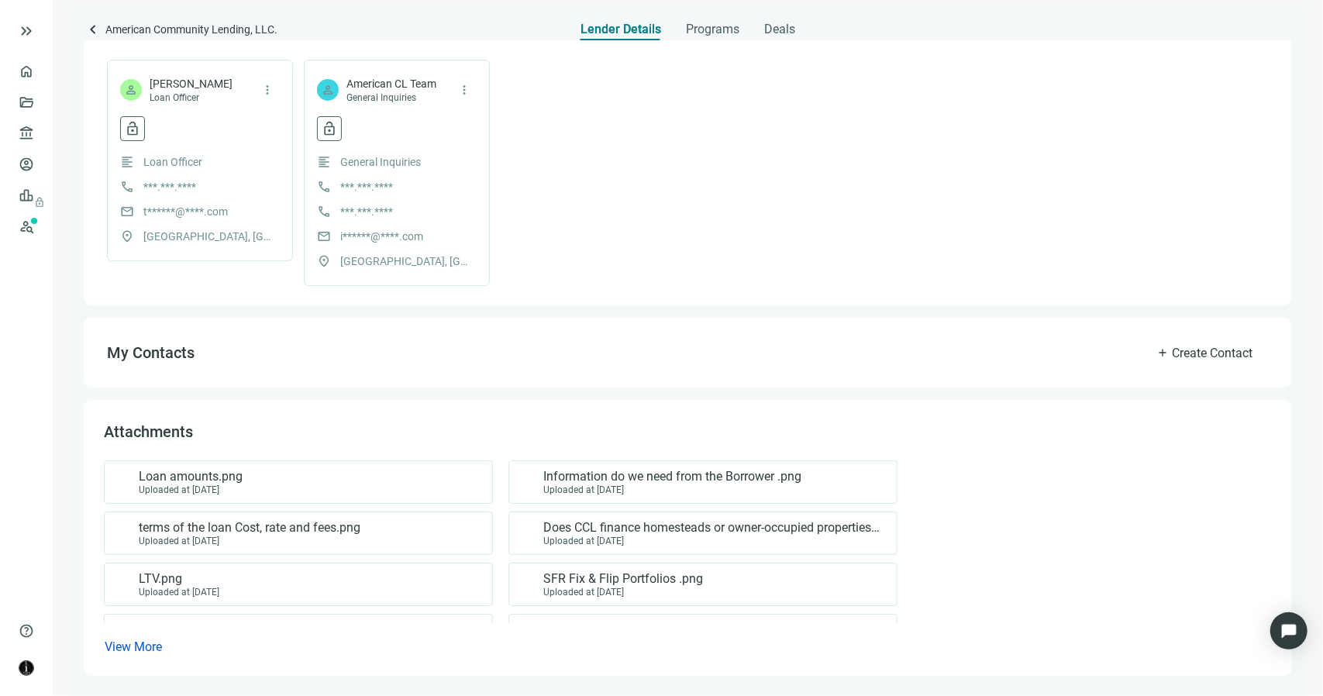
scroll to position [412, 0]
click at [324, 536] on div "Uploaded at 08.18.2024" at bounding box center [250, 540] width 222 height 11
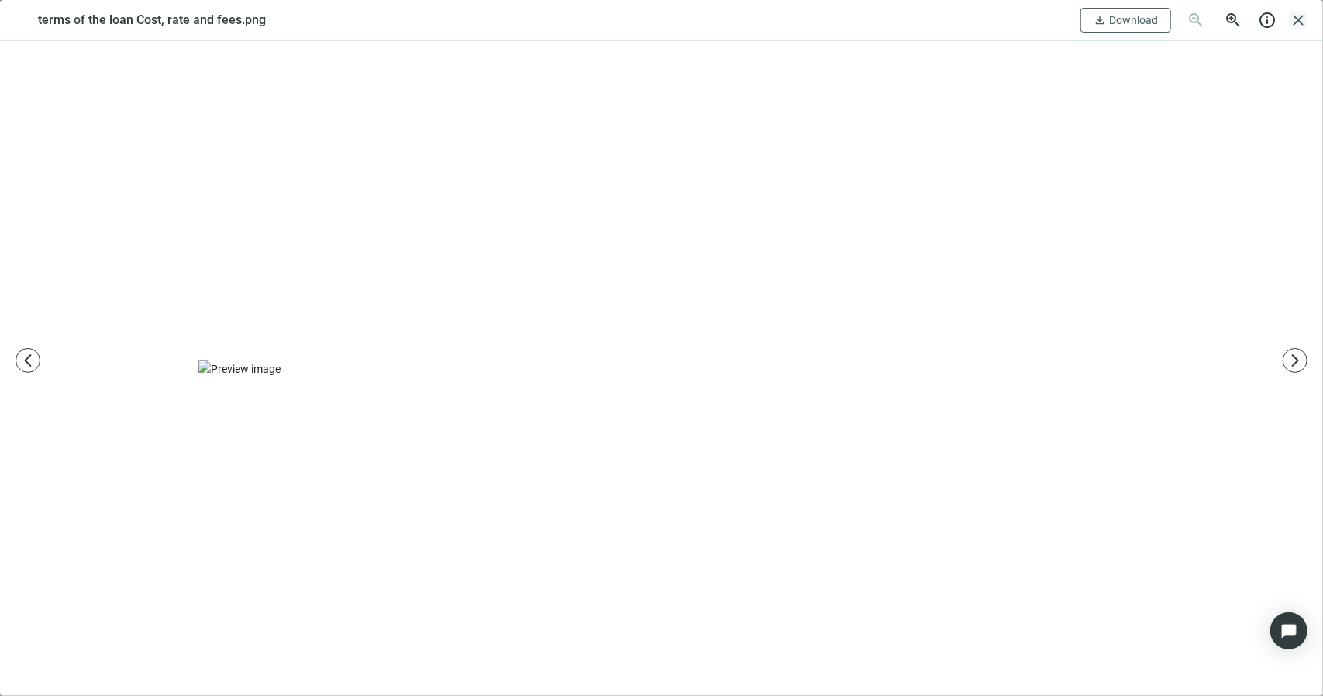
click at [1302, 19] on span "close" at bounding box center [1298, 20] width 19 height 19
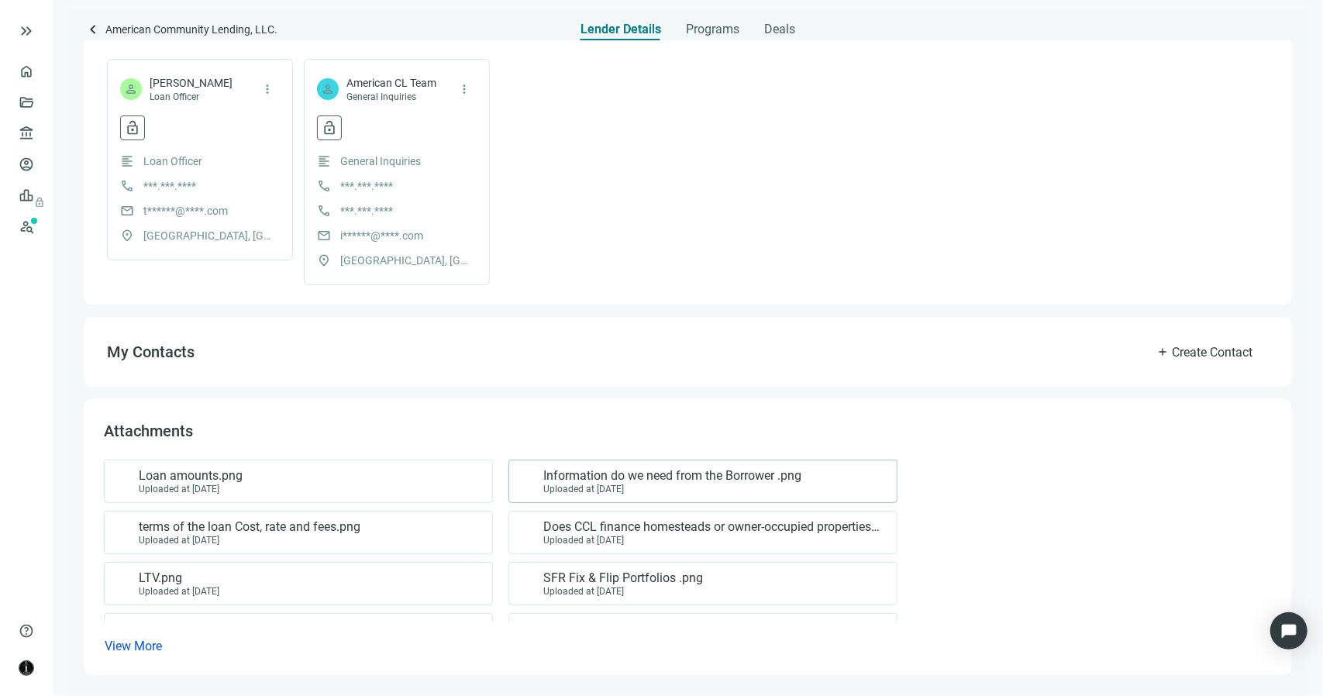
click at [663, 480] on span "Information do we need from the Borrower .png" at bounding box center [672, 475] width 258 height 15
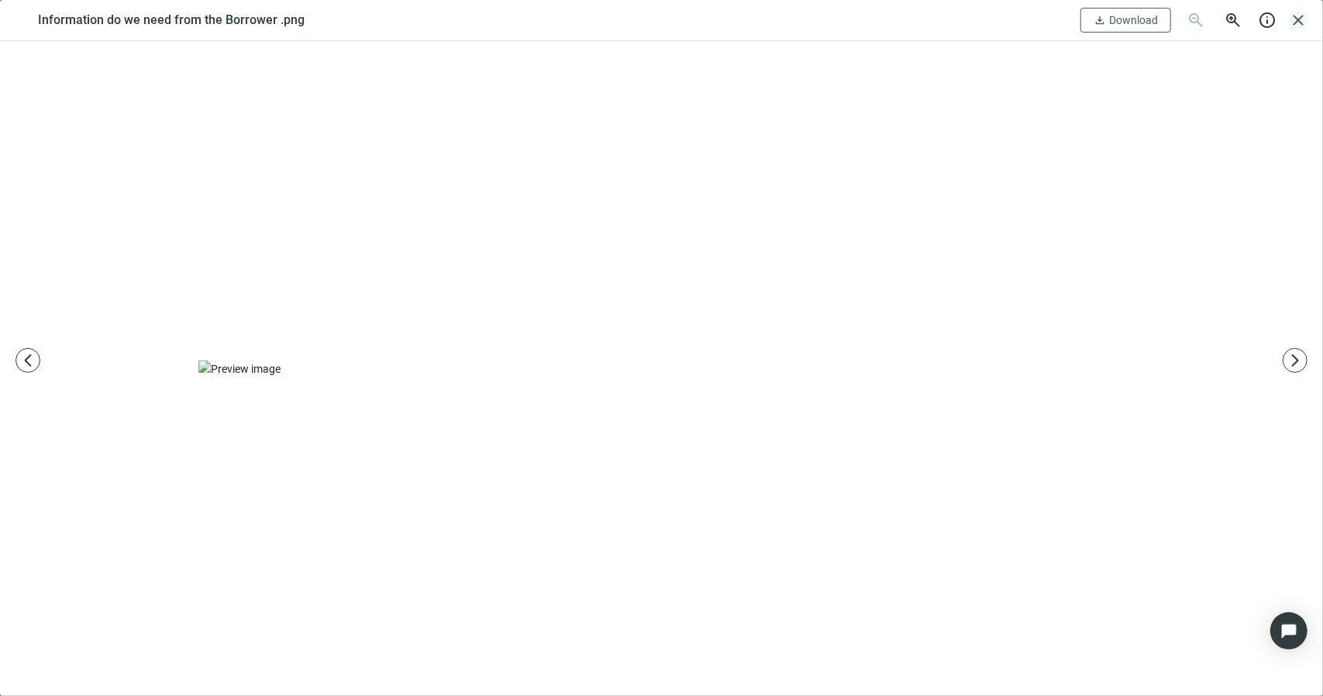
click at [1300, 26] on span "close" at bounding box center [1298, 20] width 19 height 19
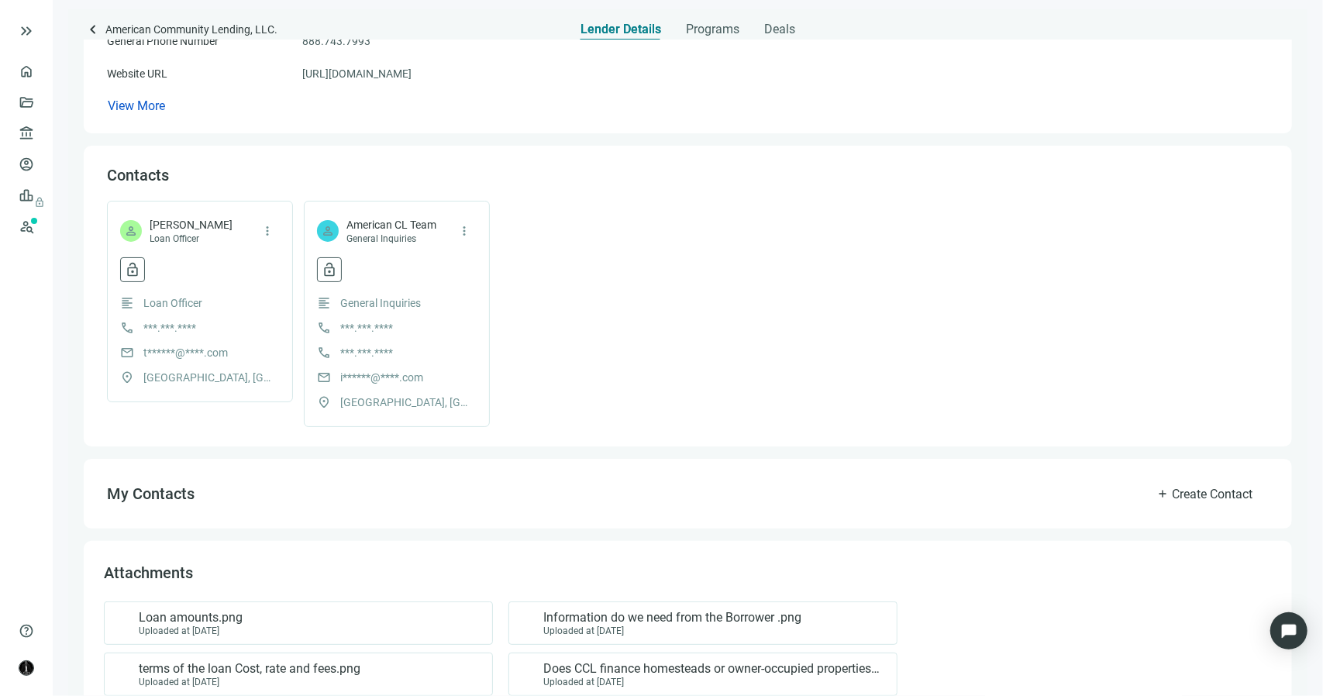
scroll to position [0, 0]
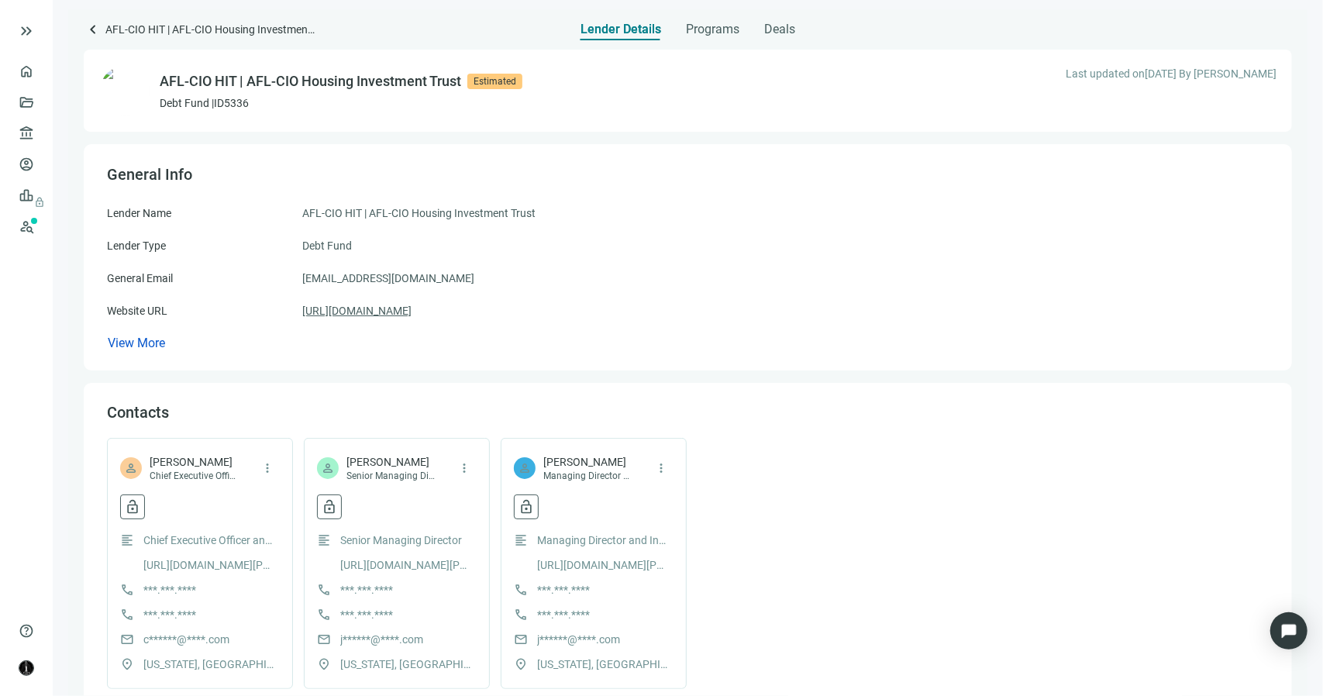
click at [370, 310] on link "https://aflcio-hit.com" at bounding box center [356, 310] width 109 height 17
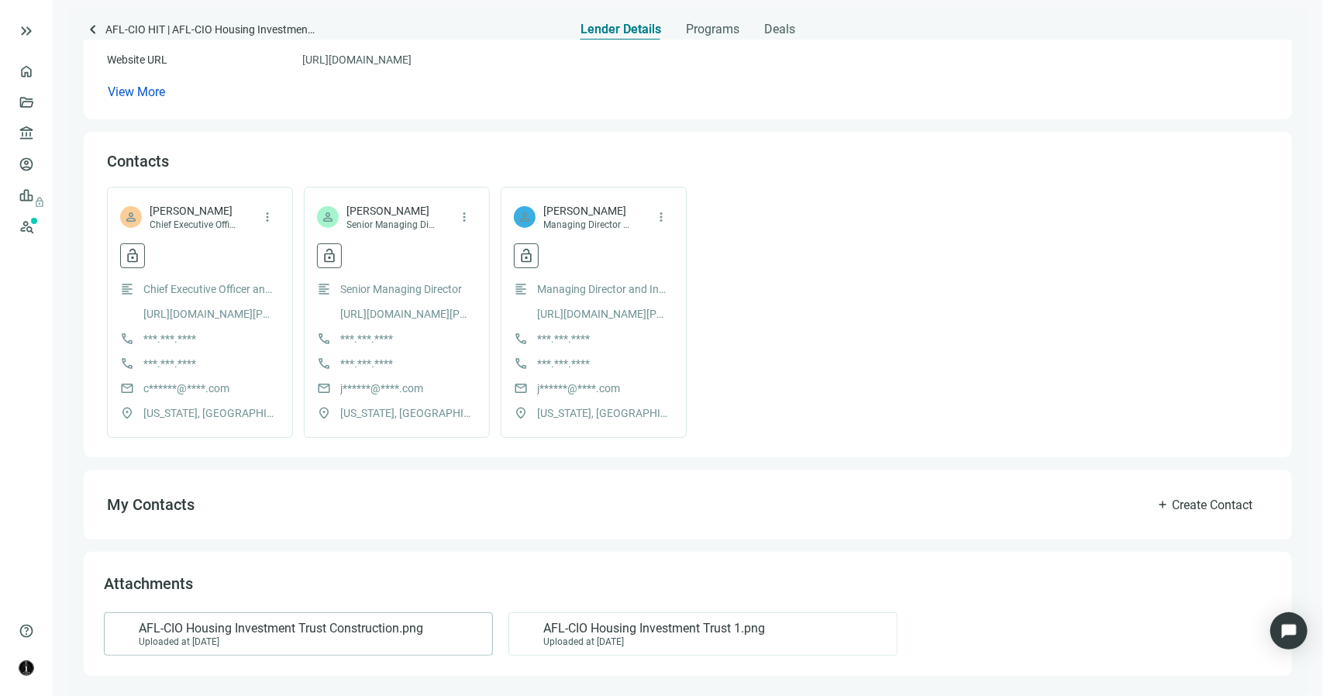
click at [361, 627] on span "AFL-CIO Housing Investment Trust Construction.png" at bounding box center [281, 628] width 284 height 15
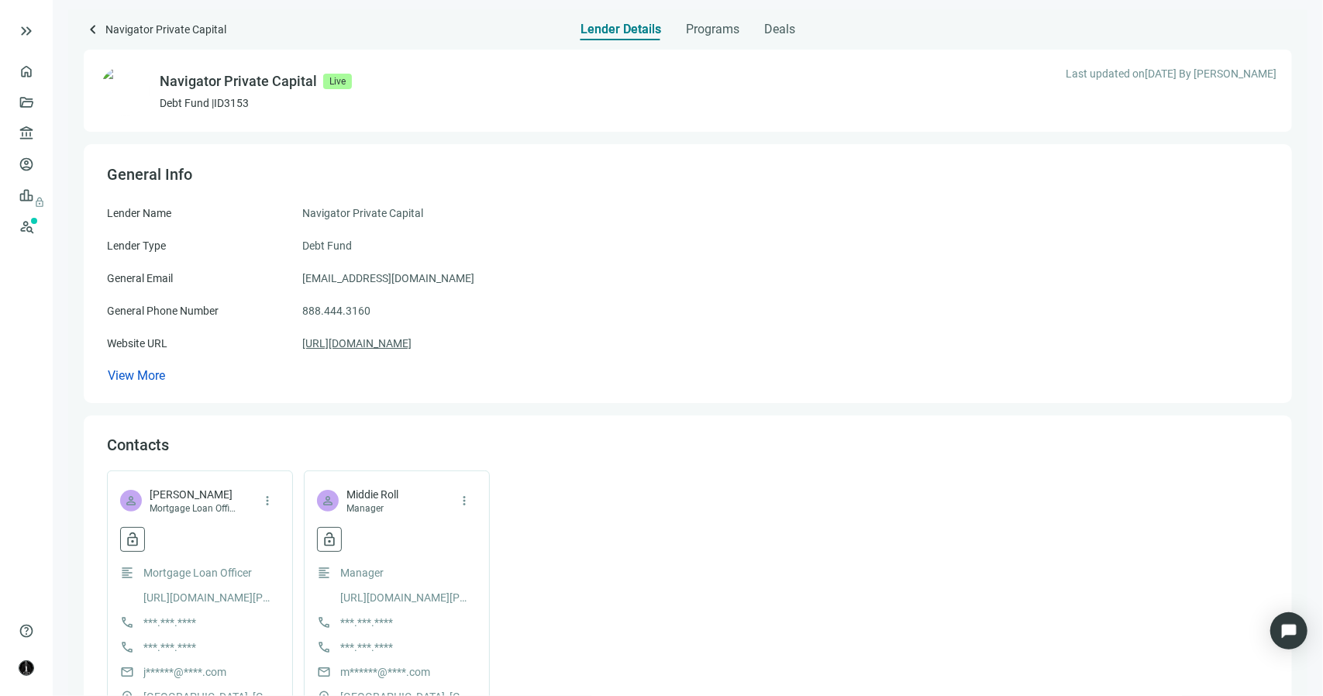
click at [381, 346] on link "[URL][DOMAIN_NAME]" at bounding box center [356, 343] width 109 height 17
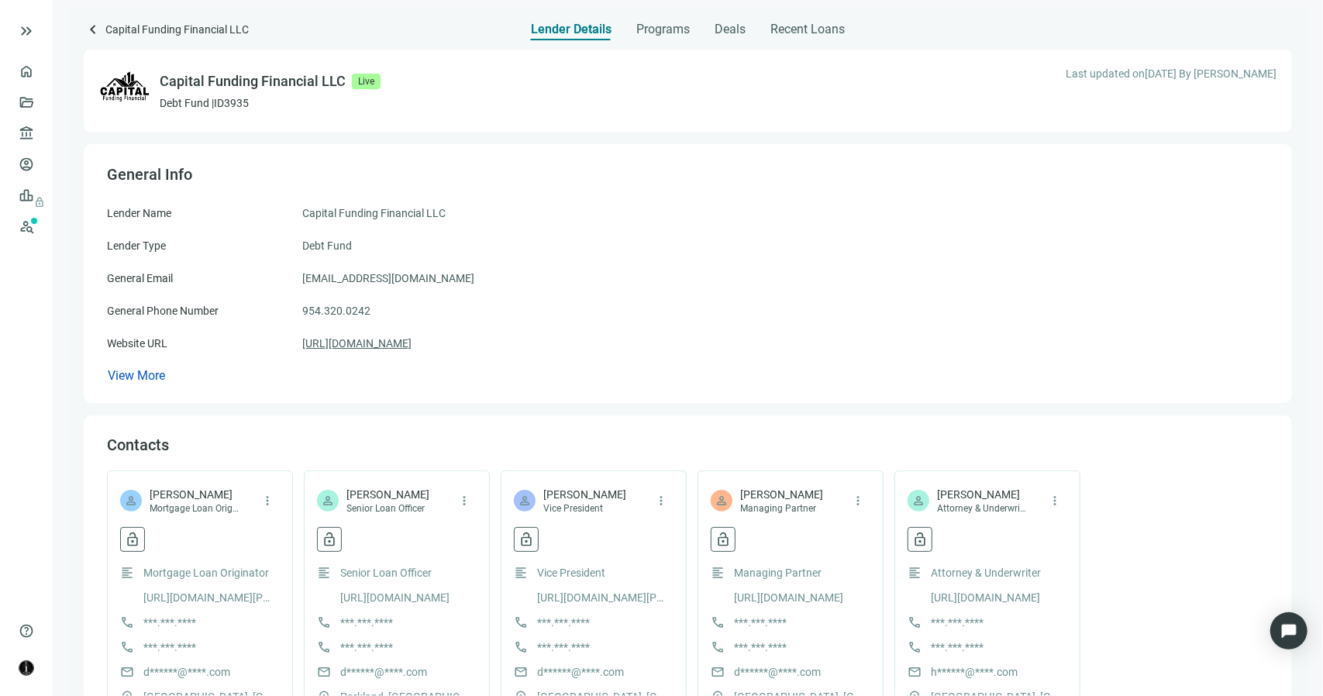
click at [412, 348] on link "[URL][DOMAIN_NAME]" at bounding box center [356, 343] width 109 height 17
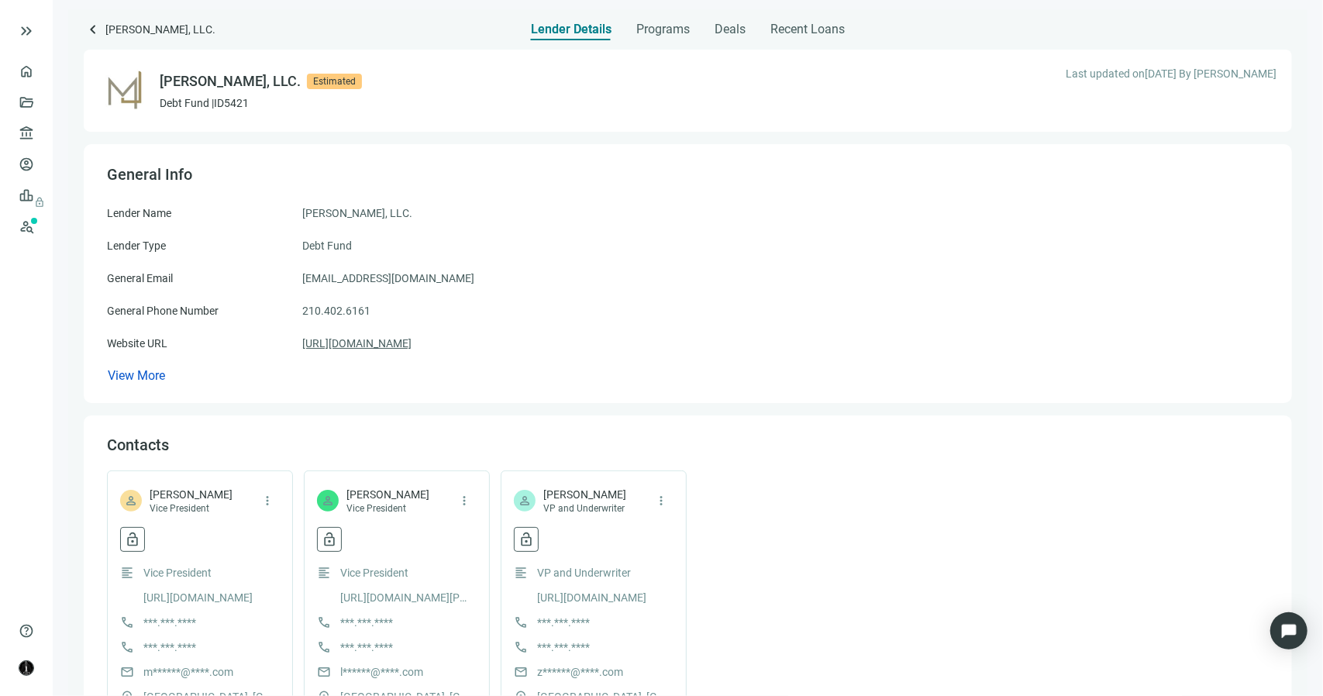
click at [412, 346] on link "[URL][DOMAIN_NAME]" at bounding box center [356, 343] width 109 height 17
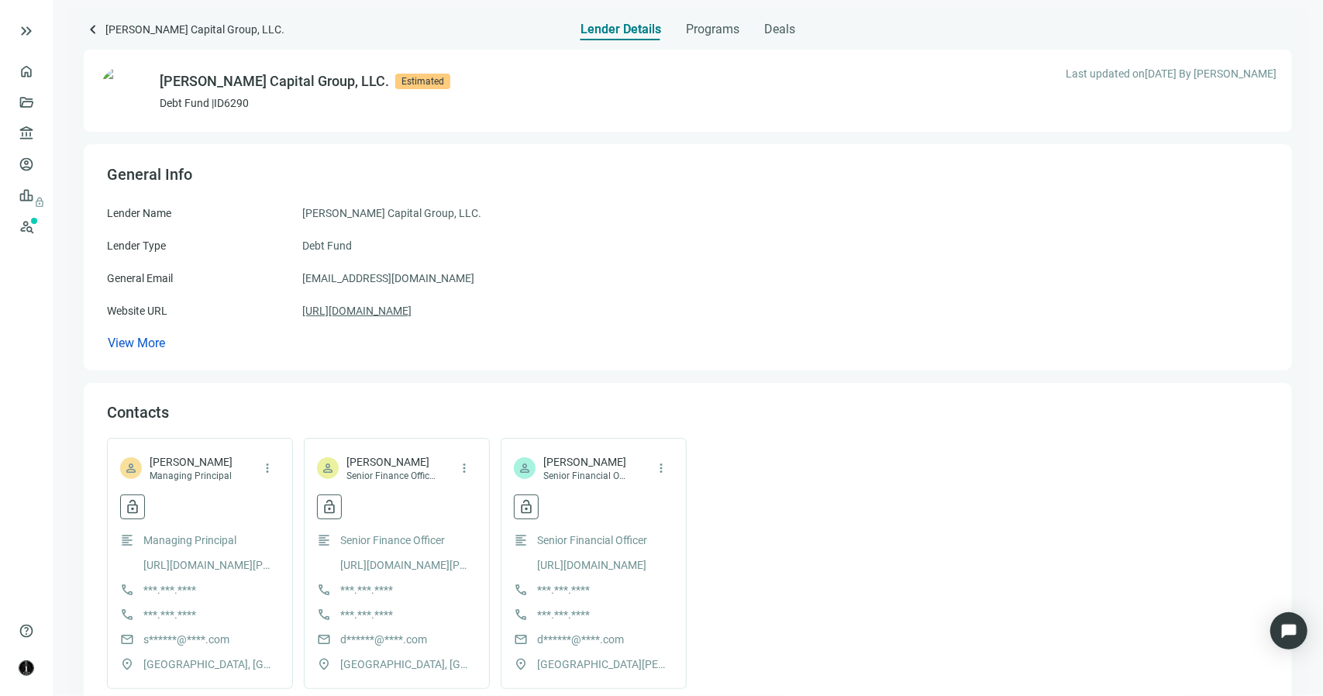
click at [408, 308] on link "https://whitlockcapitalgroup.com" at bounding box center [356, 310] width 109 height 17
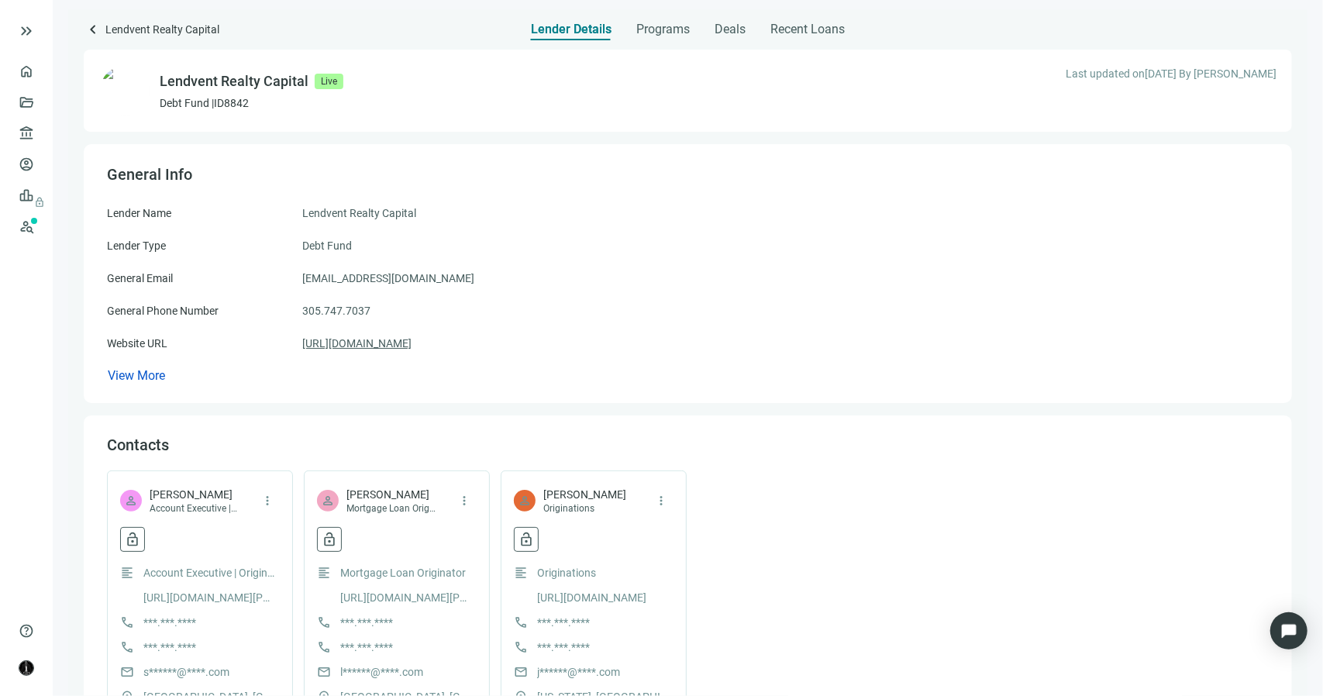
click at [369, 347] on link "[URL][DOMAIN_NAME]" at bounding box center [356, 343] width 109 height 17
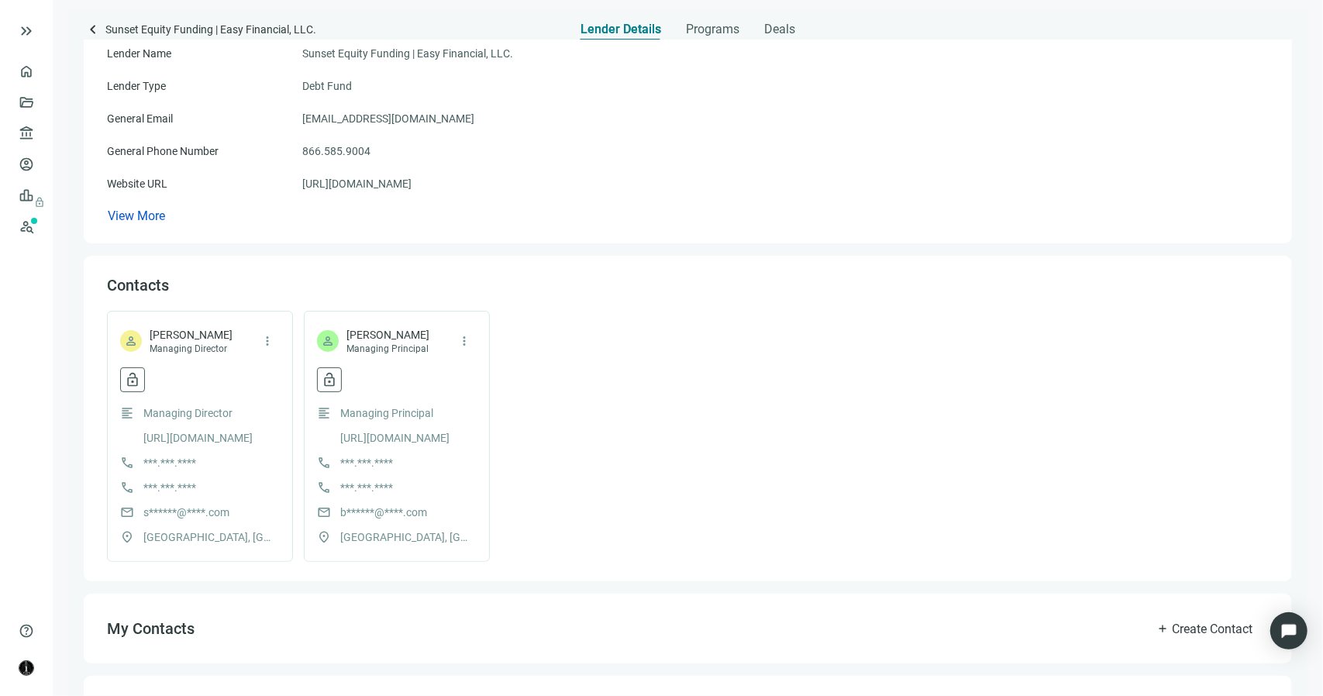
scroll to position [284, 0]
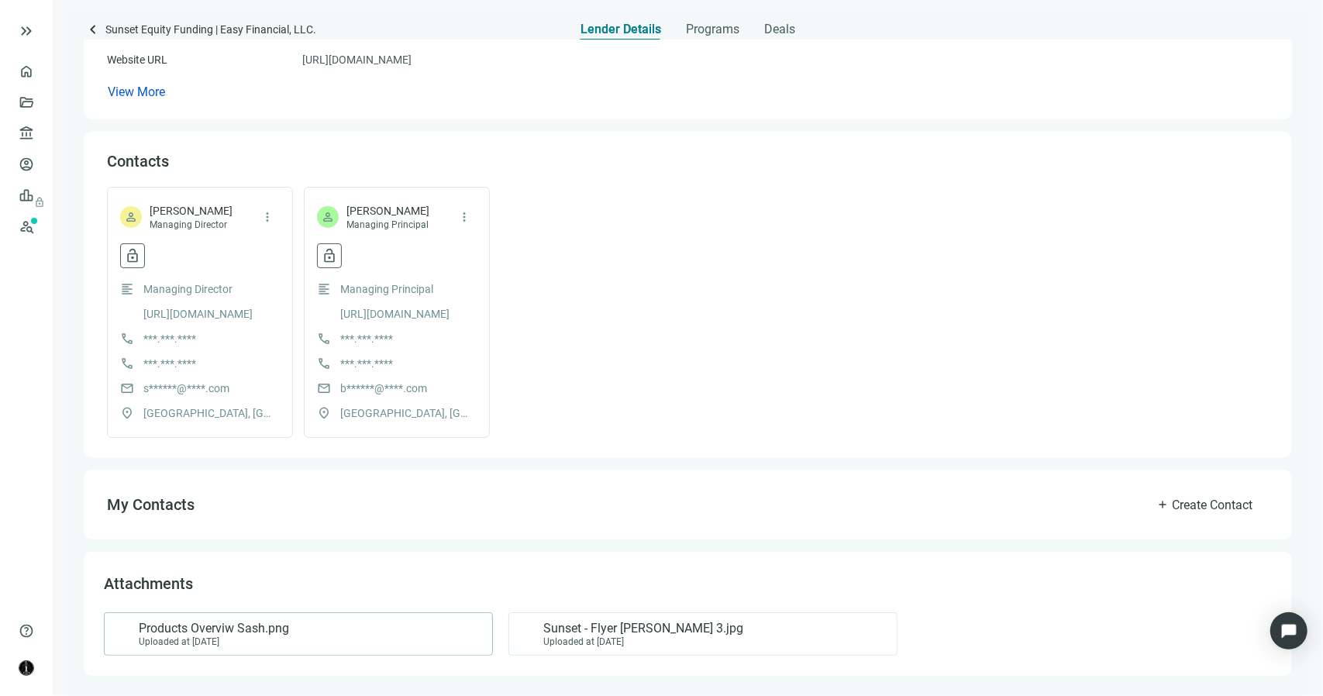
click at [238, 625] on span "Products Overviw Sash.png" at bounding box center [214, 628] width 150 height 15
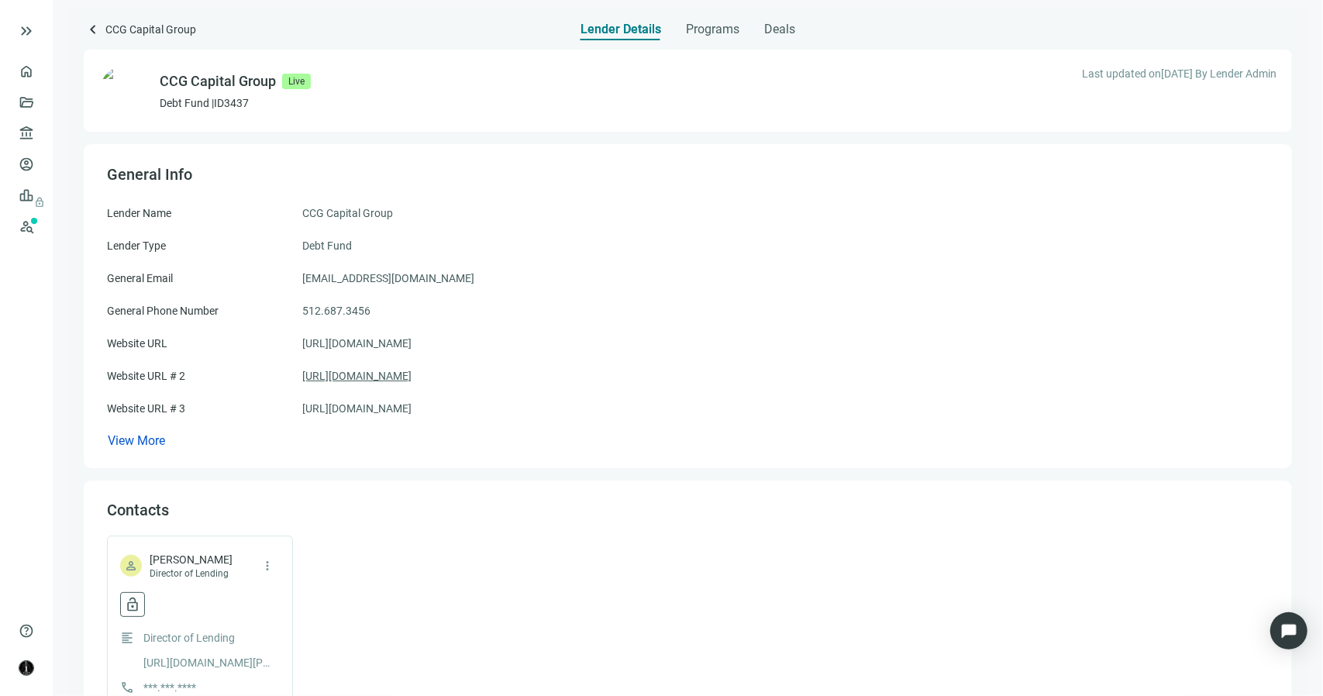
click at [371, 377] on link "https://www.ccgcapitalgroup.com/" at bounding box center [356, 375] width 109 height 17
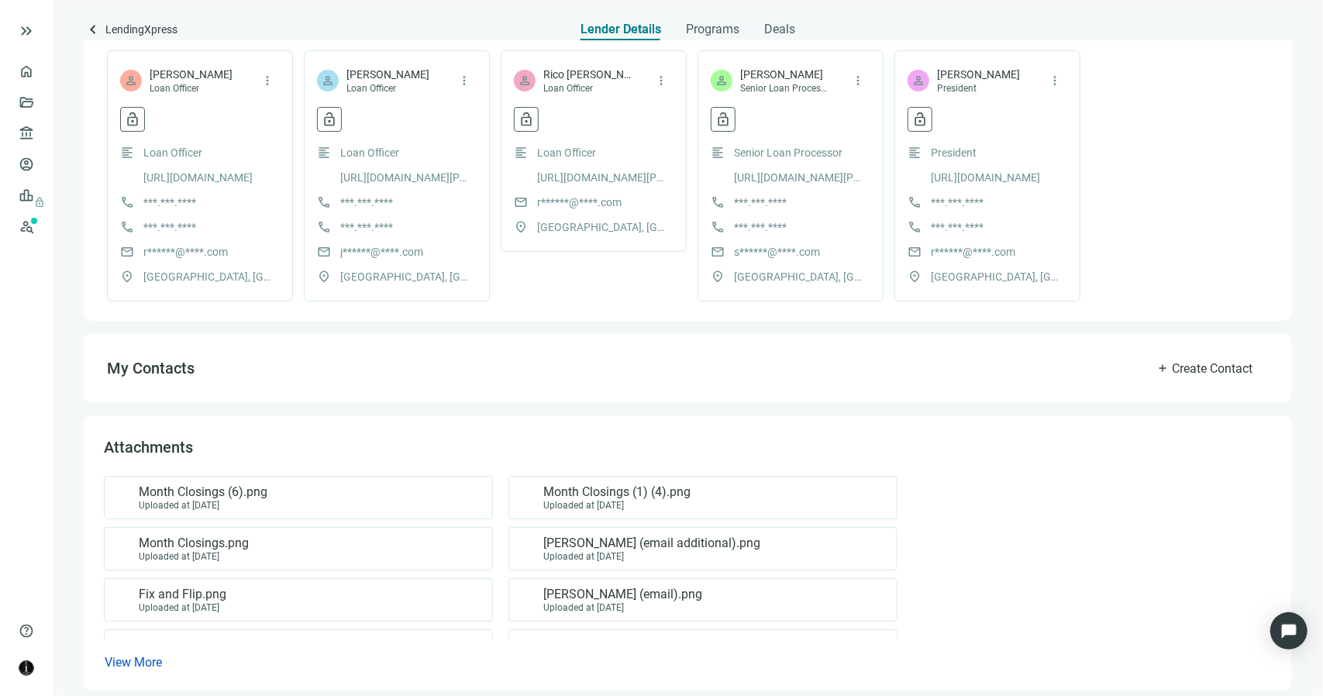
scroll to position [404, 0]
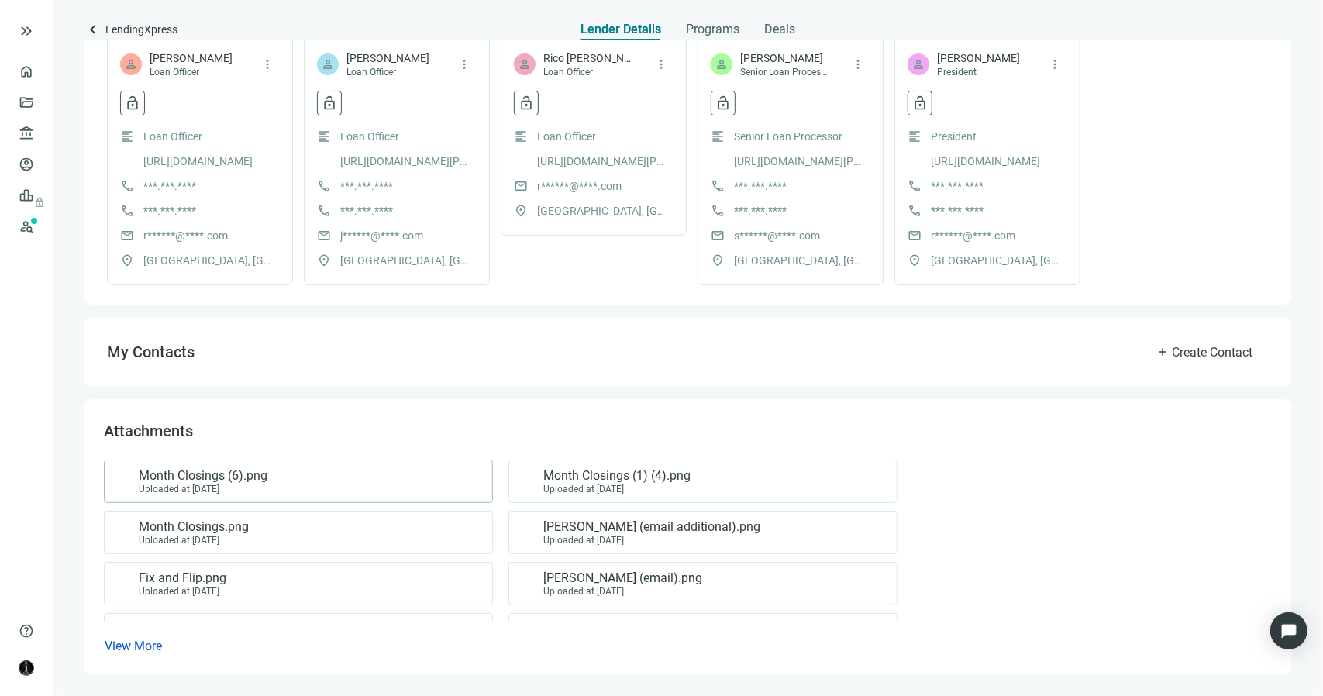
click at [220, 480] on span "Month Closings (6).png" at bounding box center [203, 475] width 129 height 15
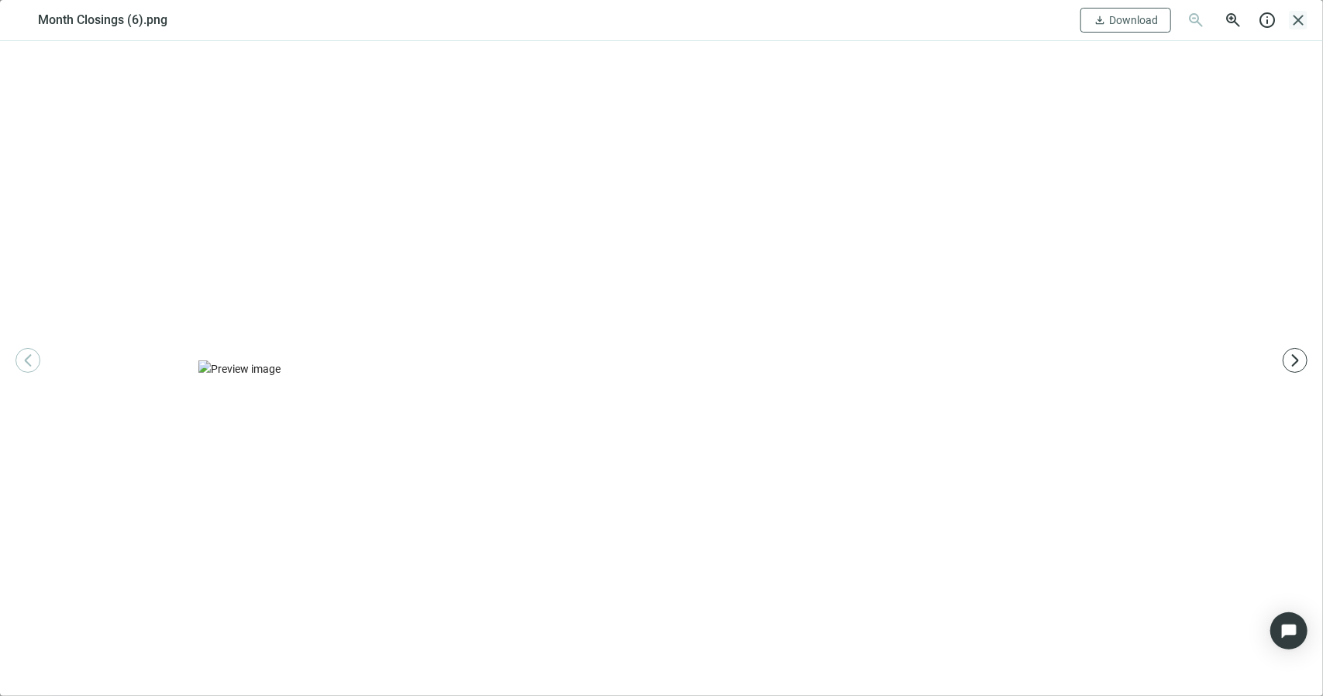
click at [1300, 21] on span "close" at bounding box center [1298, 20] width 19 height 19
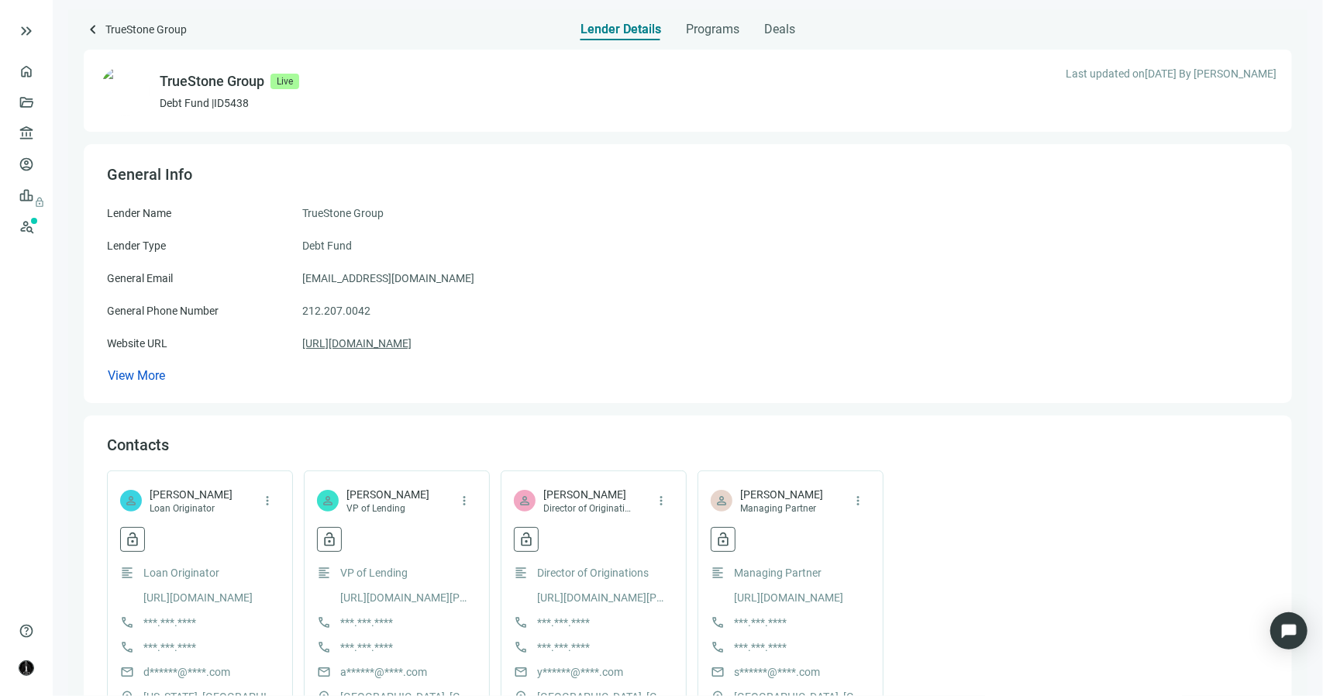
click at [335, 342] on link "https://truestonegroup.com/acquisition/" at bounding box center [356, 343] width 109 height 17
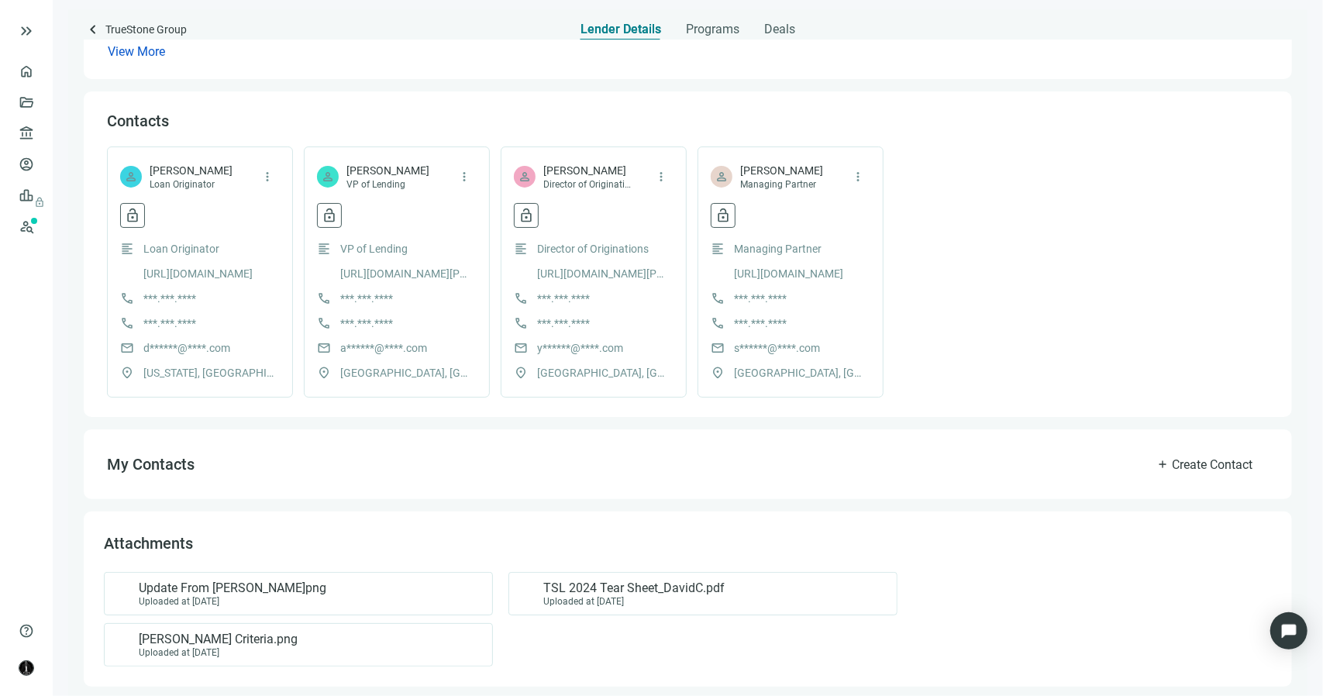
scroll to position [335, 0]
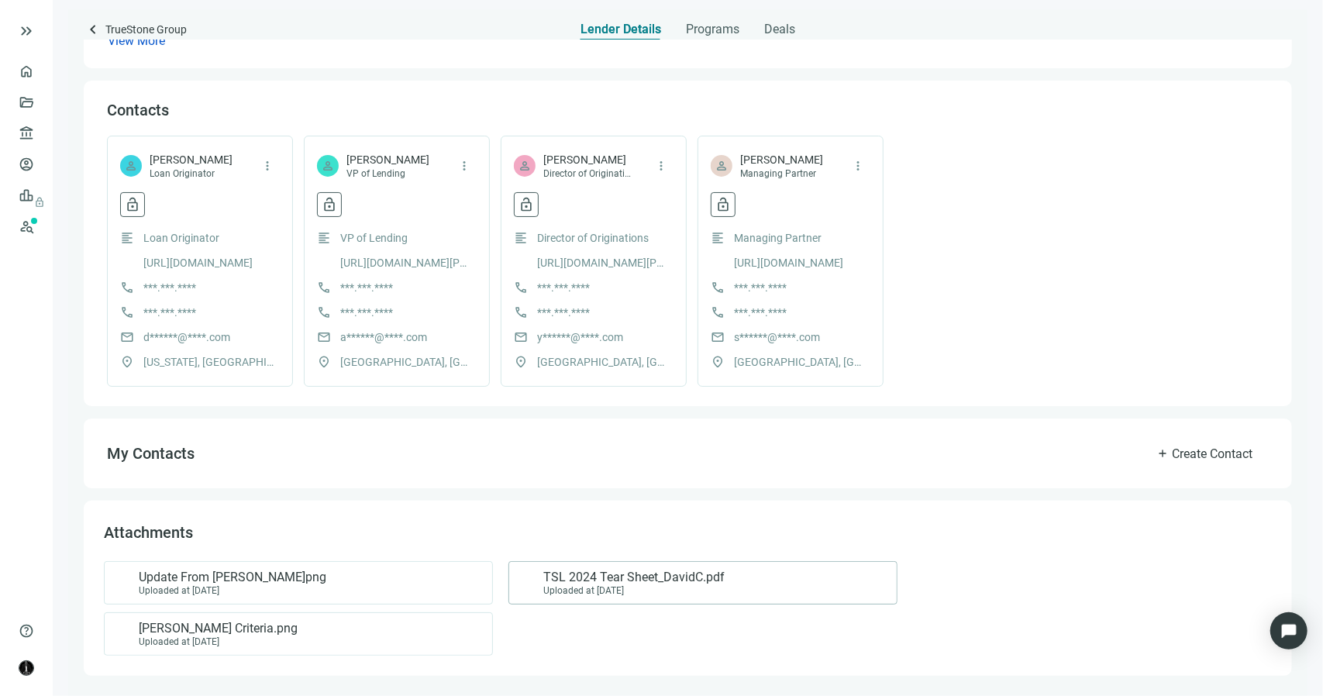
click at [594, 591] on div "Uploaded at 12.13.2024" at bounding box center [633, 590] width 181 height 11
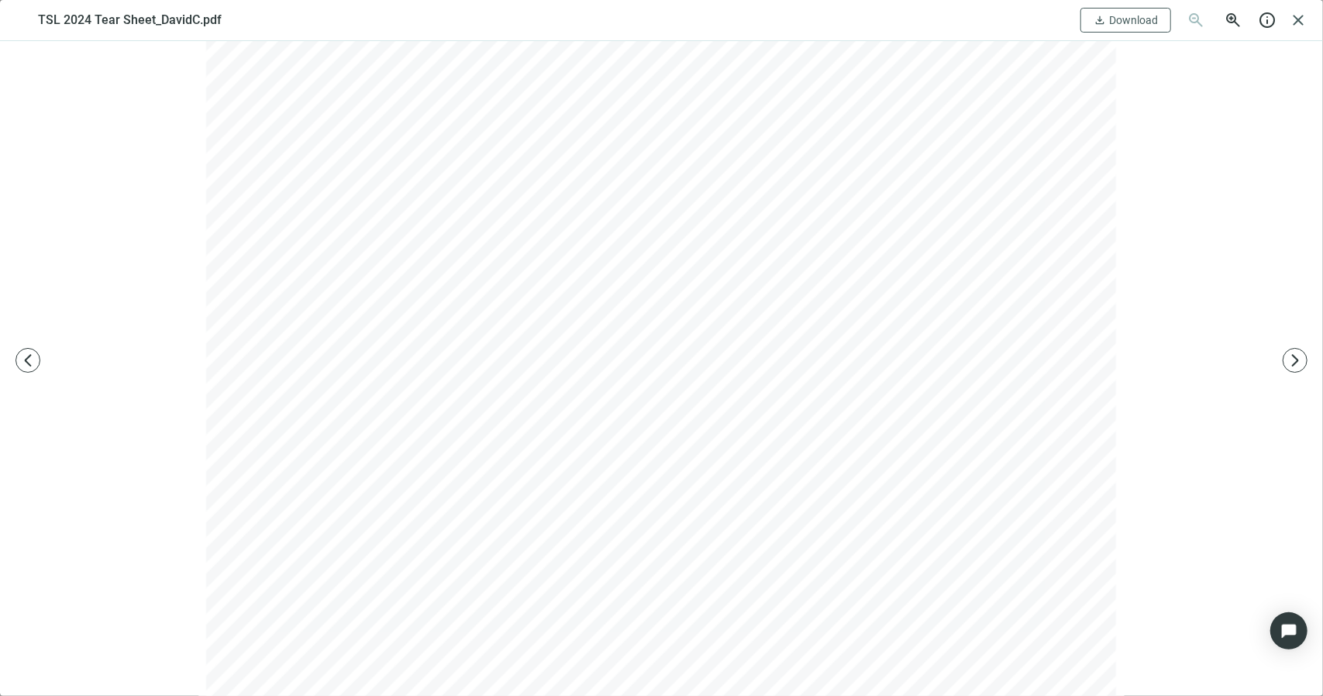
scroll to position [387, 0]
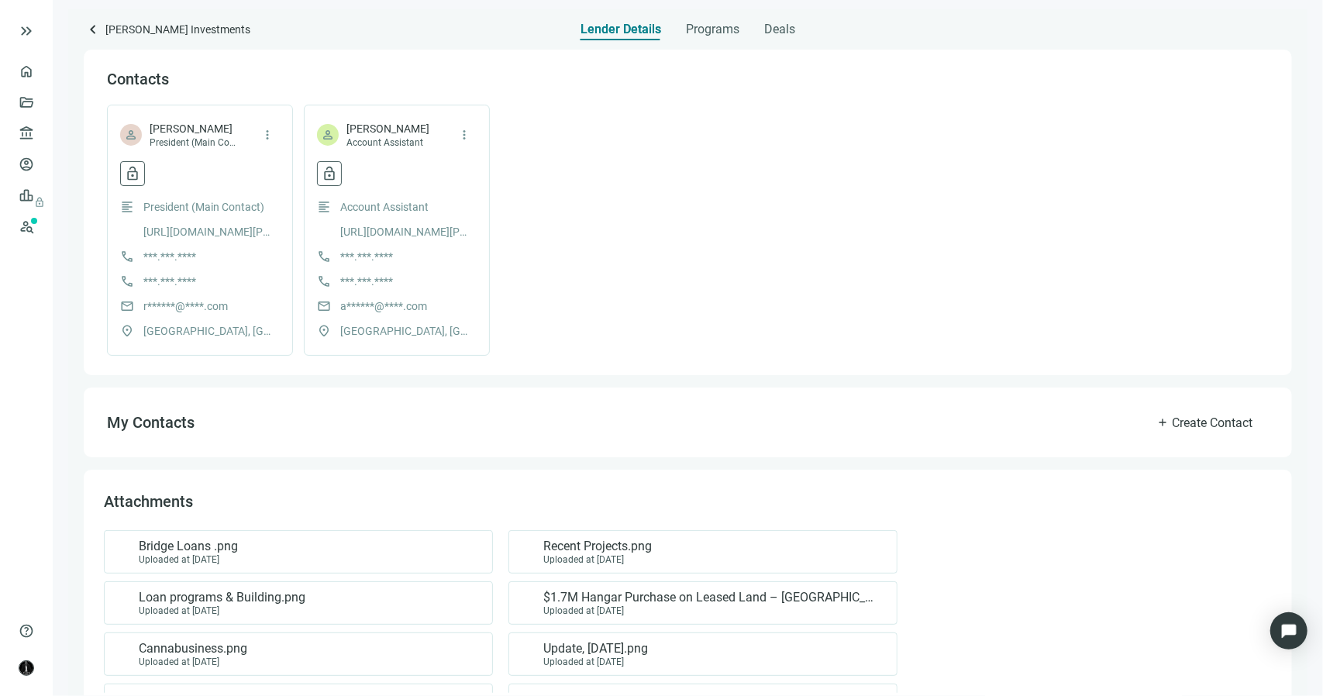
scroll to position [404, 0]
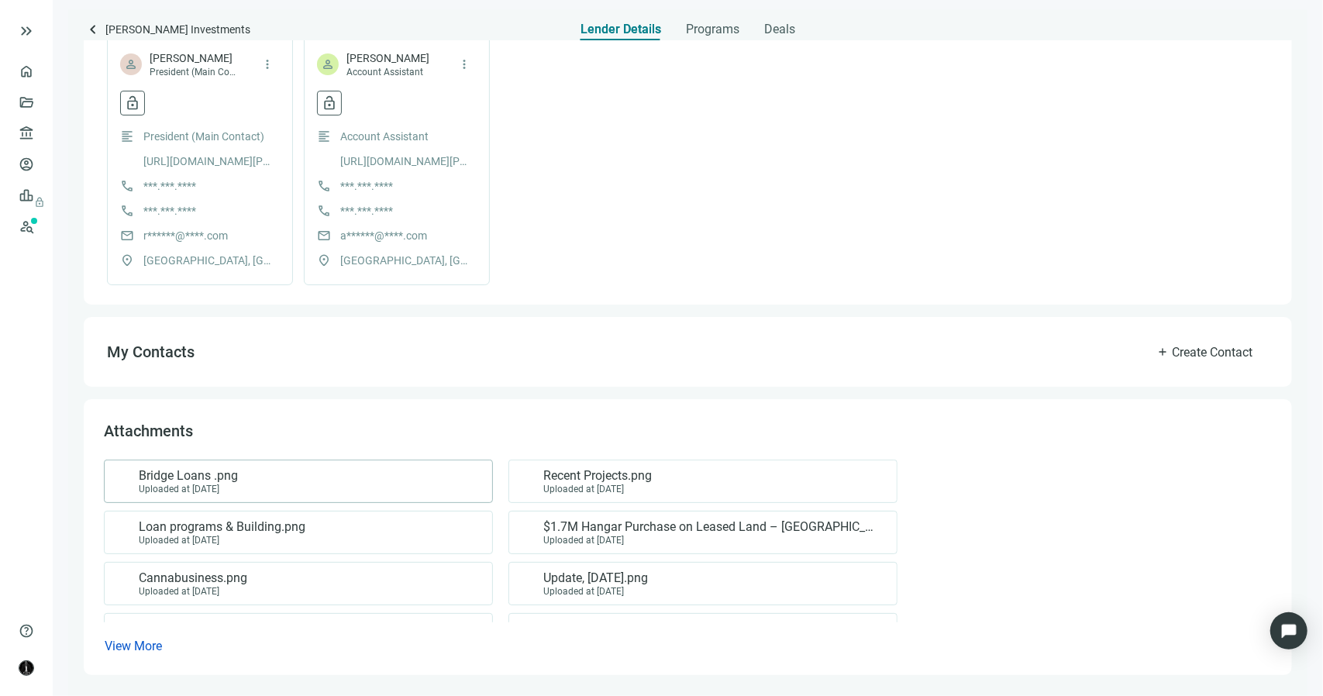
click at [277, 493] on div "Bridge Loans .png Uploaded at [DATE]" at bounding box center [295, 481] width 363 height 26
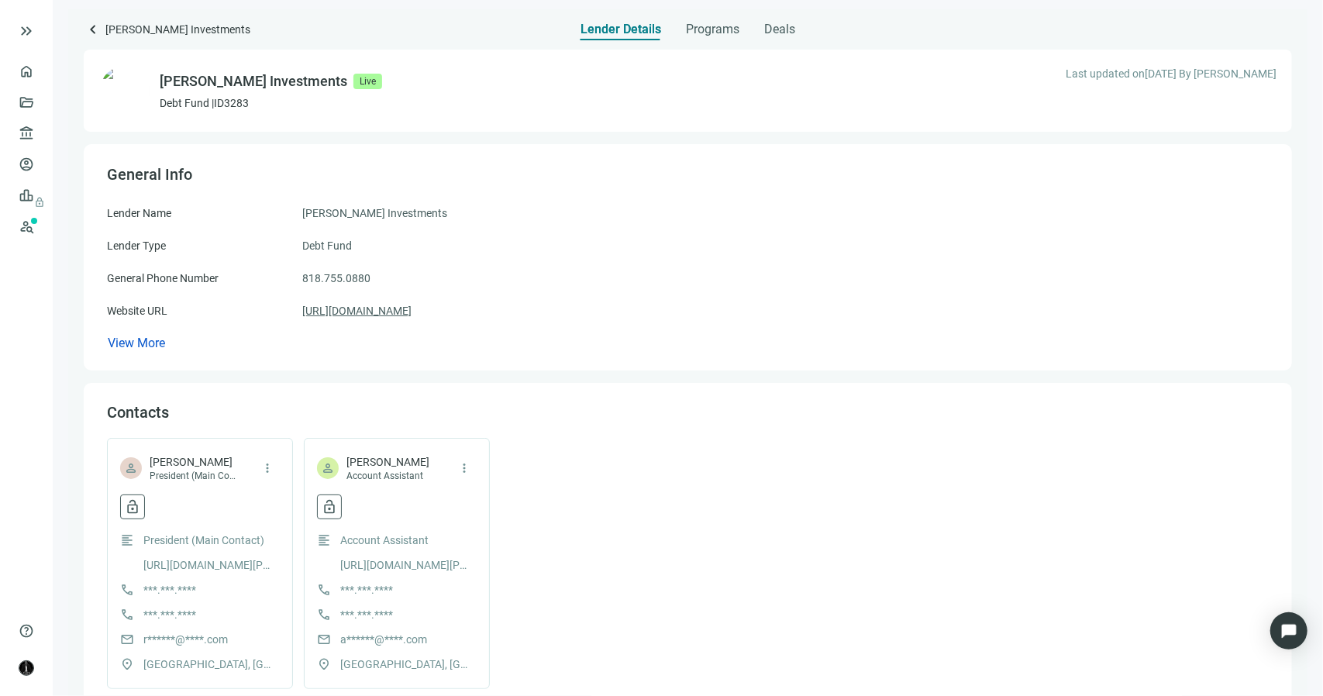
click at [398, 312] on link "[URL][DOMAIN_NAME]" at bounding box center [356, 310] width 109 height 17
